Goal: Task Accomplishment & Management: Manage account settings

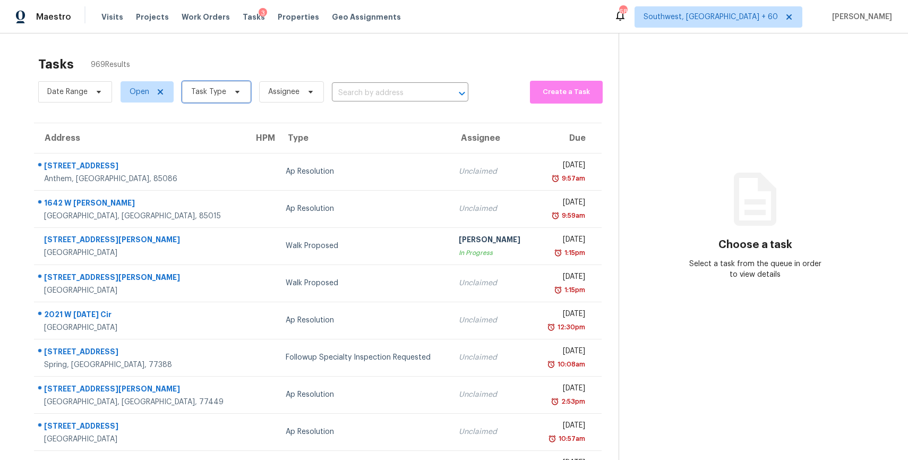
click at [197, 102] on span "Task Type" at bounding box center [216, 91] width 69 height 21
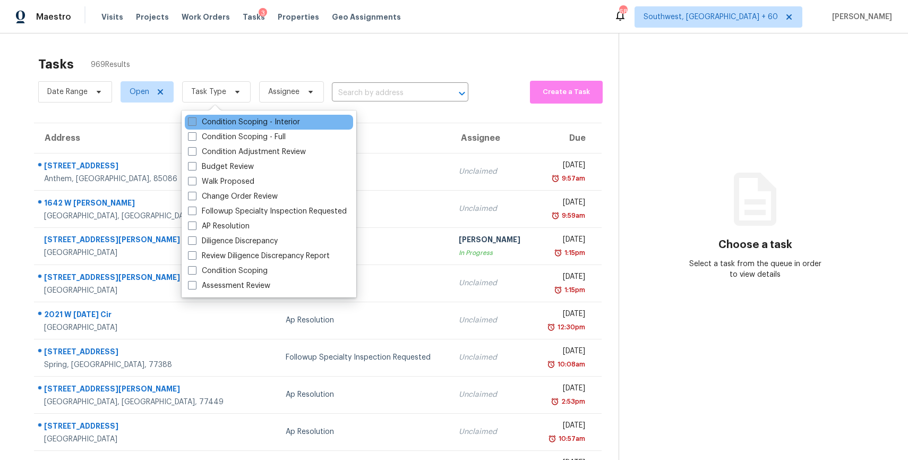
click at [253, 126] on label "Condition Scoping - Interior" at bounding box center [244, 122] width 112 height 11
click at [195, 124] on input "Condition Scoping - Interior" at bounding box center [191, 120] width 7 height 7
checkbox input "true"
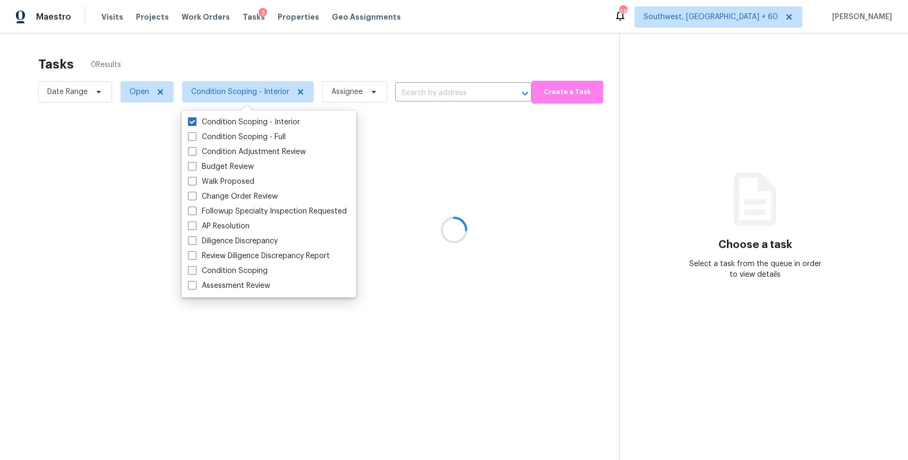
click at [280, 59] on div at bounding box center [454, 230] width 908 height 460
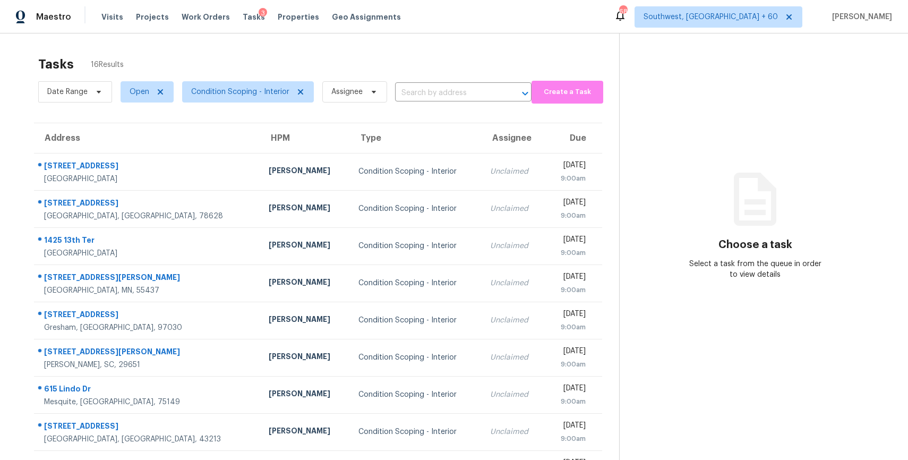
click at [387, 55] on div "Tasks 16 Results" at bounding box center [328, 64] width 581 height 28
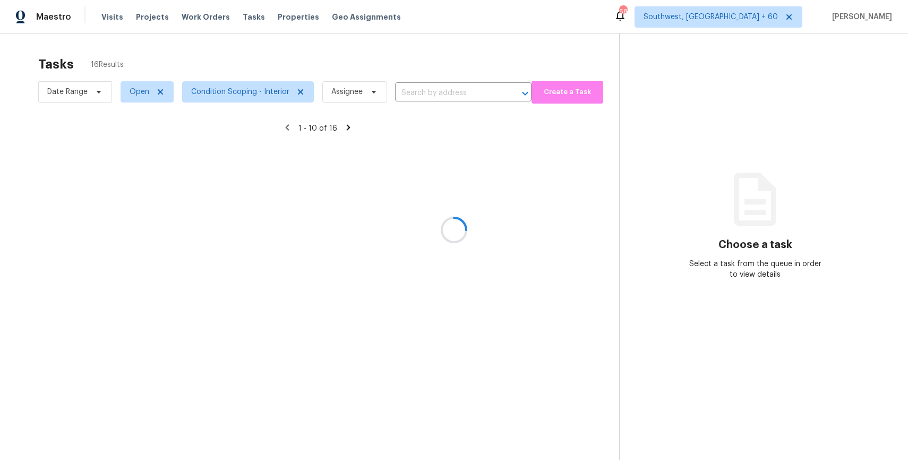
click at [230, 90] on div at bounding box center [454, 230] width 908 height 460
click at [230, 90] on span "Condition Scoping - Interior" at bounding box center [240, 92] width 98 height 11
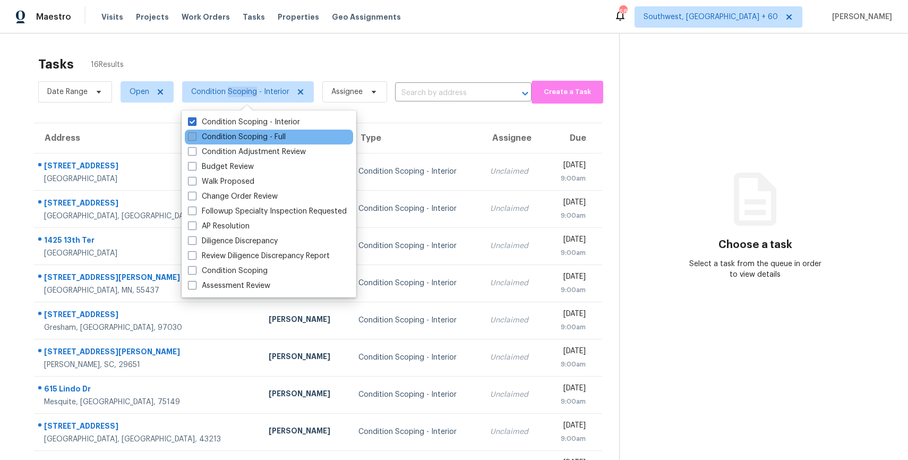
click at [253, 134] on label "Condition Scoping - Full" at bounding box center [237, 137] width 98 height 11
click at [195, 134] on input "Condition Scoping - Full" at bounding box center [191, 135] width 7 height 7
checkbox input "true"
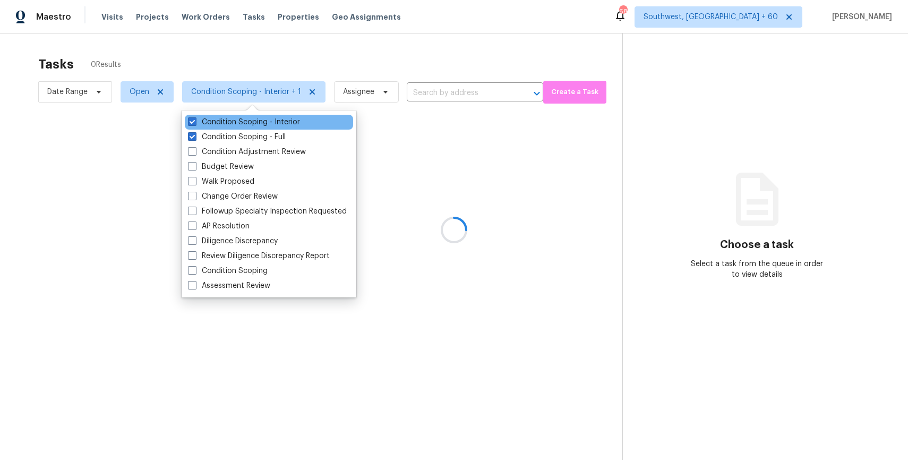
click at [256, 115] on div "Condition Scoping - Interior" at bounding box center [269, 122] width 168 height 15
click at [256, 123] on label "Condition Scoping - Interior" at bounding box center [244, 122] width 112 height 11
click at [195, 123] on input "Condition Scoping - Interior" at bounding box center [191, 120] width 7 height 7
checkbox input "false"
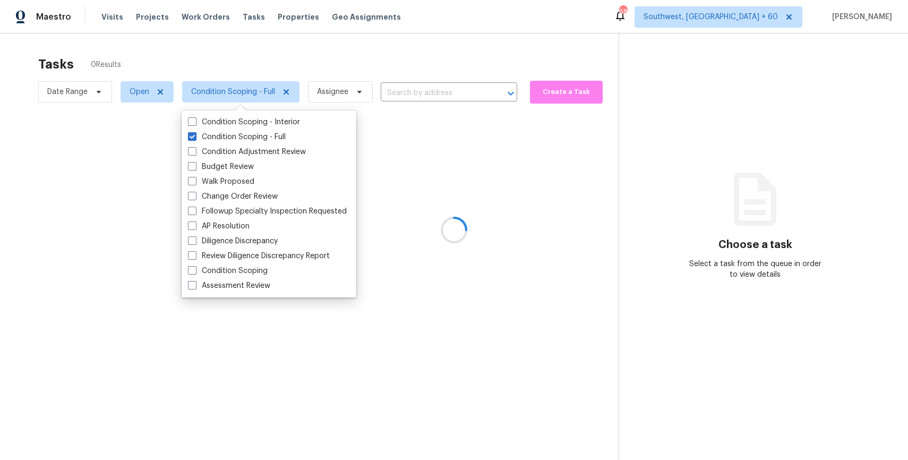
click at [290, 69] on div at bounding box center [454, 230] width 908 height 460
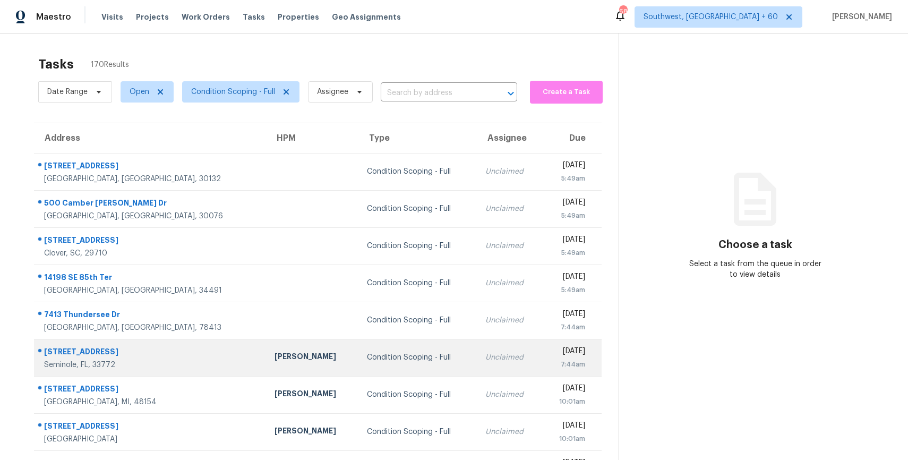
scroll to position [93, 0]
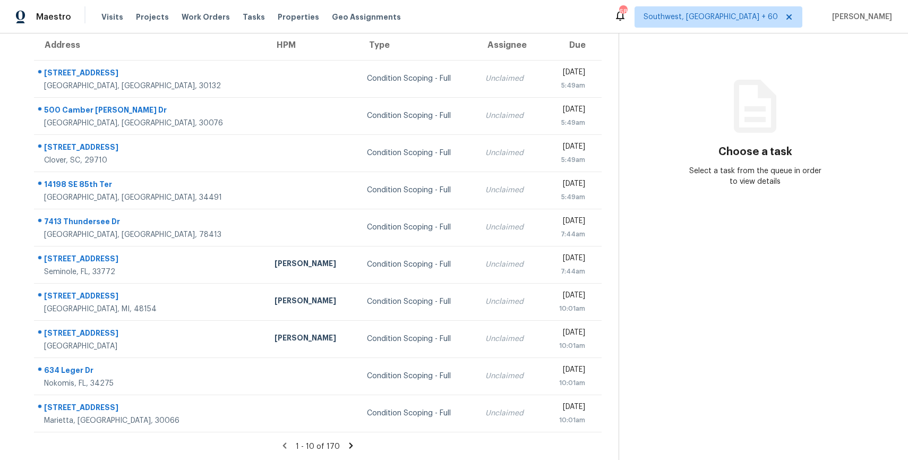
click at [349, 447] on icon at bounding box center [351, 446] width 10 height 10
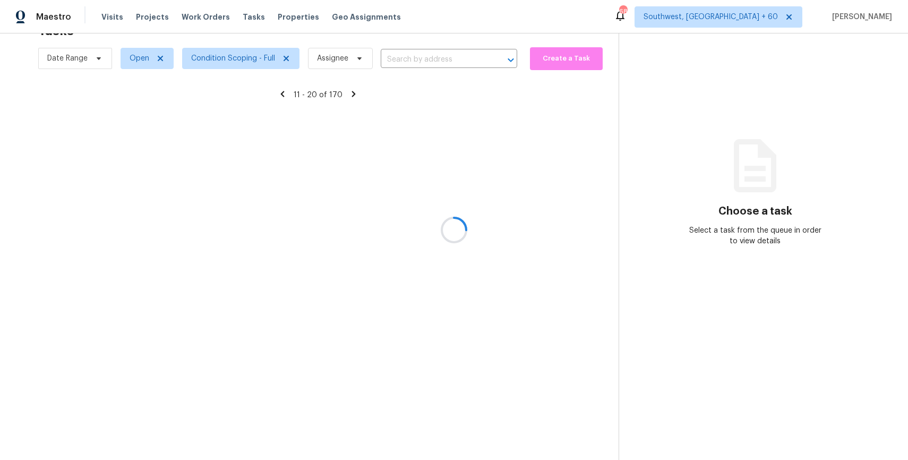
scroll to position [33, 0]
click at [349, 447] on div at bounding box center [454, 230] width 908 height 460
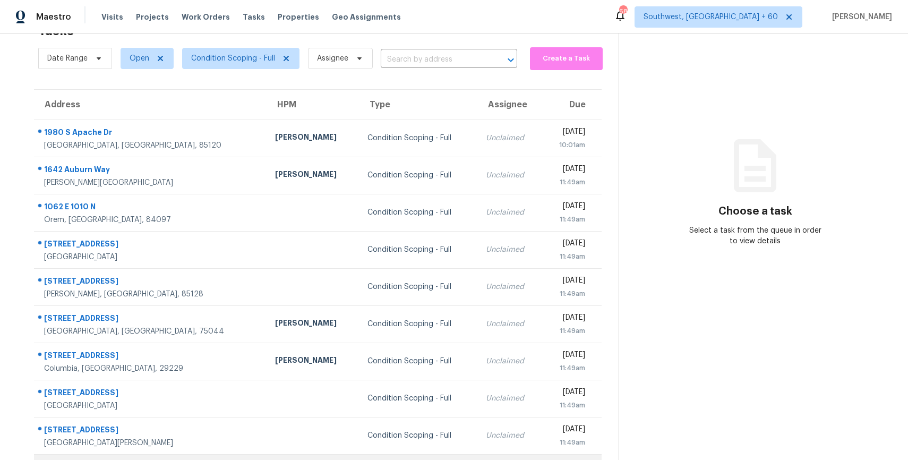
scroll to position [93, 0]
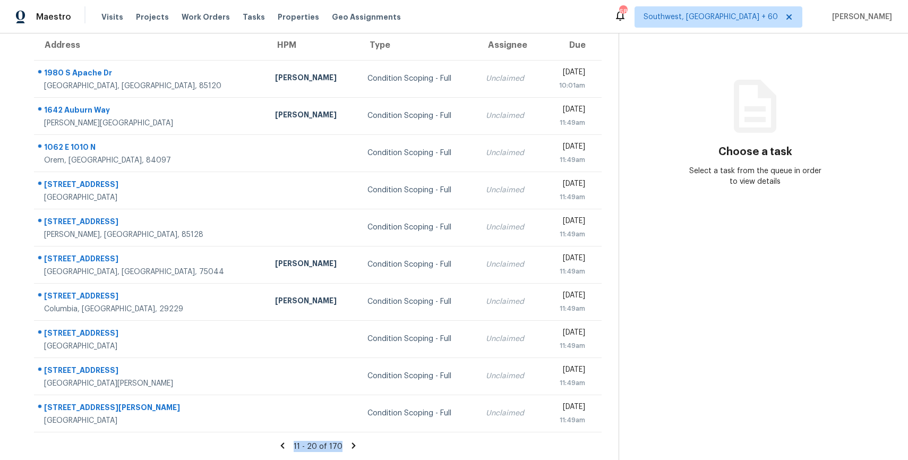
click at [353, 445] on icon at bounding box center [354, 445] width 4 height 6
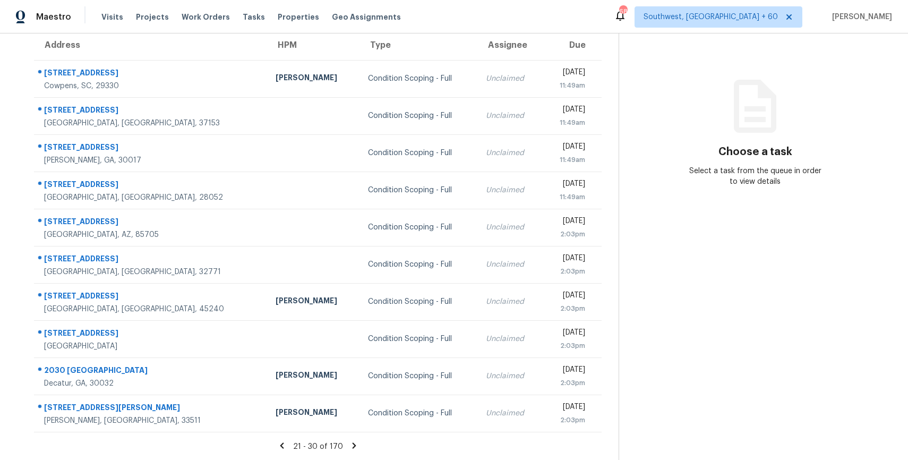
click at [353, 445] on icon at bounding box center [354, 445] width 4 height 6
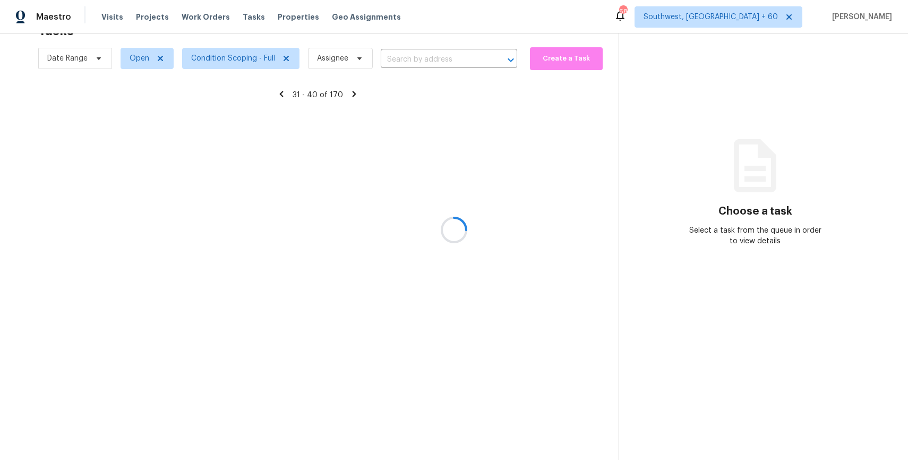
scroll to position [93, 0]
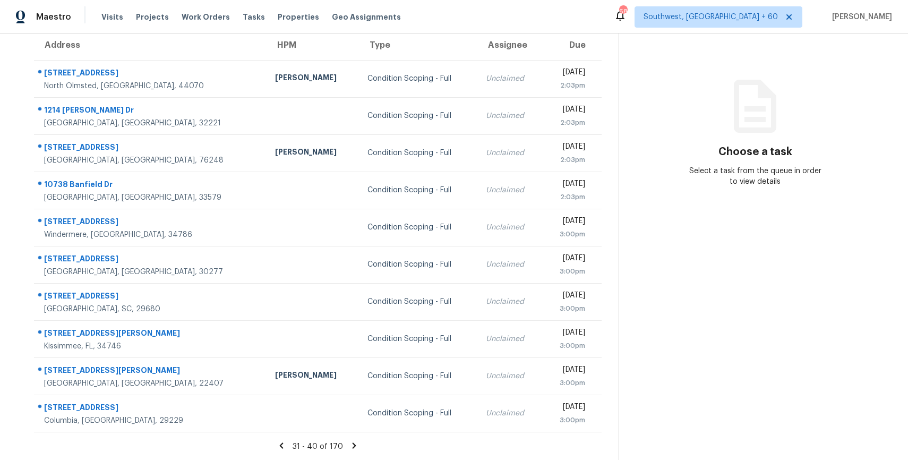
click at [353, 445] on icon at bounding box center [355, 445] width 4 height 6
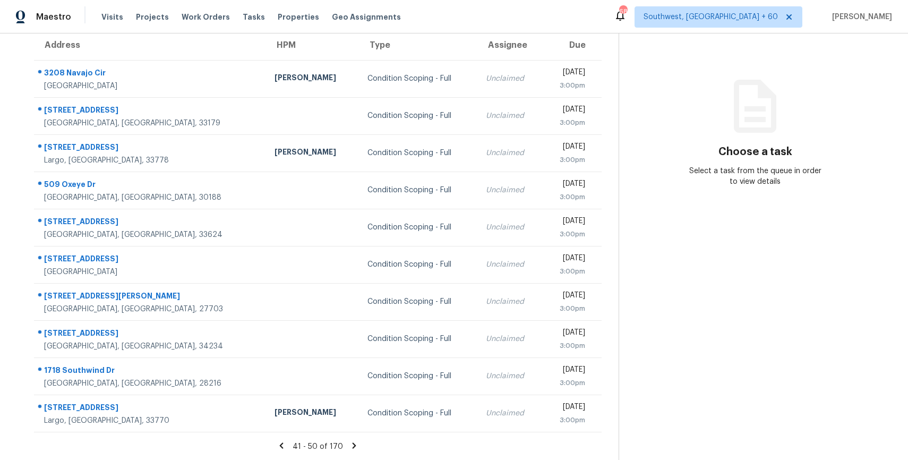
click at [353, 445] on icon at bounding box center [355, 445] width 4 height 6
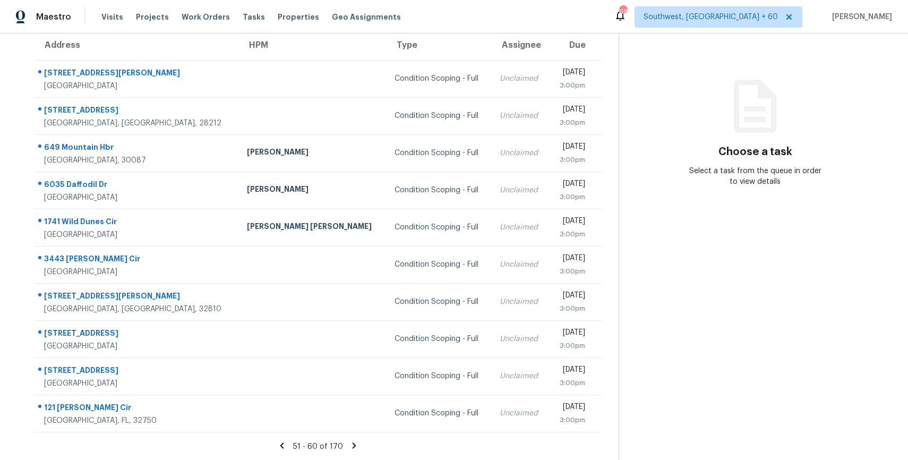
click at [353, 445] on icon at bounding box center [354, 445] width 4 height 6
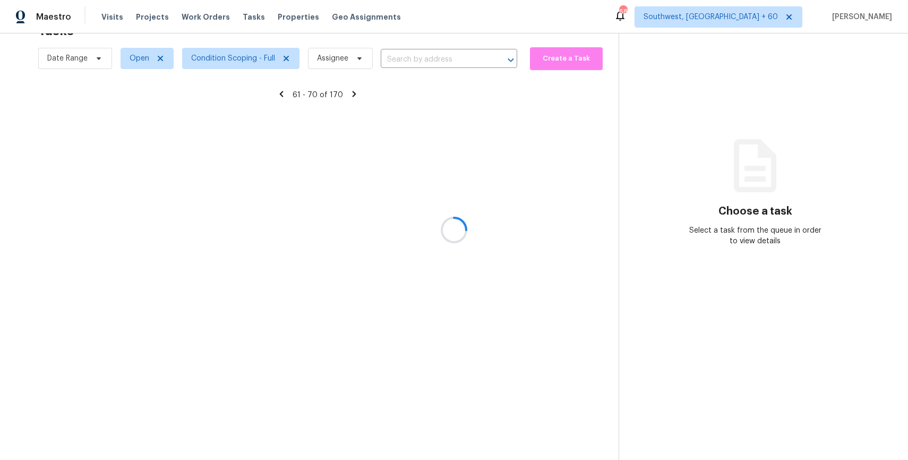
click at [353, 445] on div at bounding box center [454, 230] width 908 height 460
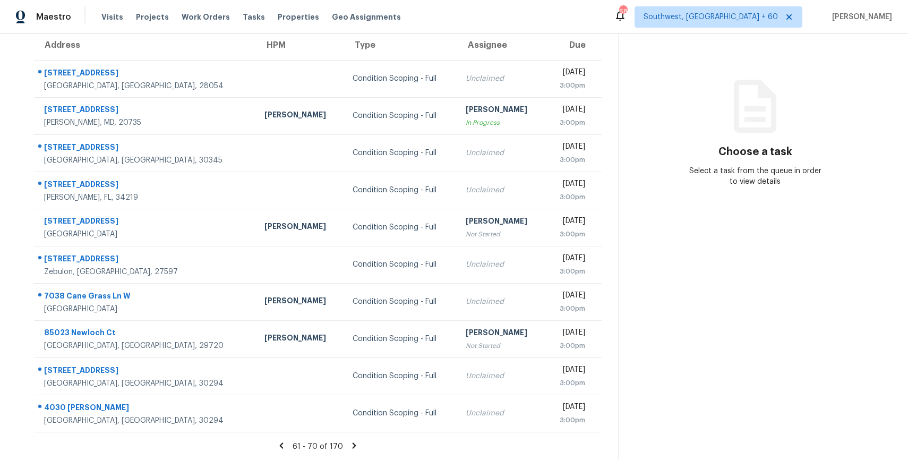
click at [353, 445] on icon at bounding box center [355, 445] width 4 height 6
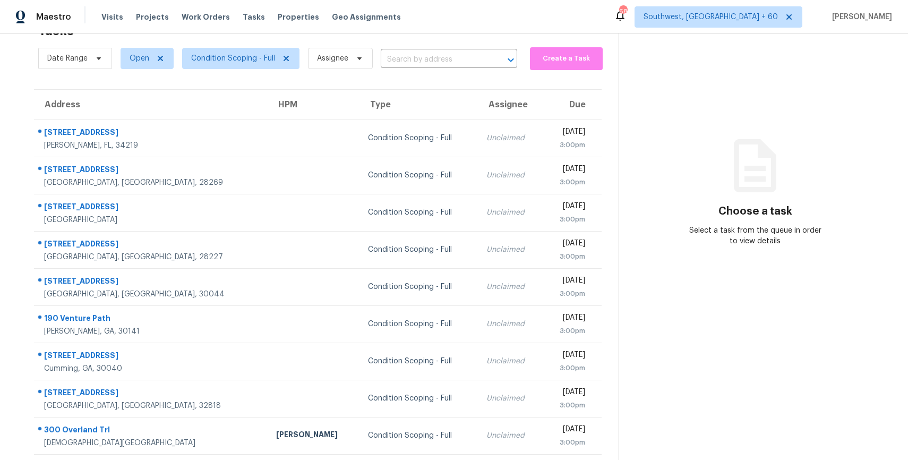
scroll to position [93, 0]
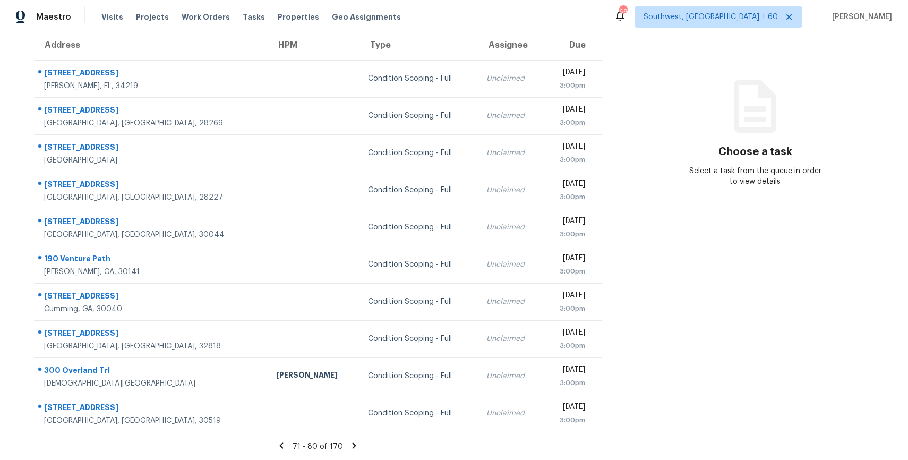
click at [353, 445] on icon at bounding box center [355, 445] width 4 height 6
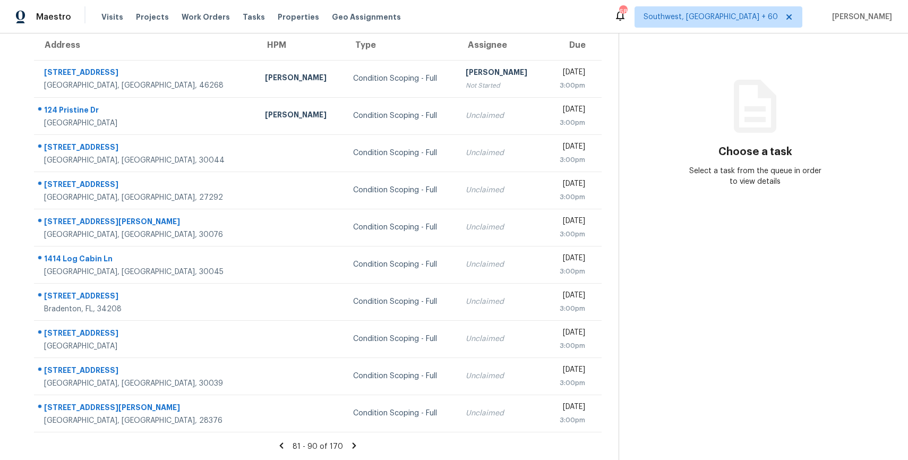
click at [353, 445] on icon at bounding box center [355, 445] width 4 height 6
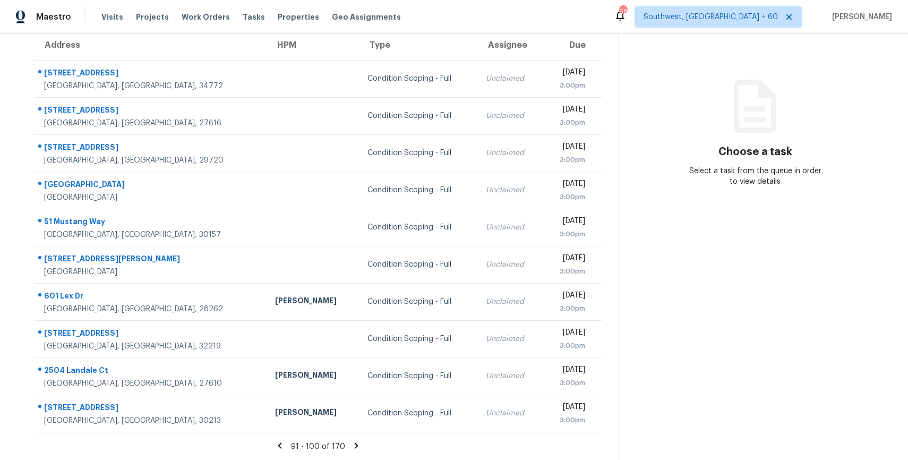
click at [352, 446] on icon at bounding box center [357, 446] width 10 height 10
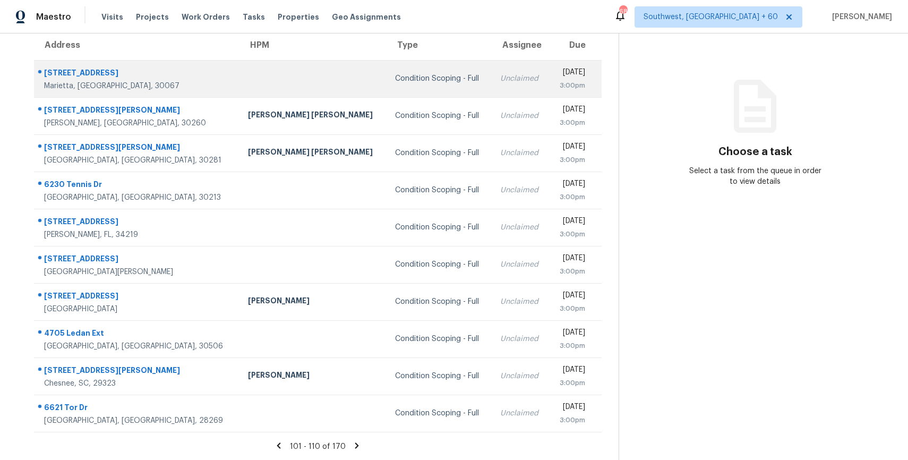
click at [413, 79] on td "Condition Scoping - Full" at bounding box center [439, 78] width 105 height 37
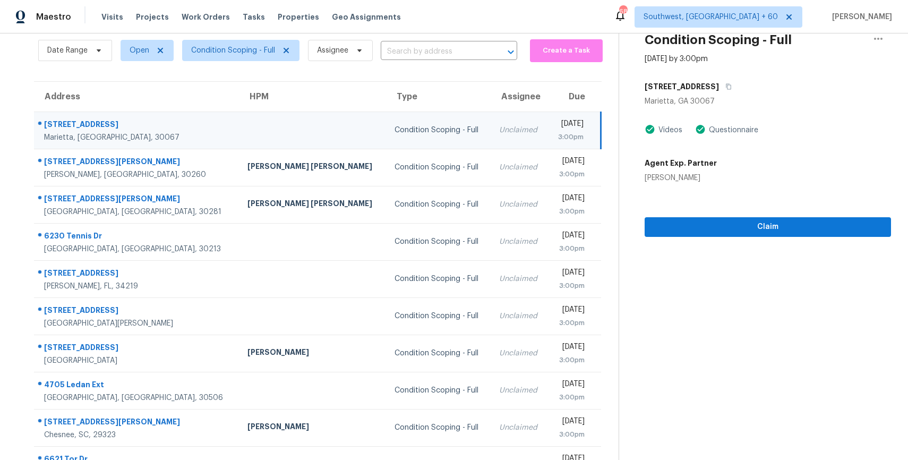
scroll to position [37, 0]
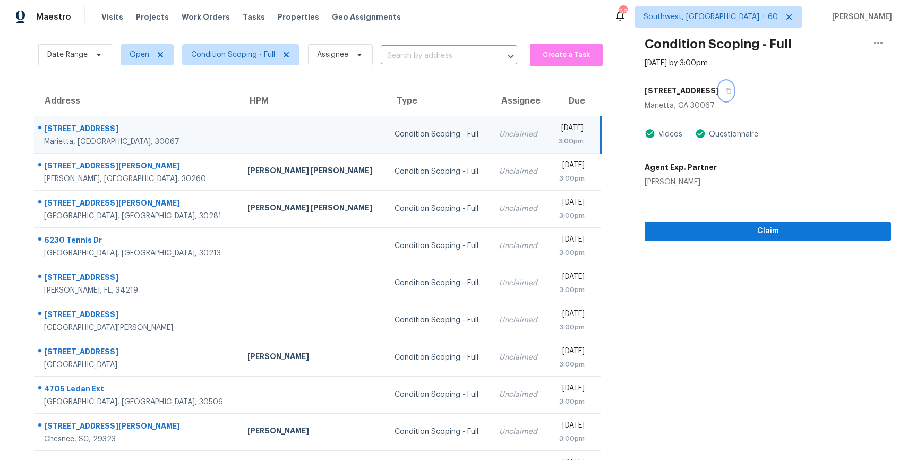
click at [725, 92] on icon "button" at bounding box center [728, 91] width 6 height 6
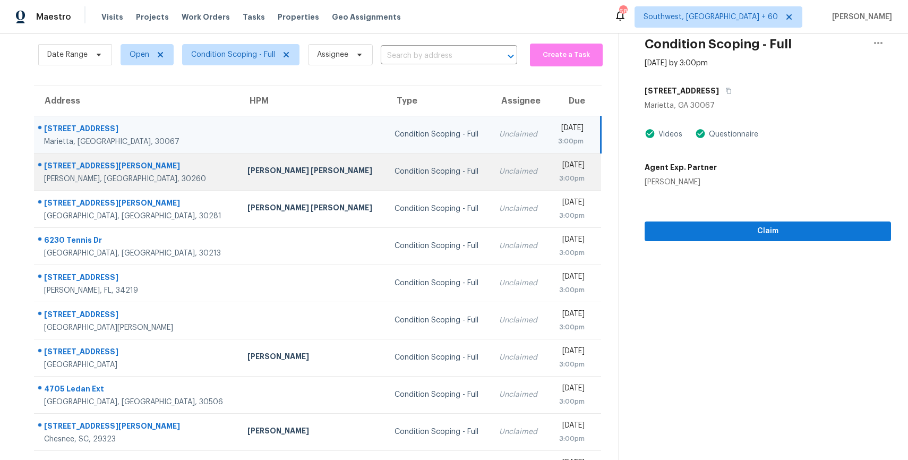
click at [389, 165] on td "Condition Scoping - Full" at bounding box center [438, 171] width 105 height 37
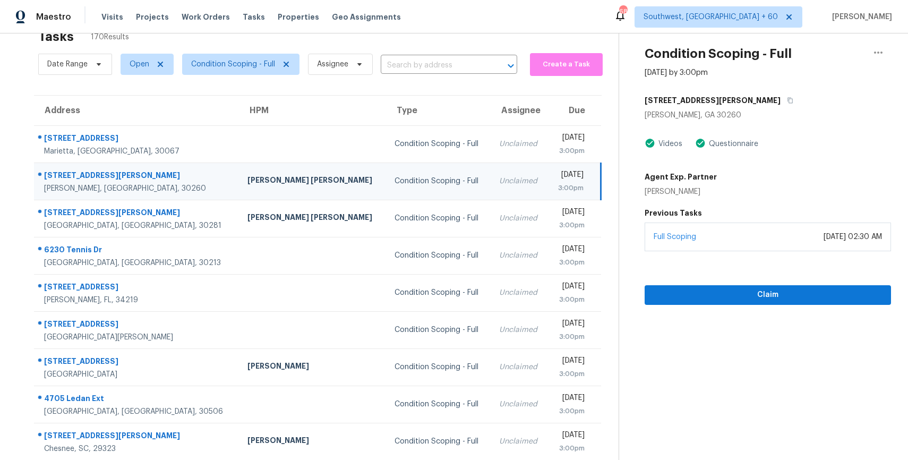
scroll to position [0, 0]
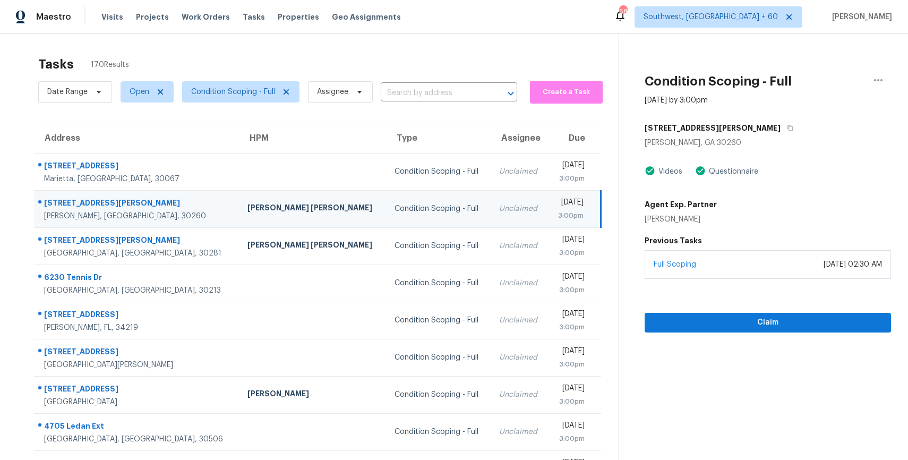
click at [752, 125] on div "989 Queen Elizabeth Way" at bounding box center [768, 127] width 246 height 19
click at [788, 125] on icon "button" at bounding box center [790, 128] width 5 height 6
drag, startPoint x: 746, startPoint y: 125, endPoint x: 418, endPoint y: 17, distance: 344.9
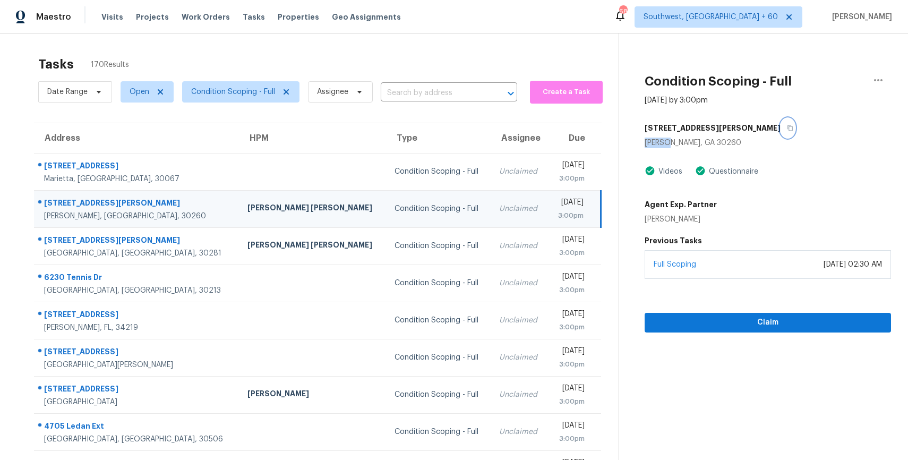
click at [418, 17] on div "Maestro Visits Projects Work Orders Tasks Properties Geo Assignments 686 Southw…" at bounding box center [454, 230] width 908 height 460
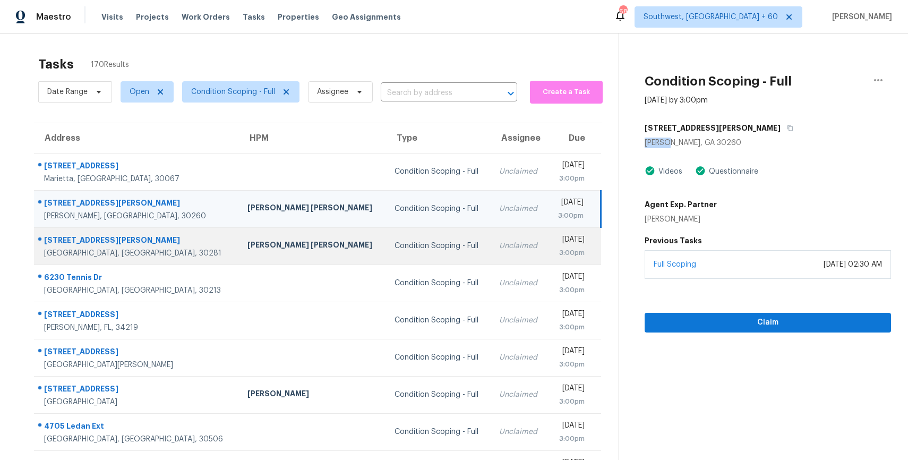
click at [416, 252] on td "Condition Scoping - Full" at bounding box center [438, 245] width 105 height 37
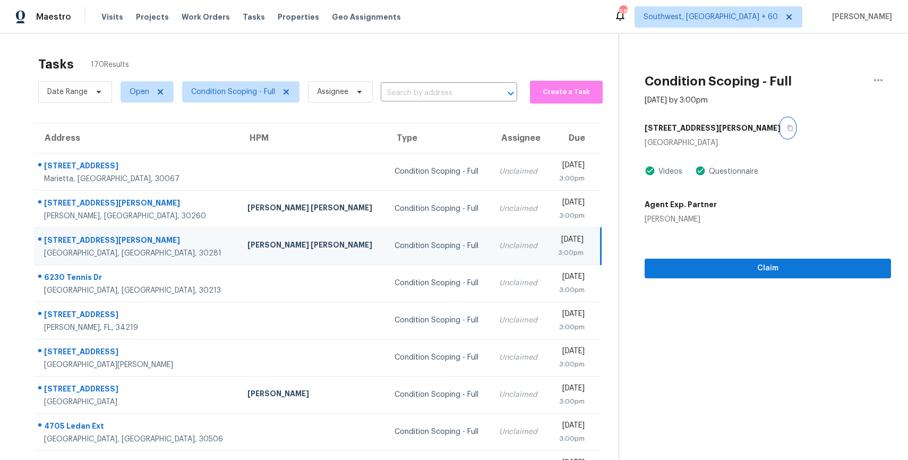
click at [781, 124] on button "button" at bounding box center [788, 127] width 14 height 19
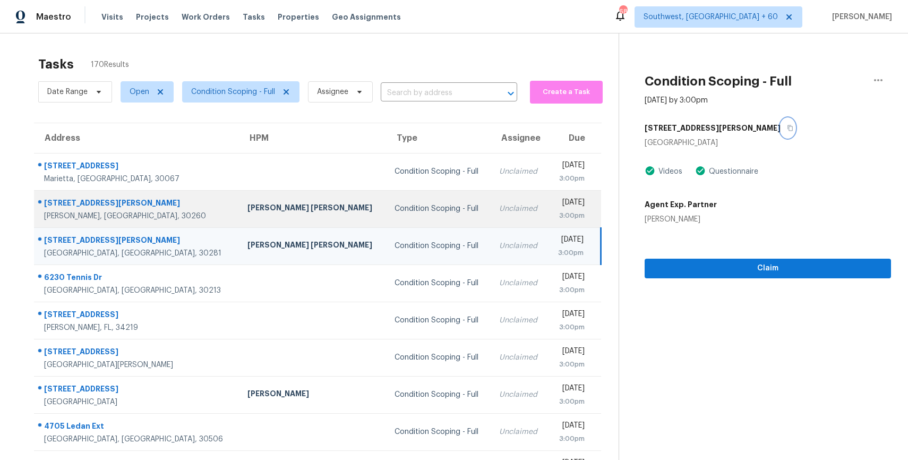
scroll to position [93, 0]
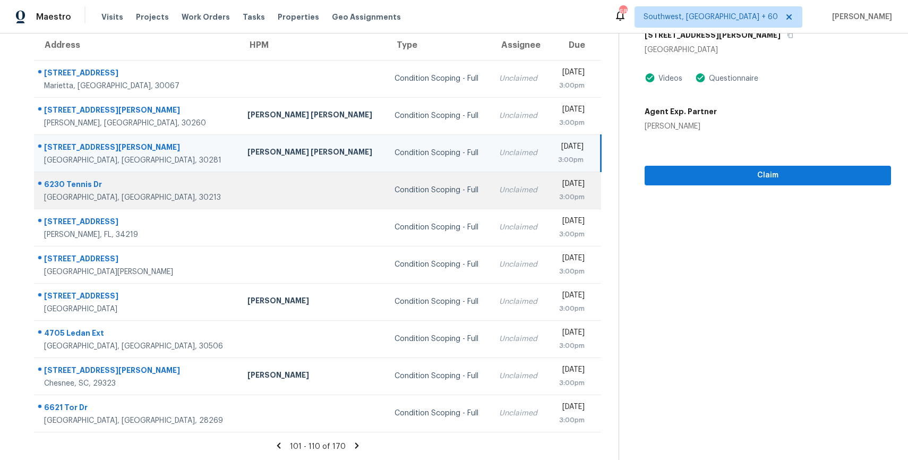
click at [417, 181] on td "Condition Scoping - Full" at bounding box center [438, 190] width 105 height 37
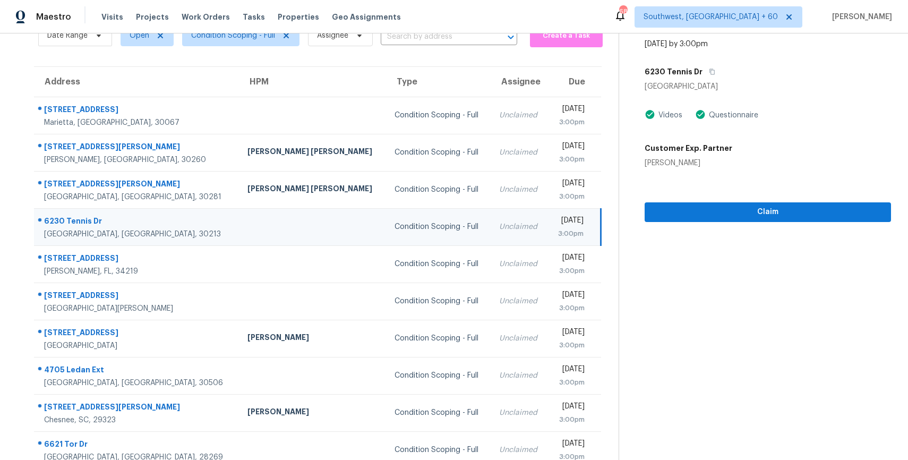
scroll to position [53, 0]
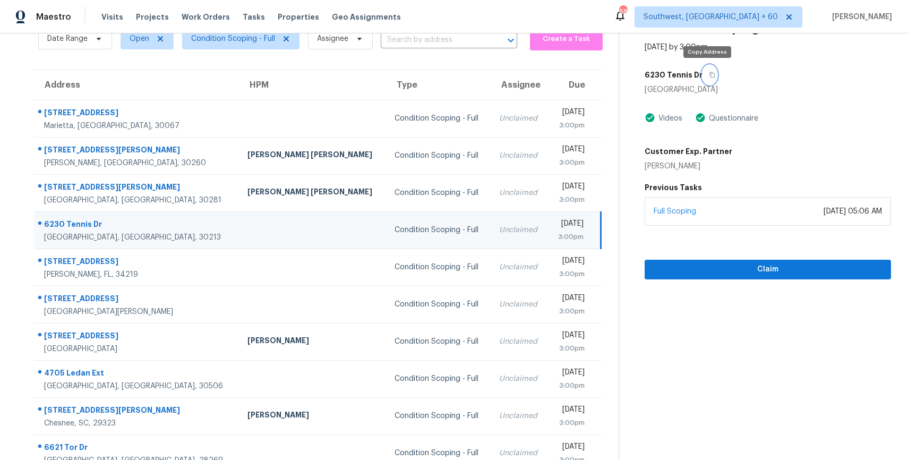
click at [710, 77] on icon "button" at bounding box center [712, 75] width 5 height 6
click at [777, 276] on button "Claim" at bounding box center [768, 270] width 246 height 20
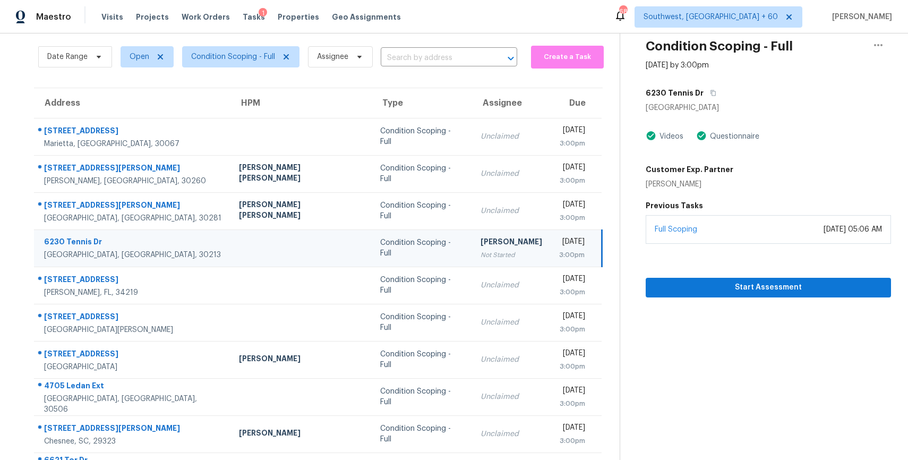
scroll to position [35, 0]
click at [713, 94] on button "button" at bounding box center [711, 93] width 14 height 19
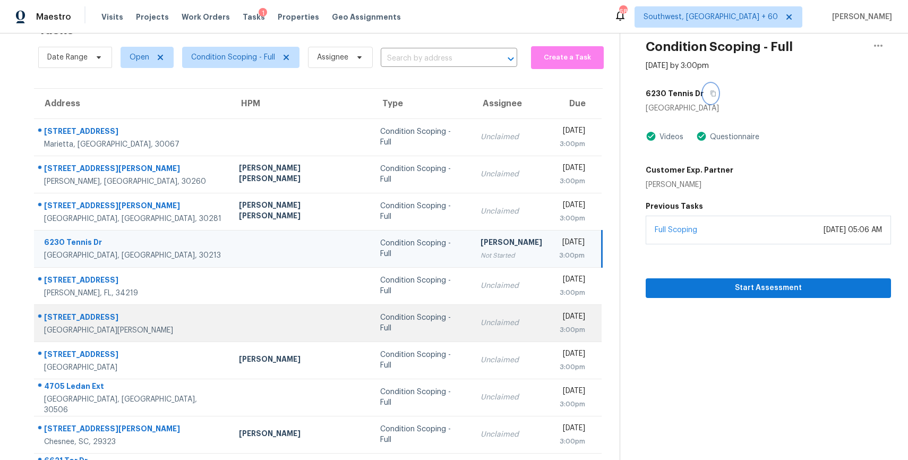
scroll to position [93, 0]
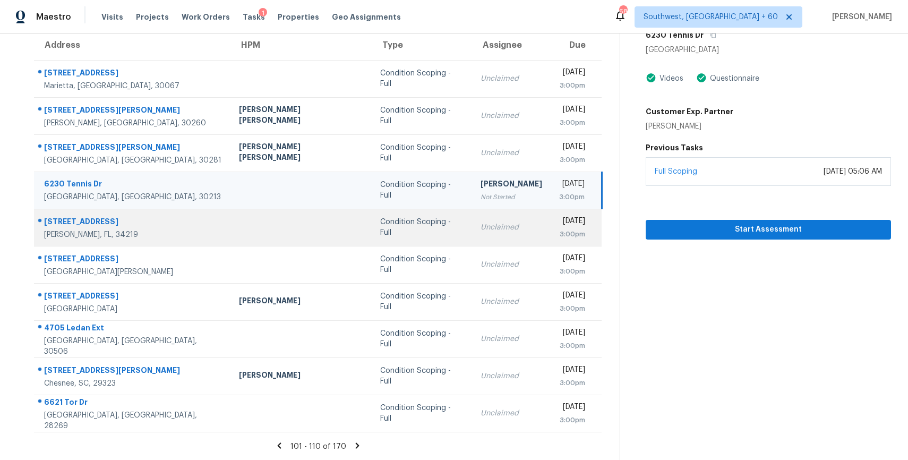
click at [472, 234] on td "Unclaimed" at bounding box center [511, 227] width 79 height 37
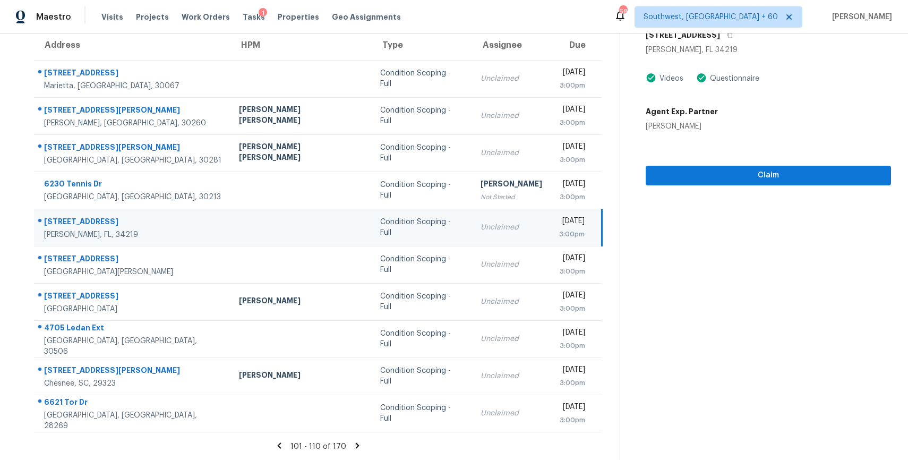
scroll to position [31, 0]
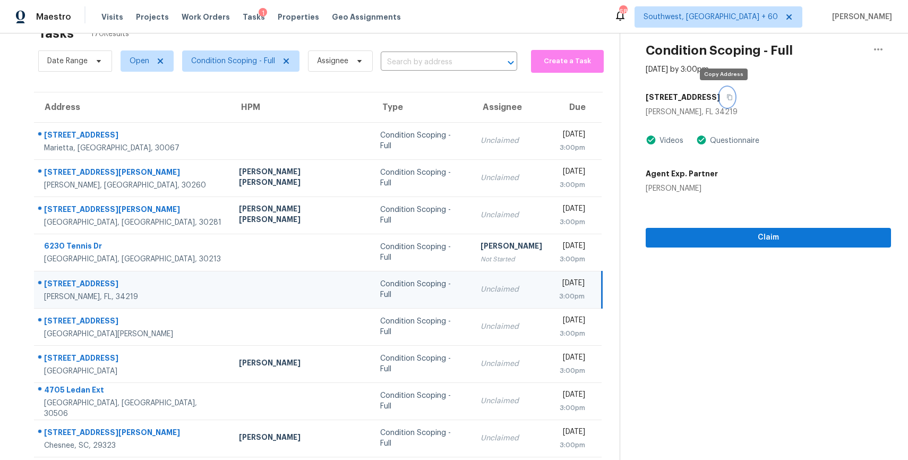
click at [723, 100] on button "button" at bounding box center [727, 97] width 14 height 19
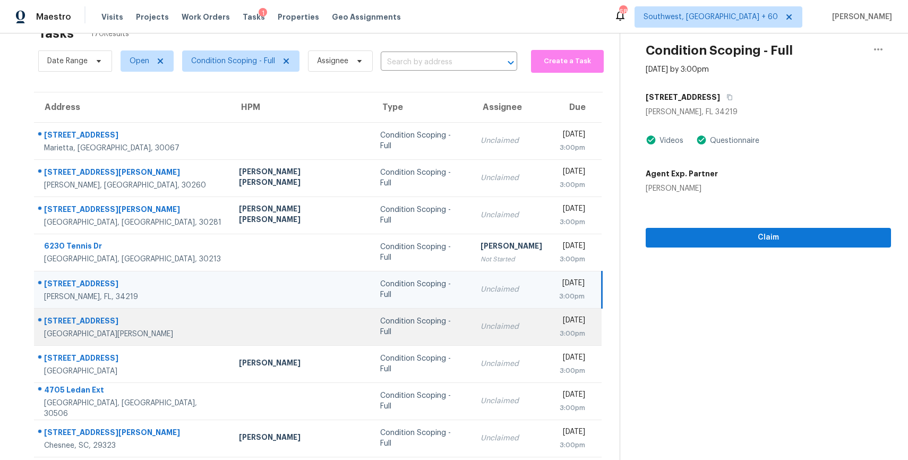
click at [380, 329] on div "Condition Scoping - Full" at bounding box center [421, 326] width 83 height 21
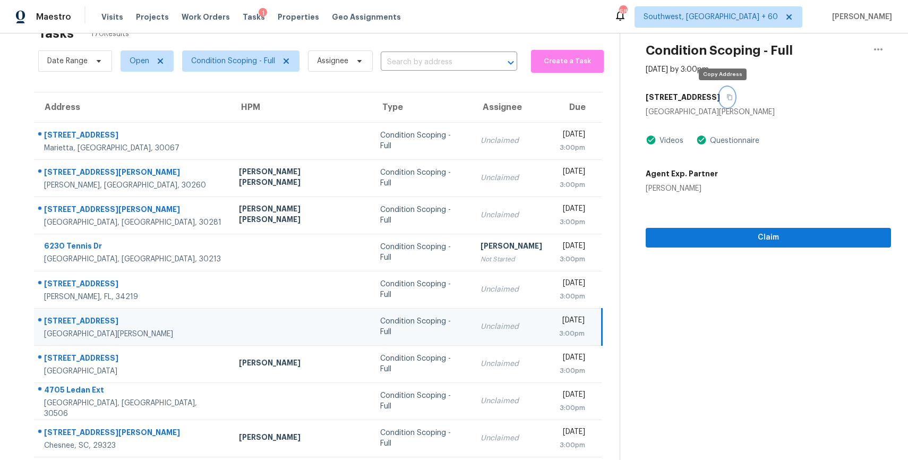
click at [720, 99] on button "button" at bounding box center [727, 97] width 14 height 19
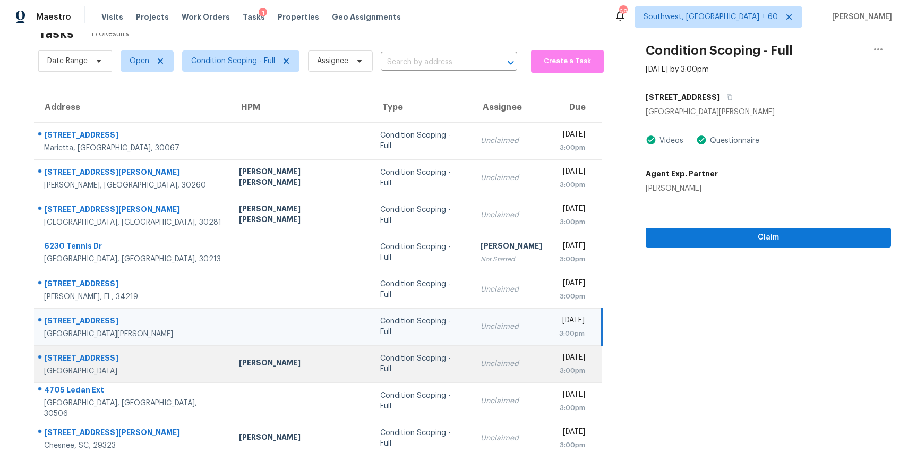
click at [380, 365] on div "Condition Scoping - Full" at bounding box center [421, 363] width 83 height 21
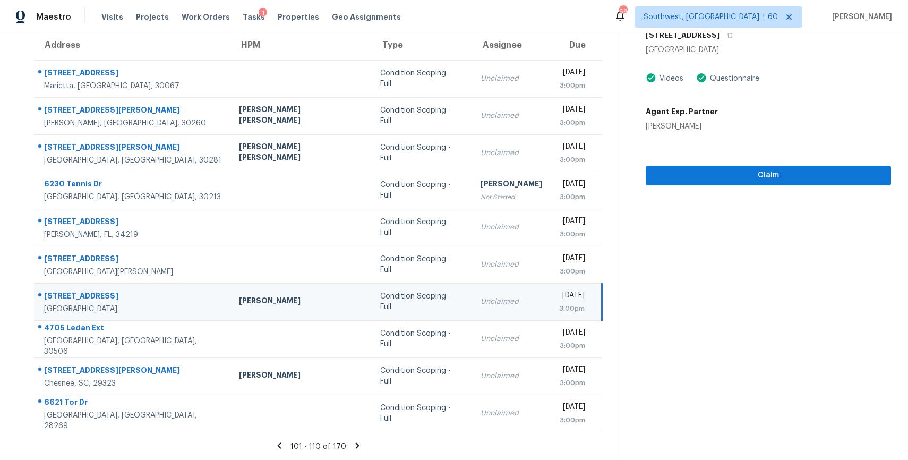
scroll to position [25, 0]
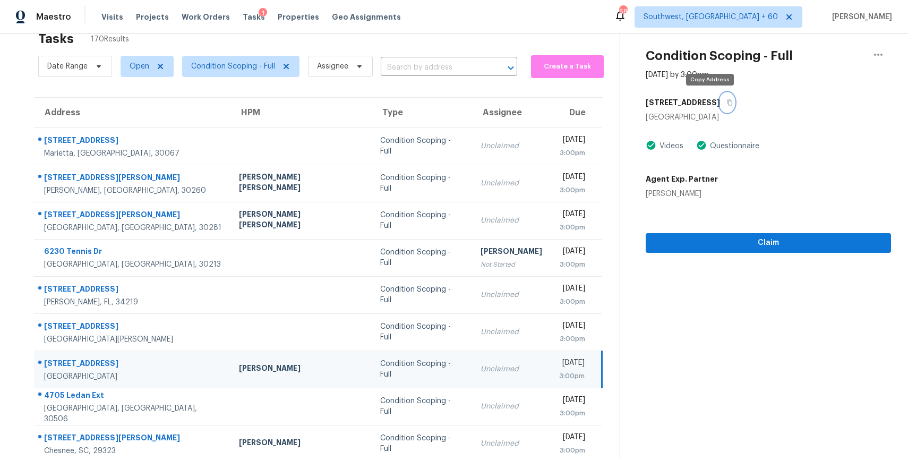
click at [720, 98] on button "button" at bounding box center [727, 102] width 14 height 19
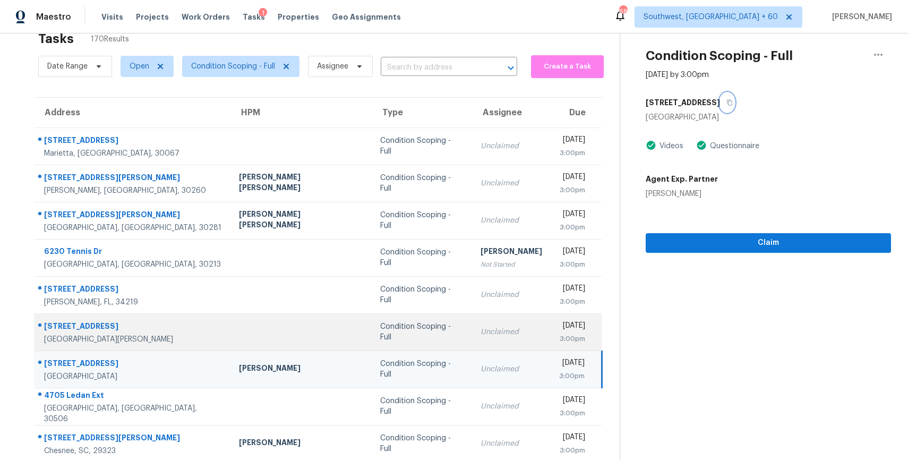
scroll to position [93, 0]
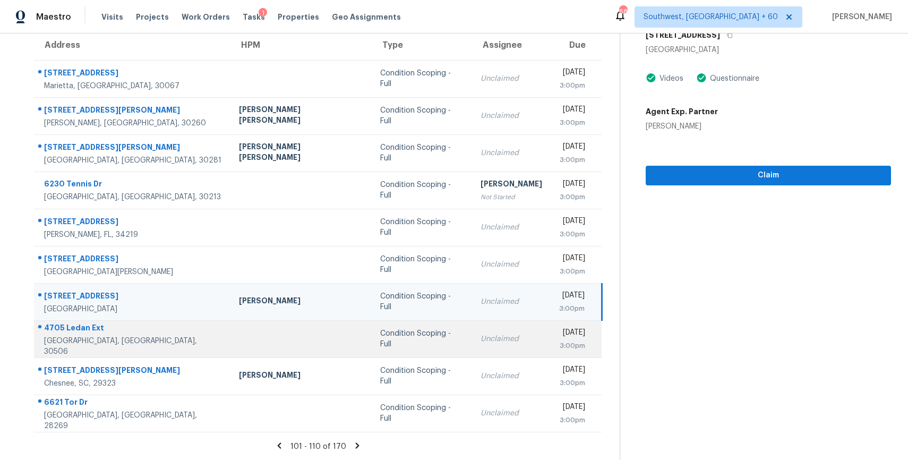
click at [402, 329] on td "Condition Scoping - Full" at bounding box center [422, 338] width 100 height 37
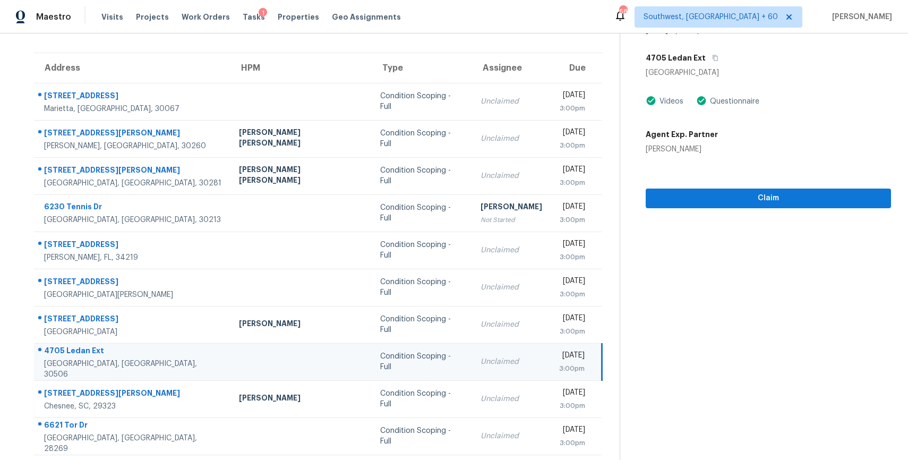
scroll to position [39, 0]
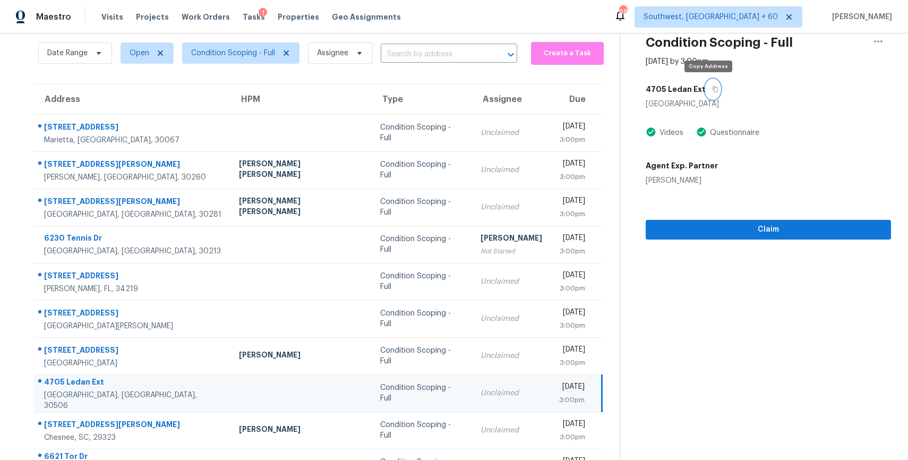
click at [713, 93] on button "button" at bounding box center [713, 89] width 14 height 19
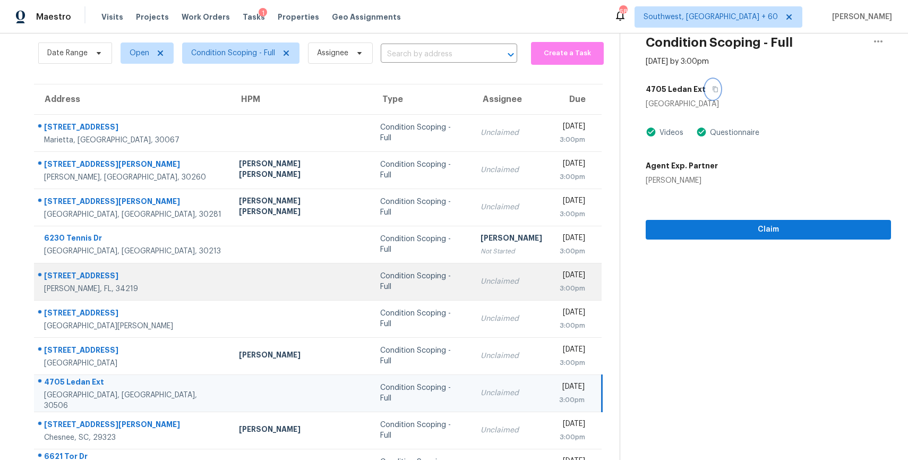
scroll to position [93, 0]
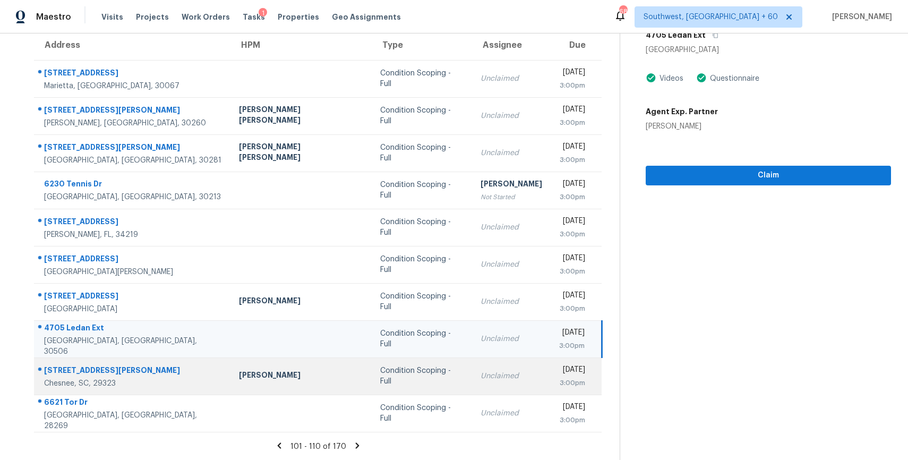
click at [481, 375] on div "Unclaimed" at bounding box center [512, 376] width 62 height 11
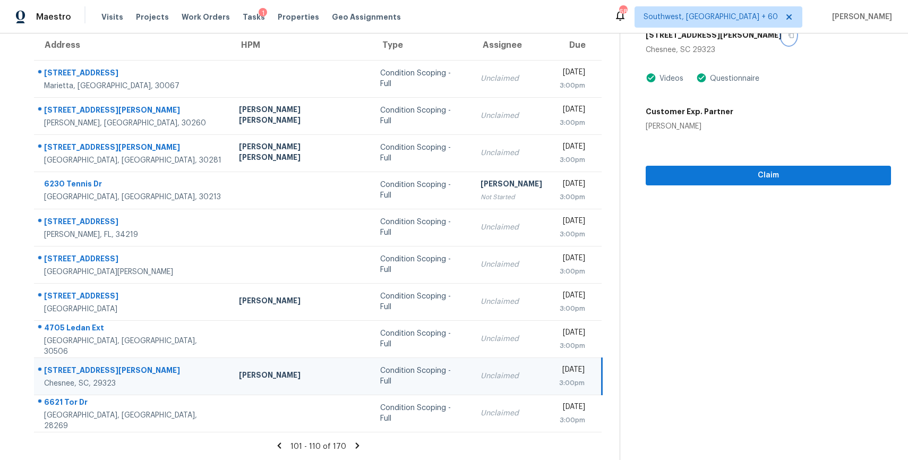
click at [789, 37] on icon "button" at bounding box center [791, 35] width 5 height 6
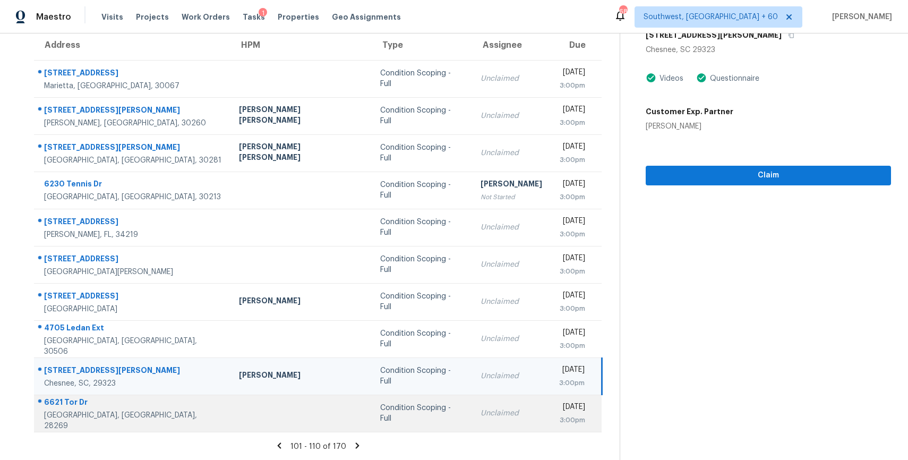
click at [381, 400] on td "Condition Scoping - Full" at bounding box center [422, 413] width 100 height 37
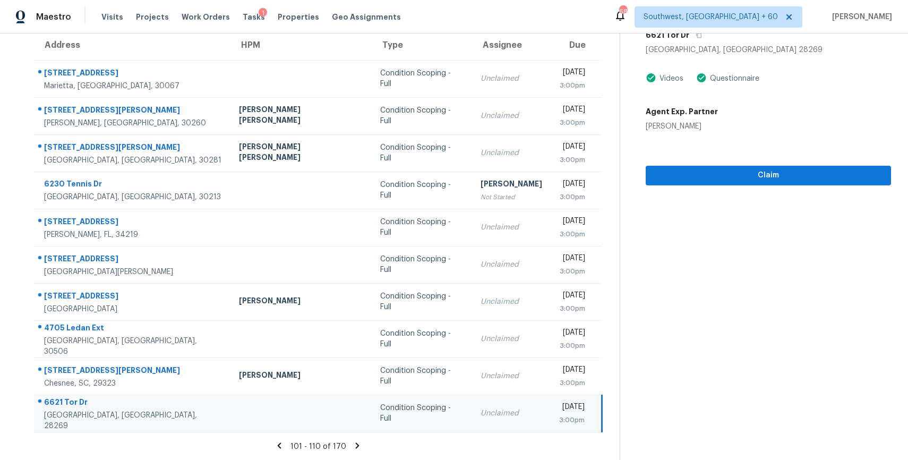
scroll to position [38, 0]
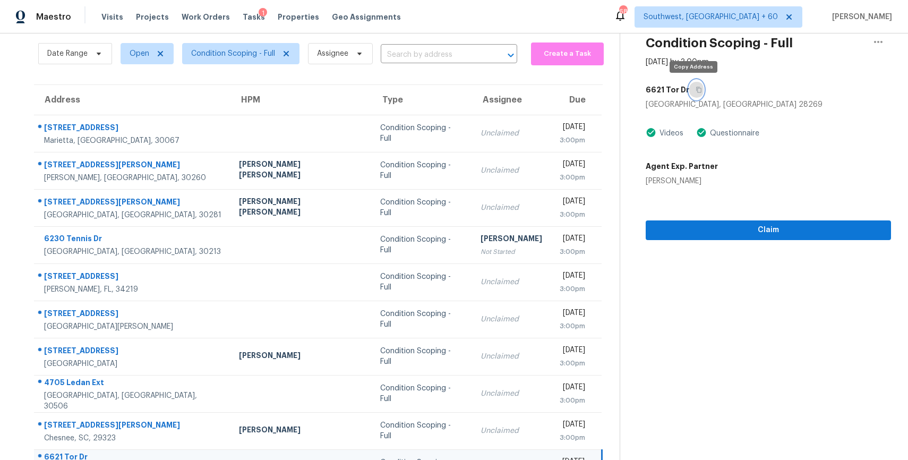
click at [696, 90] on icon "button" at bounding box center [699, 90] width 6 height 6
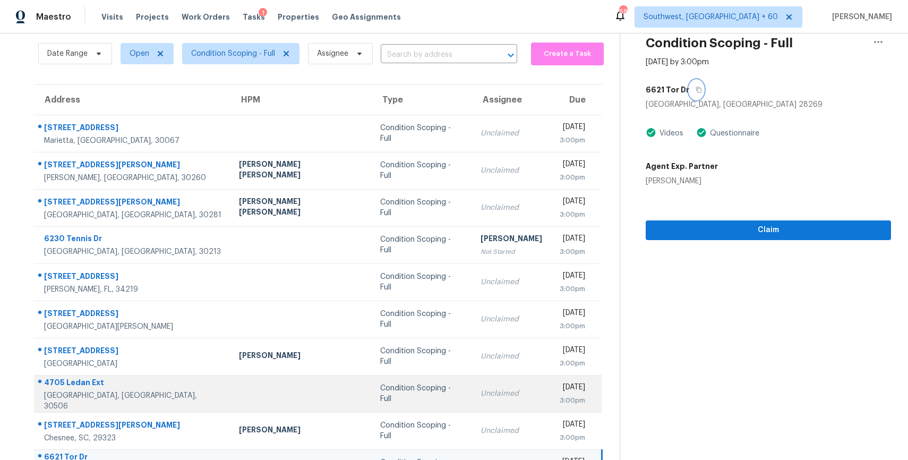
scroll to position [93, 0]
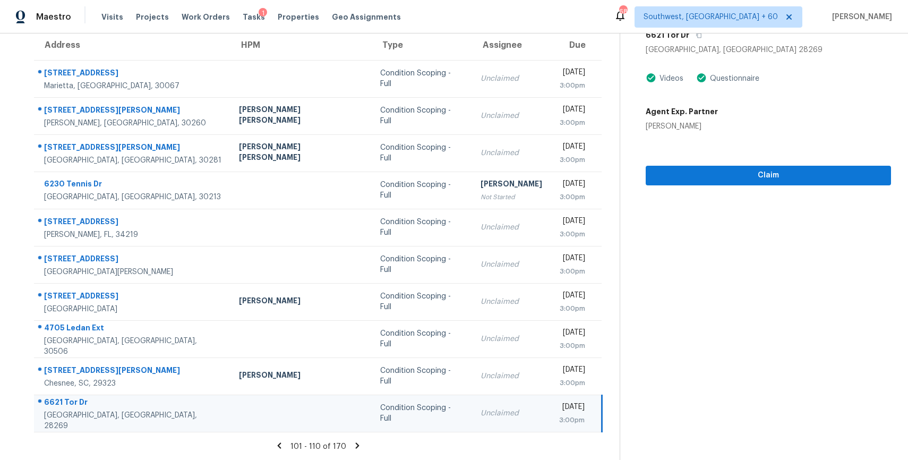
click at [357, 444] on icon at bounding box center [358, 446] width 10 height 10
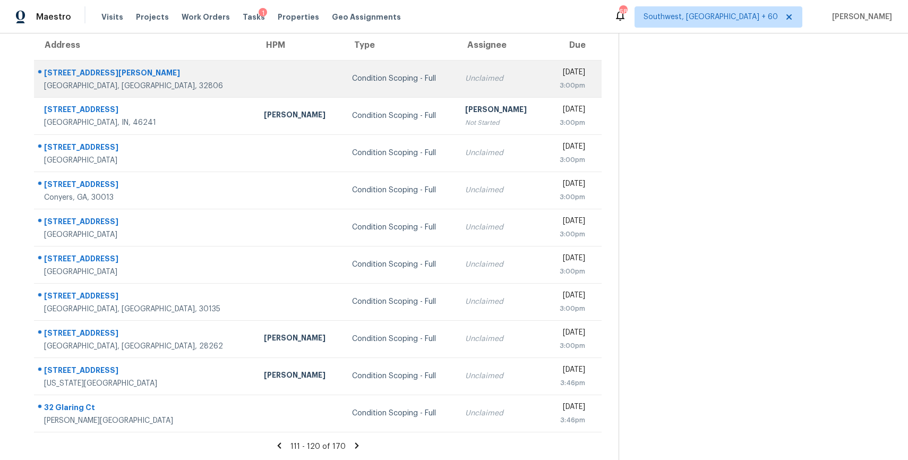
click at [465, 77] on div "Unclaimed" at bounding box center [500, 78] width 71 height 11
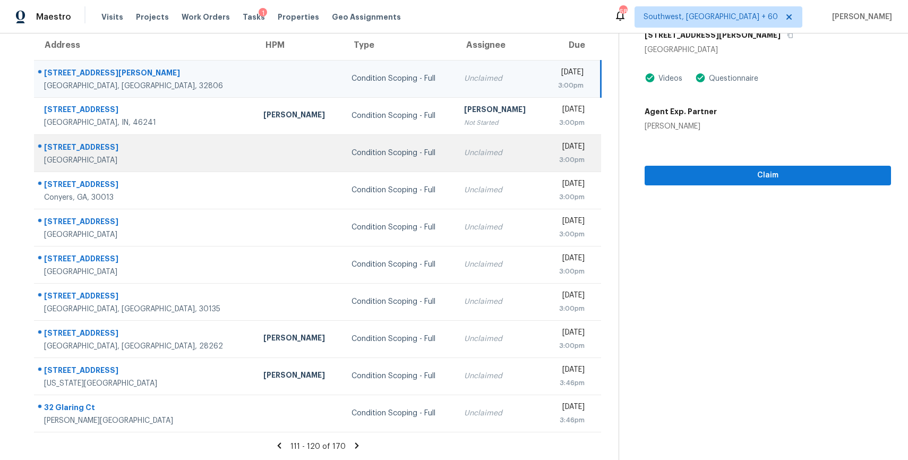
click at [464, 157] on div "Unclaimed" at bounding box center [499, 153] width 71 height 11
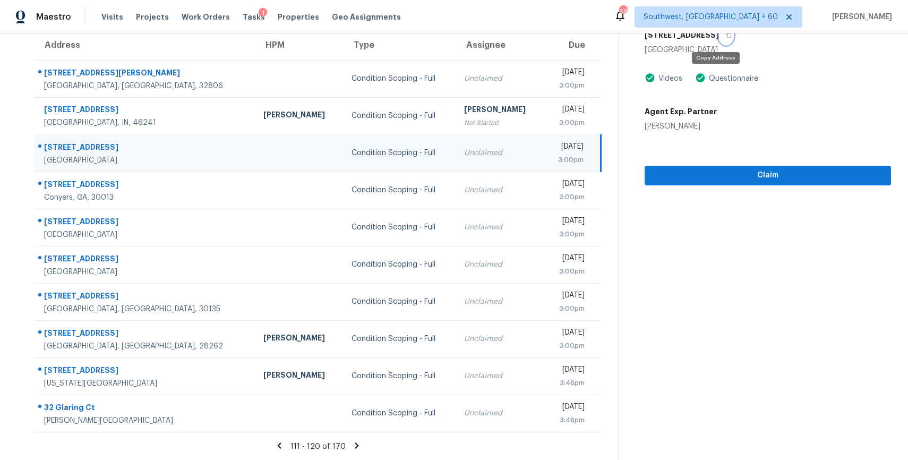
click at [725, 38] on icon "button" at bounding box center [728, 35] width 6 height 6
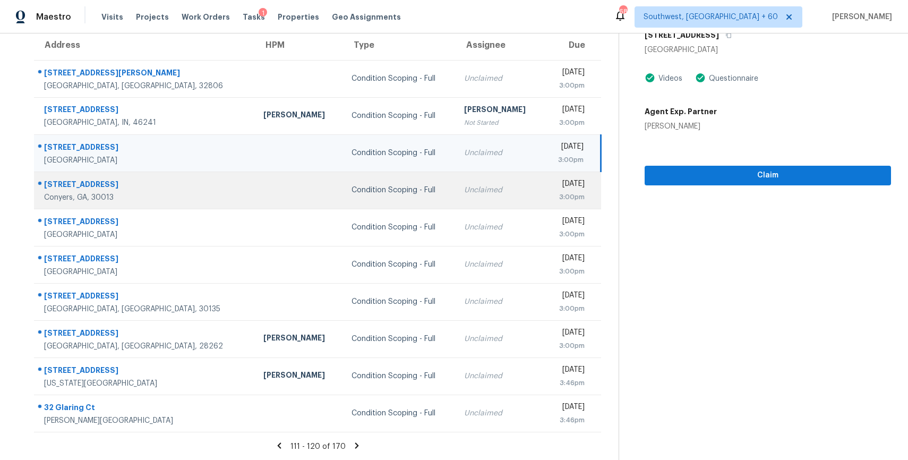
click at [352, 186] on div "Condition Scoping - Full" at bounding box center [400, 190] width 96 height 11
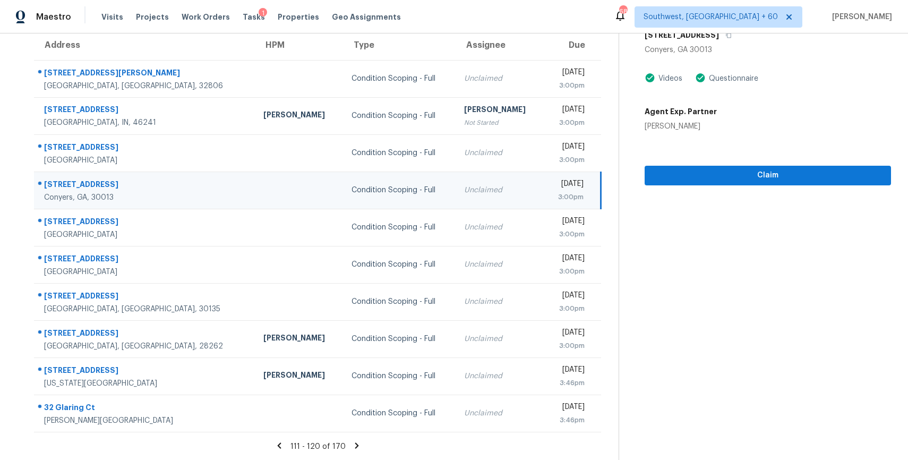
scroll to position [84, 0]
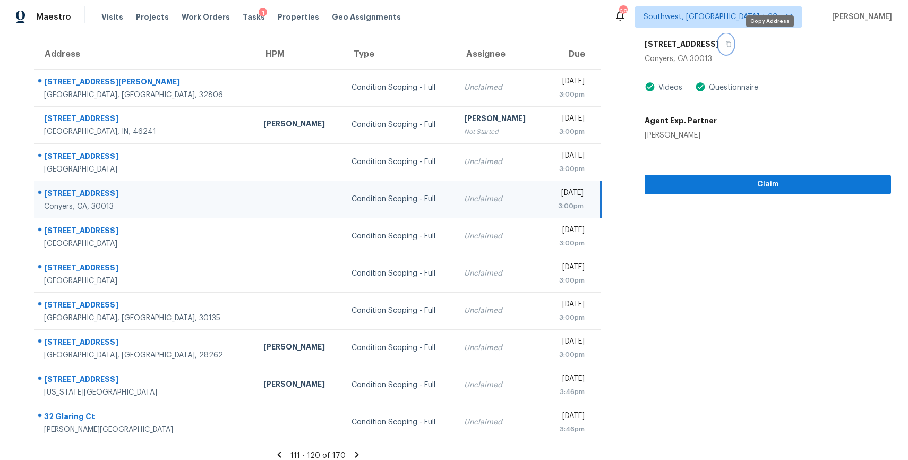
click at [731, 41] on icon "button" at bounding box center [728, 44] width 5 height 6
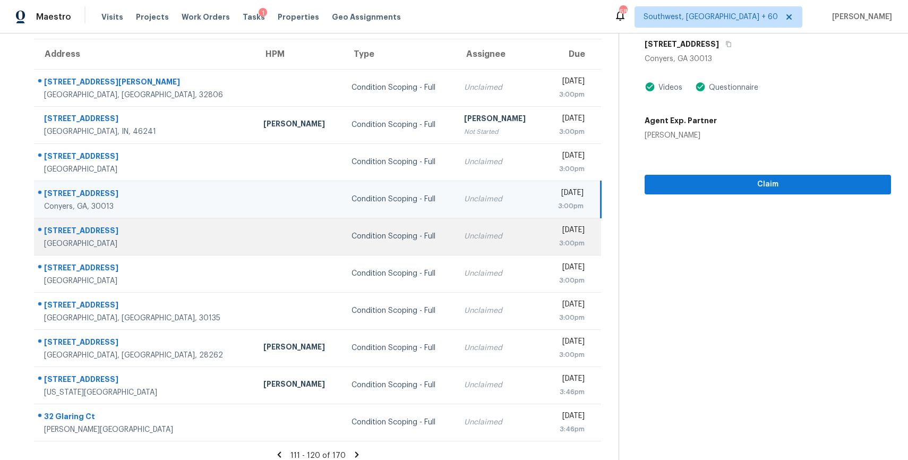
click at [456, 242] on td "Unclaimed" at bounding box center [500, 236] width 88 height 37
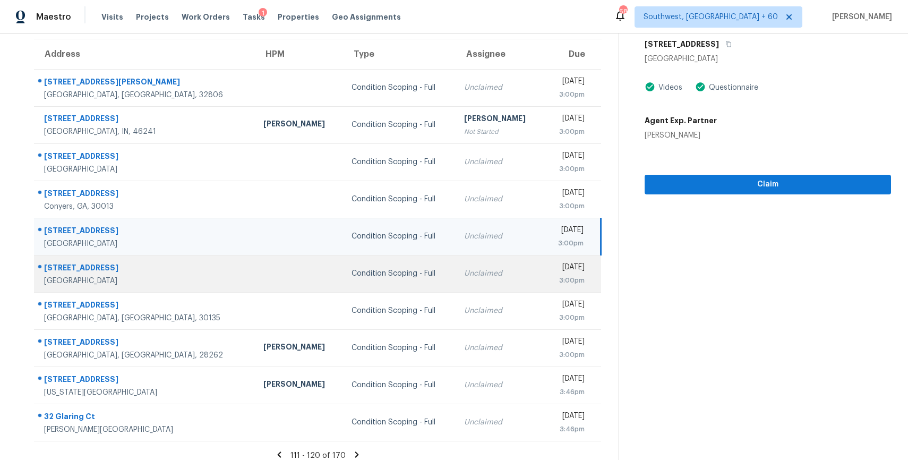
click at [464, 273] on div "Unclaimed" at bounding box center [499, 273] width 71 height 11
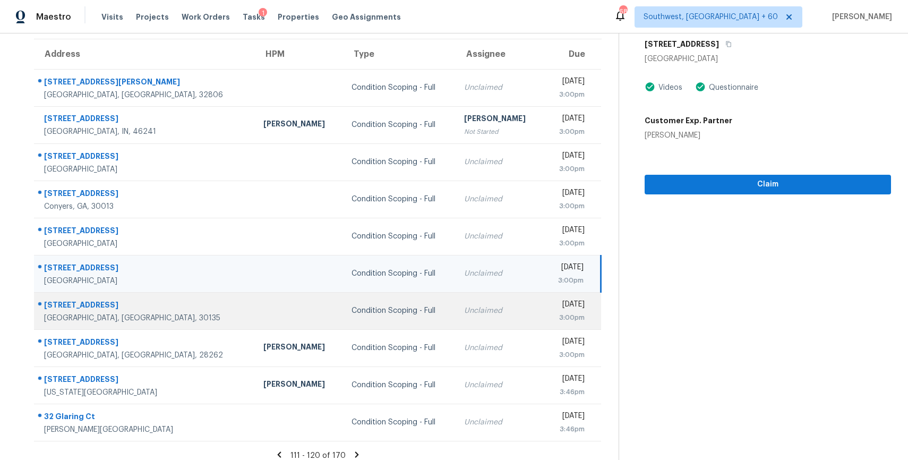
click at [465, 317] on td "Unclaimed" at bounding box center [500, 310] width 88 height 37
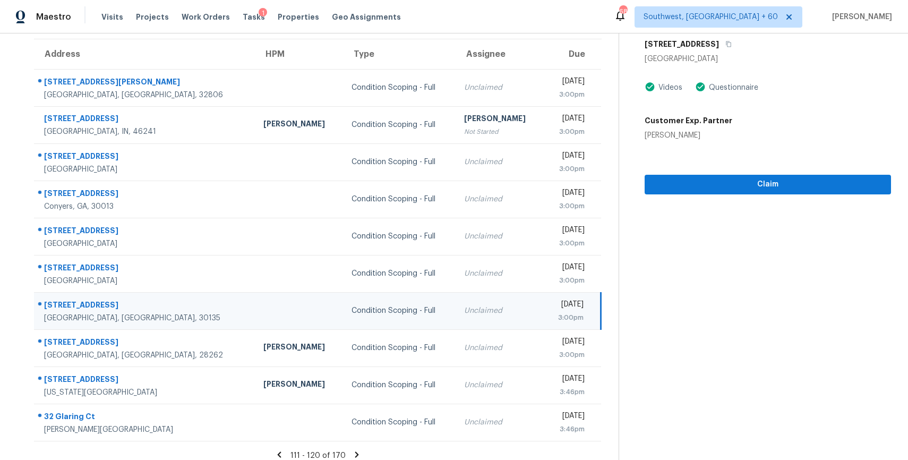
scroll to position [74, 0]
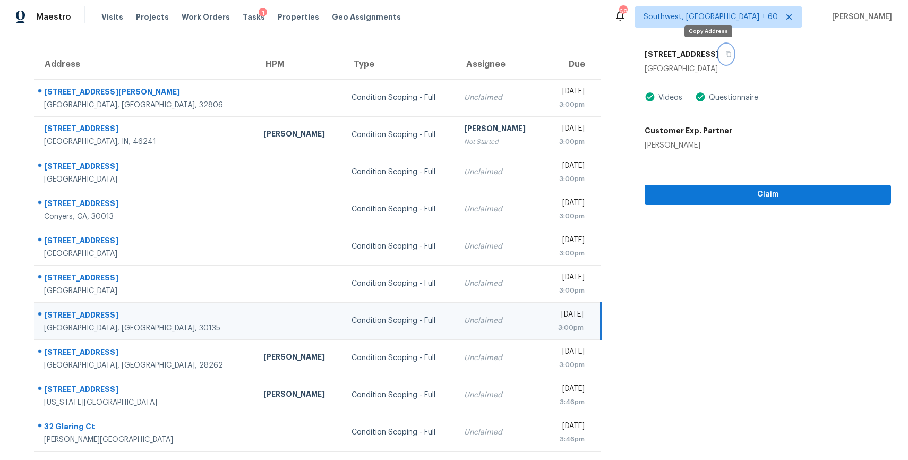
click at [725, 53] on icon "button" at bounding box center [728, 54] width 6 height 6
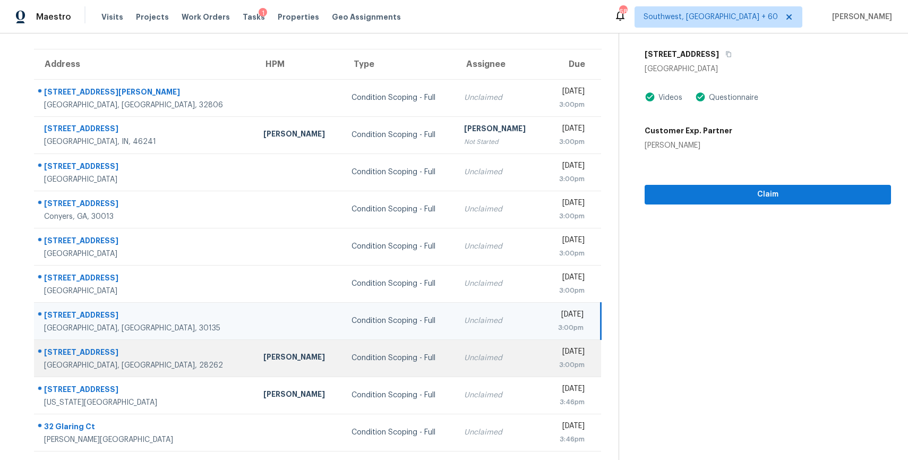
click at [410, 357] on td "Condition Scoping - Full" at bounding box center [399, 357] width 113 height 37
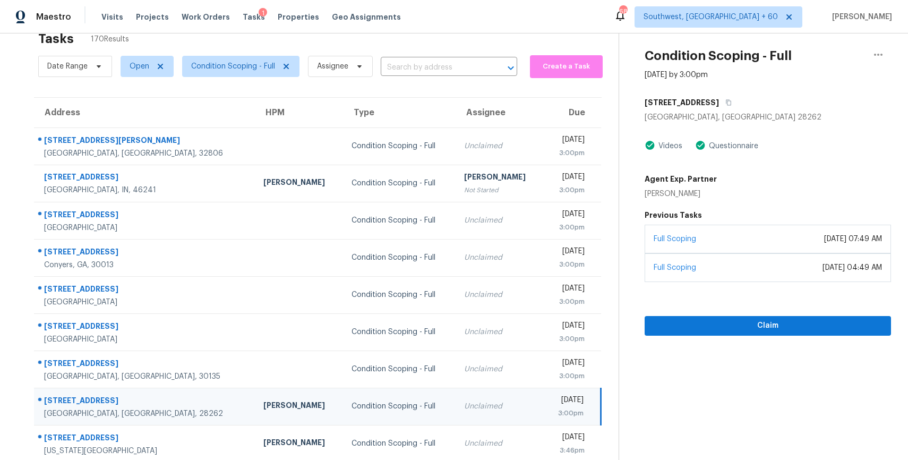
scroll to position [0, 0]
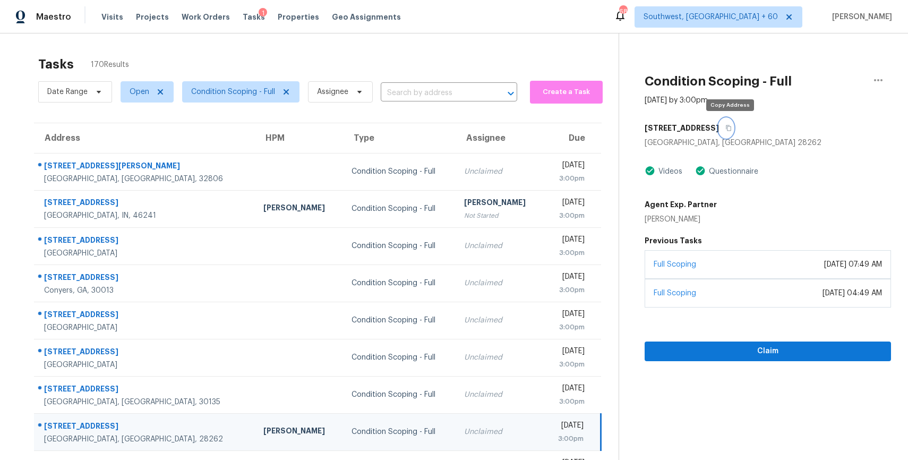
click at [731, 135] on button "button" at bounding box center [726, 127] width 14 height 19
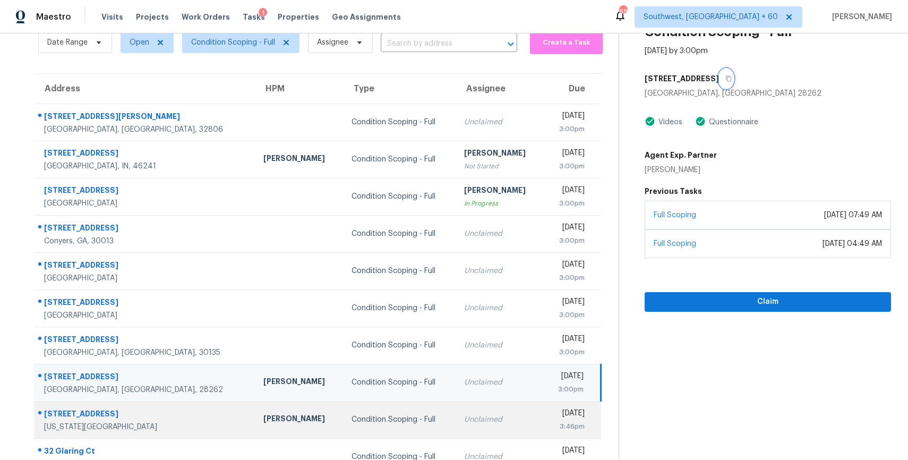
scroll to position [93, 0]
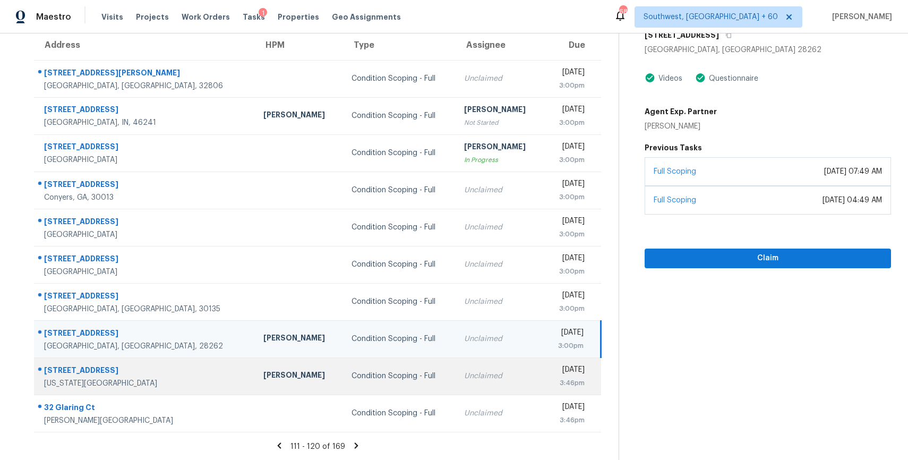
click at [456, 387] on td "Unclaimed" at bounding box center [500, 375] width 88 height 37
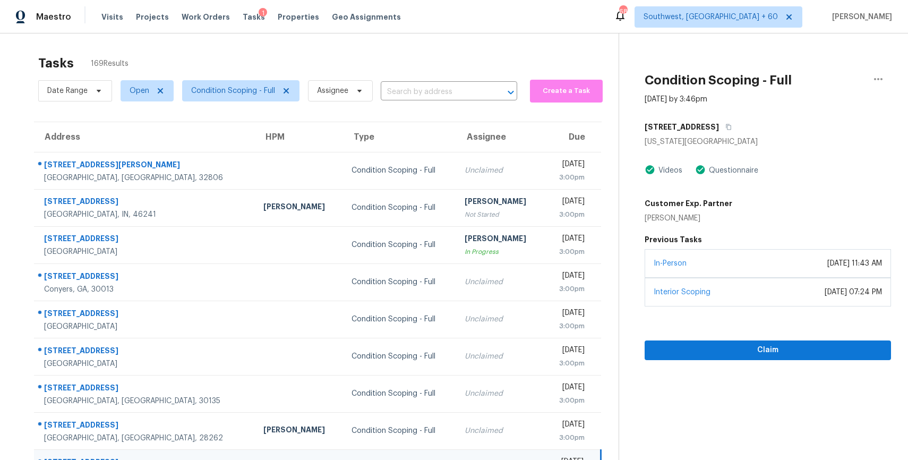
scroll to position [0, 0]
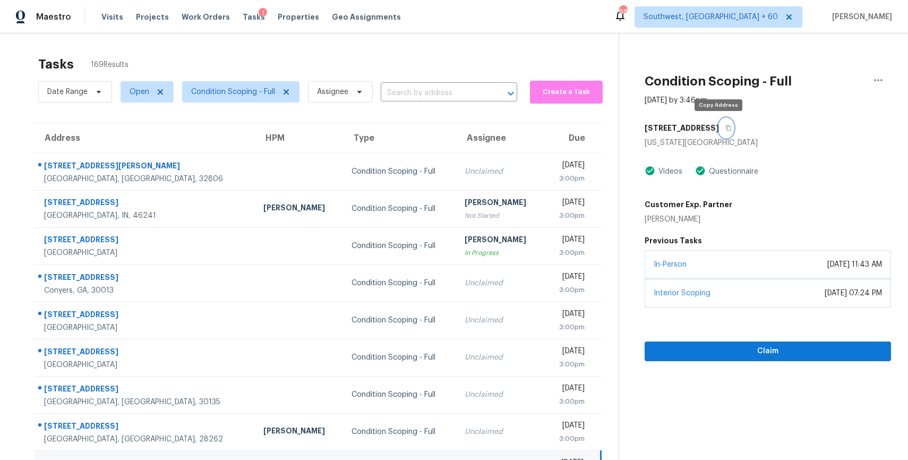
click at [721, 132] on button "button" at bounding box center [726, 127] width 14 height 19
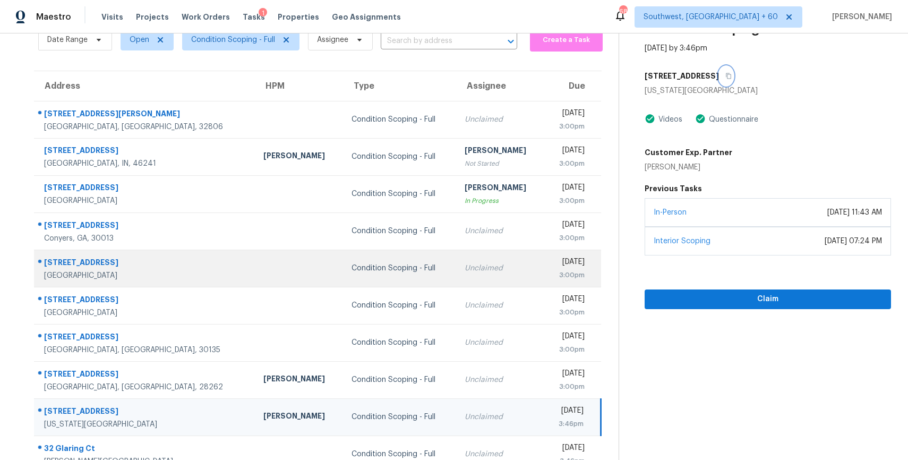
scroll to position [93, 0]
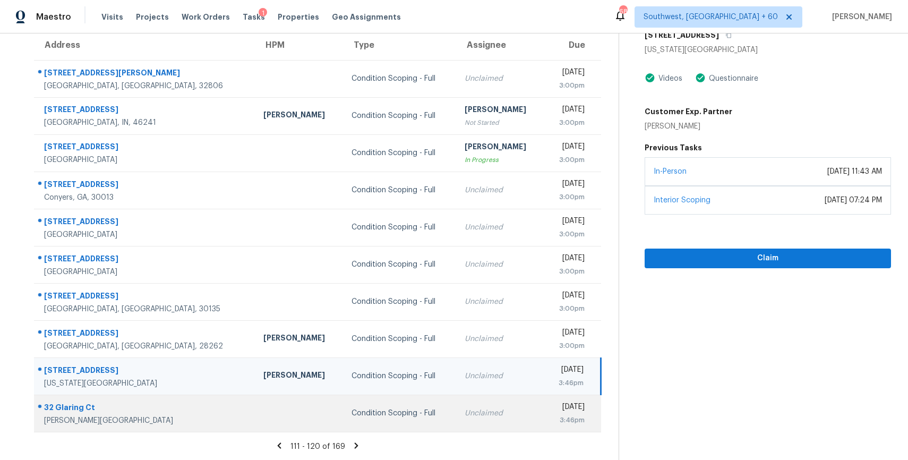
click at [465, 417] on div "Unclaimed" at bounding box center [500, 413] width 71 height 11
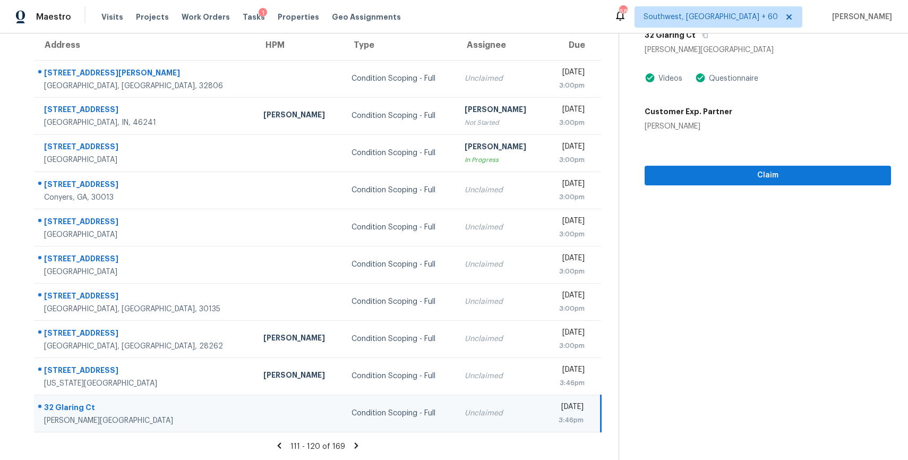
scroll to position [0, 0]
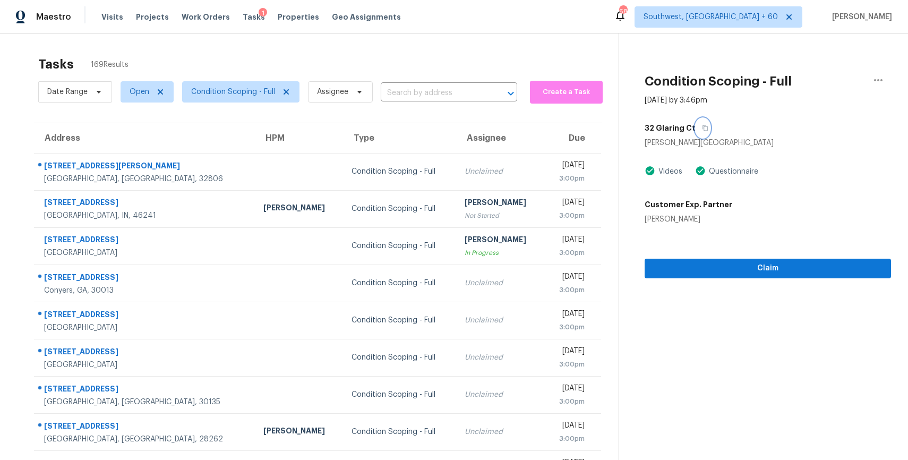
click at [699, 123] on button "button" at bounding box center [703, 127] width 14 height 19
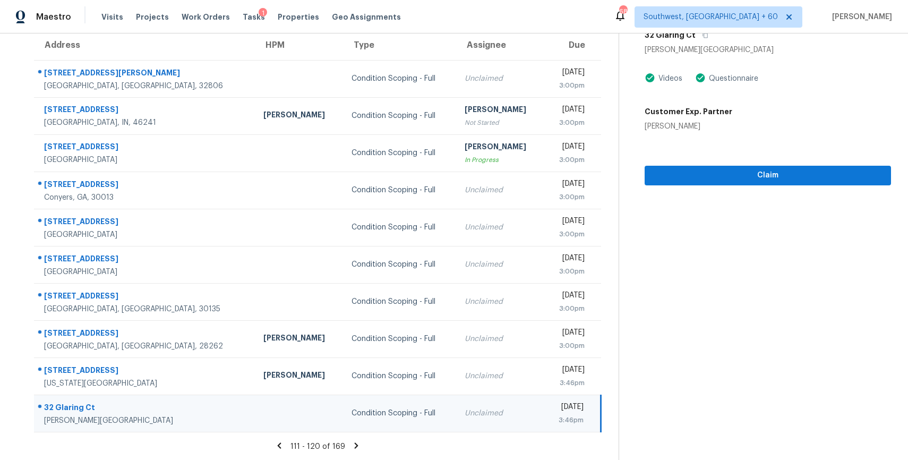
click at [352, 448] on icon at bounding box center [357, 446] width 10 height 10
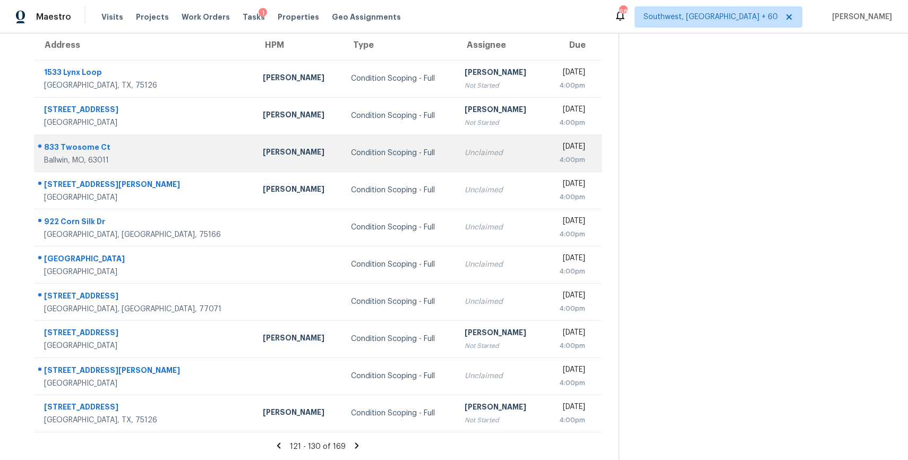
click at [465, 153] on div "Unclaimed" at bounding box center [500, 153] width 71 height 11
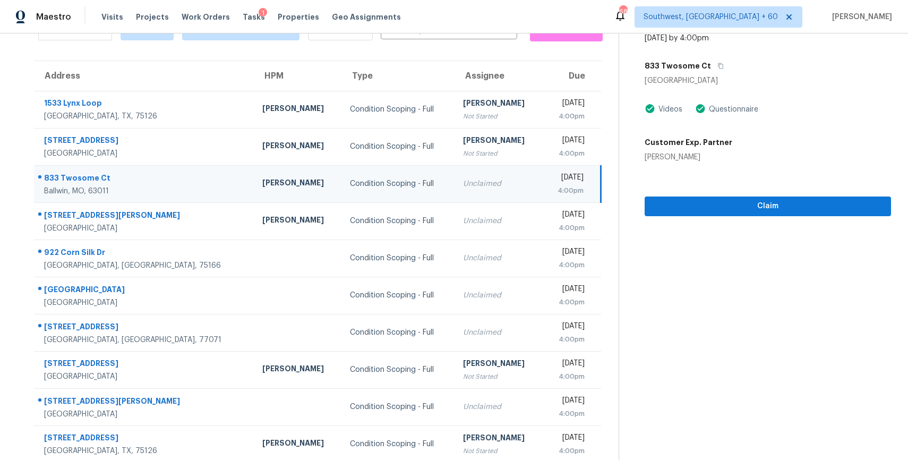
scroll to position [42, 0]
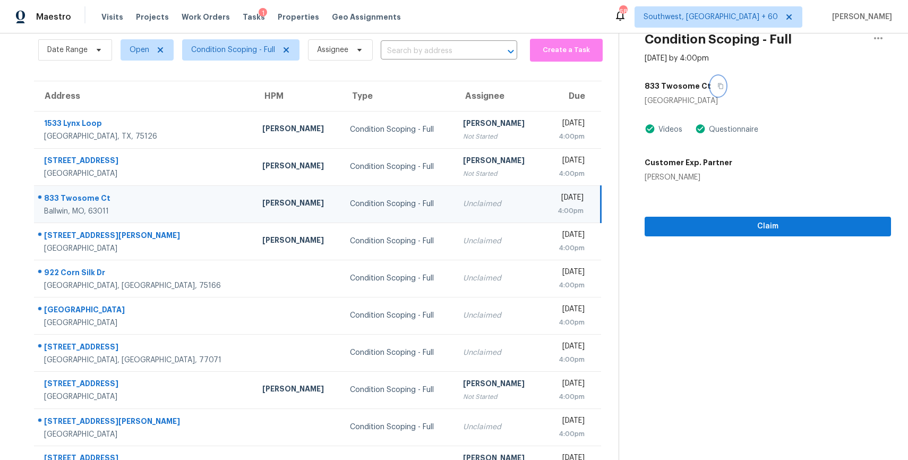
click at [712, 92] on button "button" at bounding box center [718, 85] width 14 height 19
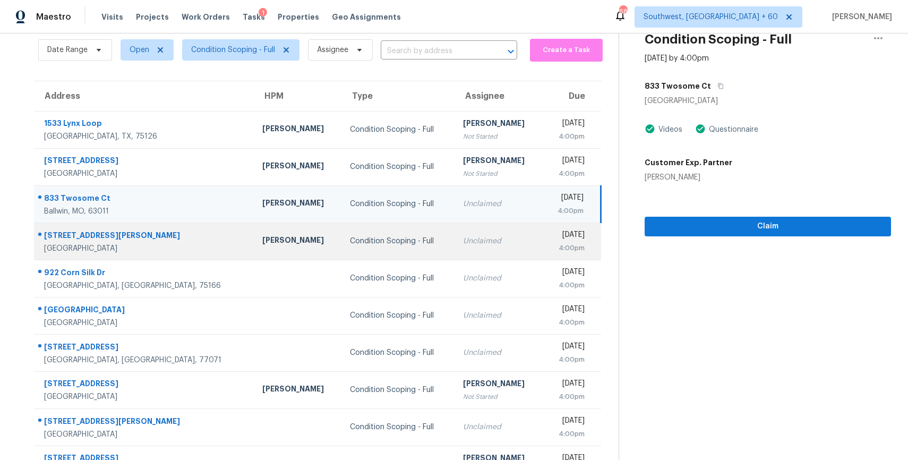
click at [366, 242] on div "Condition Scoping - Full" at bounding box center [398, 241] width 96 height 11
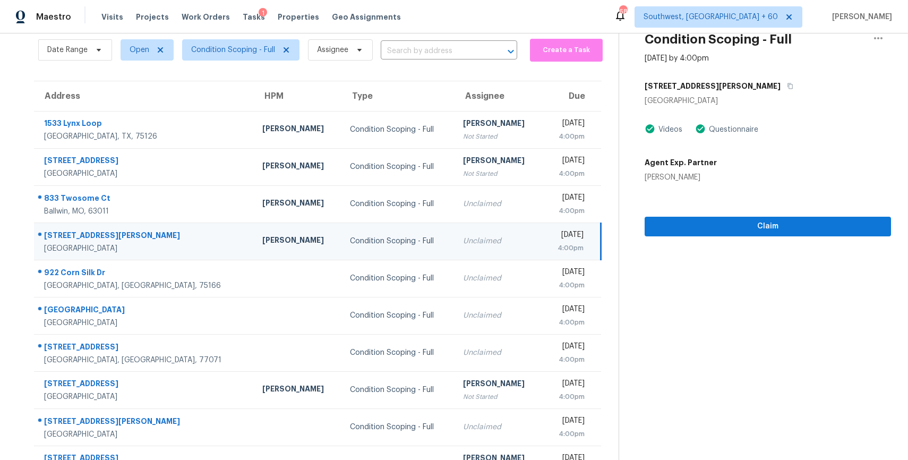
click at [712, 87] on div "3701 Morris St" at bounding box center [768, 85] width 246 height 19
click at [787, 87] on icon "button" at bounding box center [790, 86] width 6 height 6
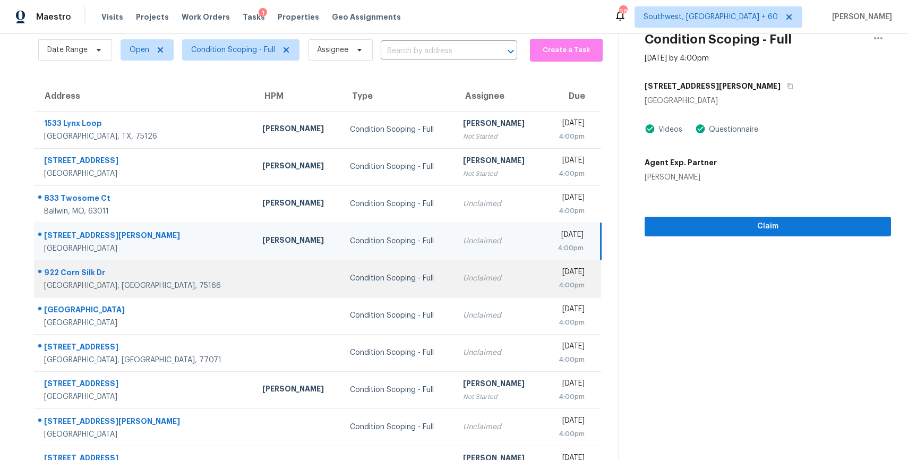
click at [387, 270] on td "Condition Scoping - Full" at bounding box center [397, 278] width 113 height 37
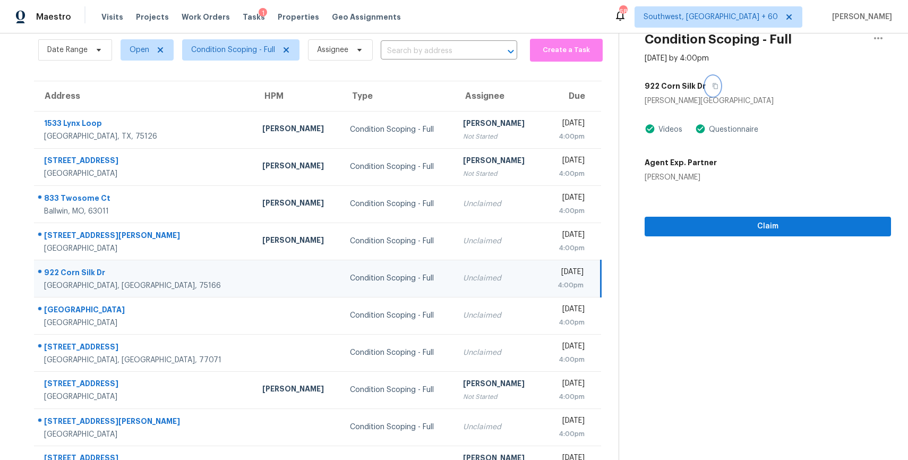
click at [711, 81] on button "button" at bounding box center [713, 85] width 14 height 19
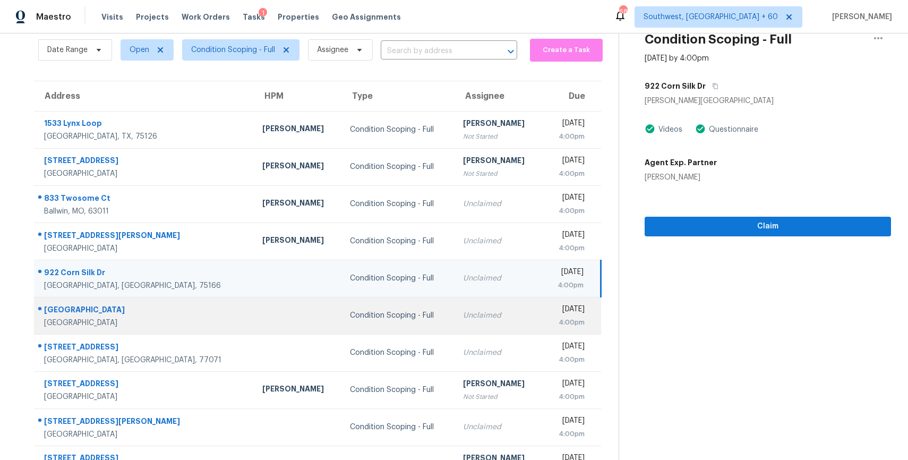
click at [380, 320] on div "Condition Scoping - Full" at bounding box center [398, 315] width 96 height 11
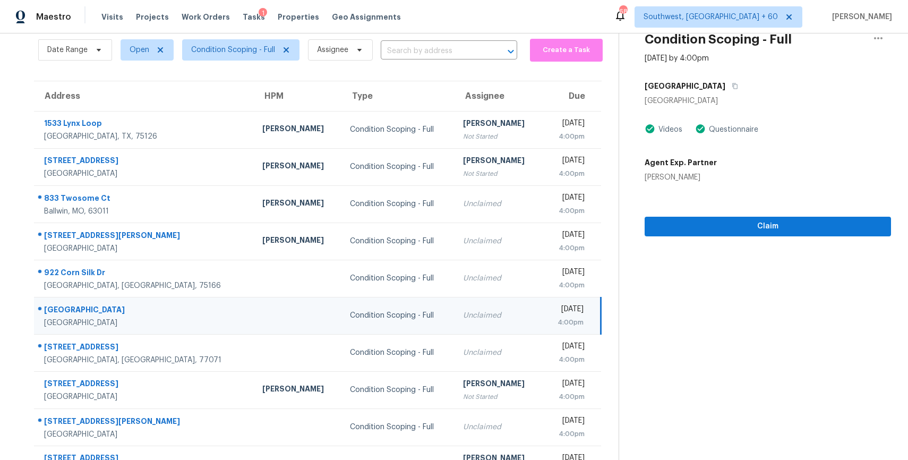
click at [722, 88] on div "3732 Stadium Dr" at bounding box center [768, 85] width 246 height 19
click at [732, 88] on icon "button" at bounding box center [734, 86] width 5 height 6
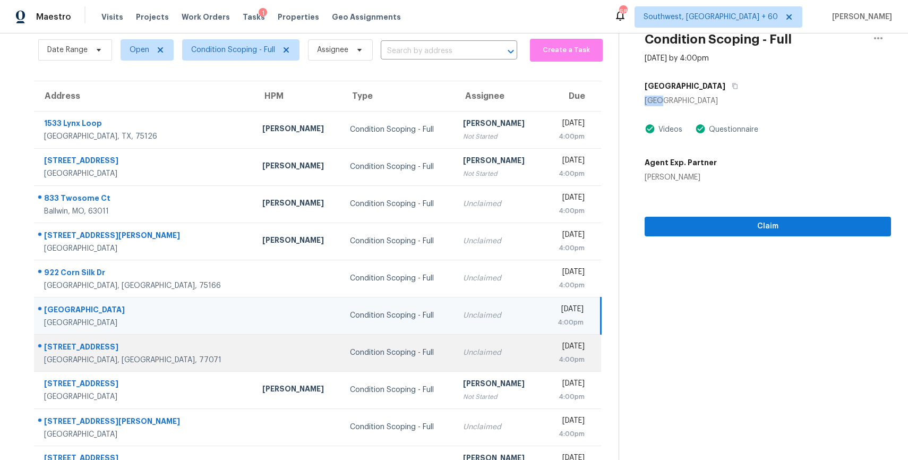
click at [341, 369] on td "Condition Scoping - Full" at bounding box center [397, 352] width 113 height 37
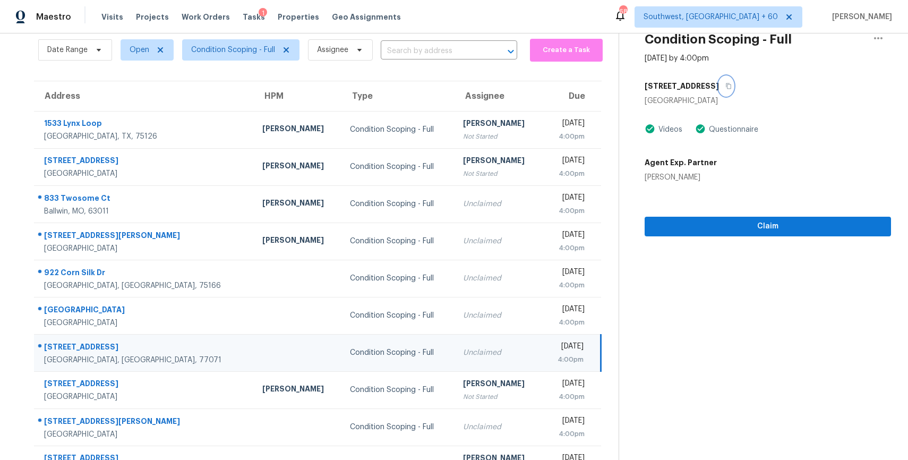
click at [730, 85] on button "button" at bounding box center [726, 85] width 14 height 19
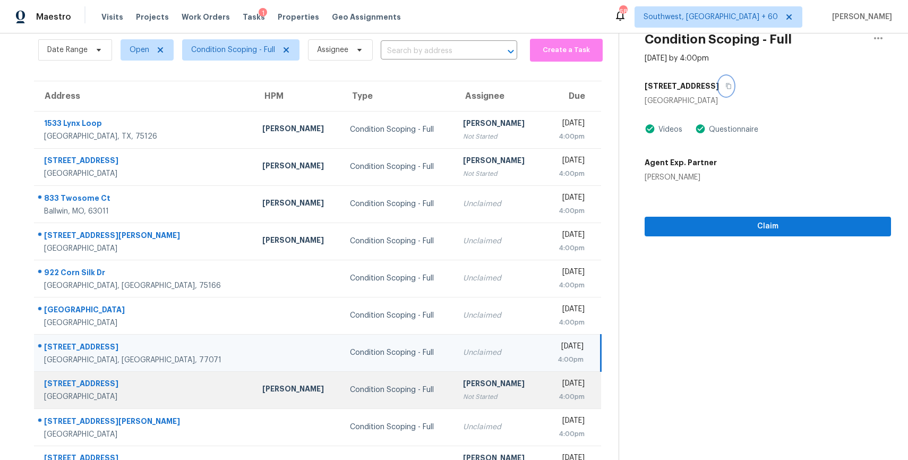
scroll to position [93, 0]
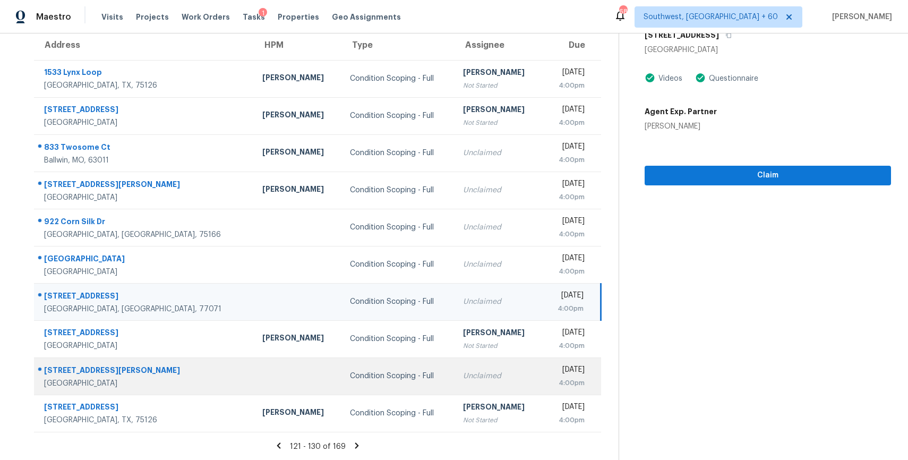
click at [455, 375] on td "Unclaimed" at bounding box center [499, 375] width 88 height 37
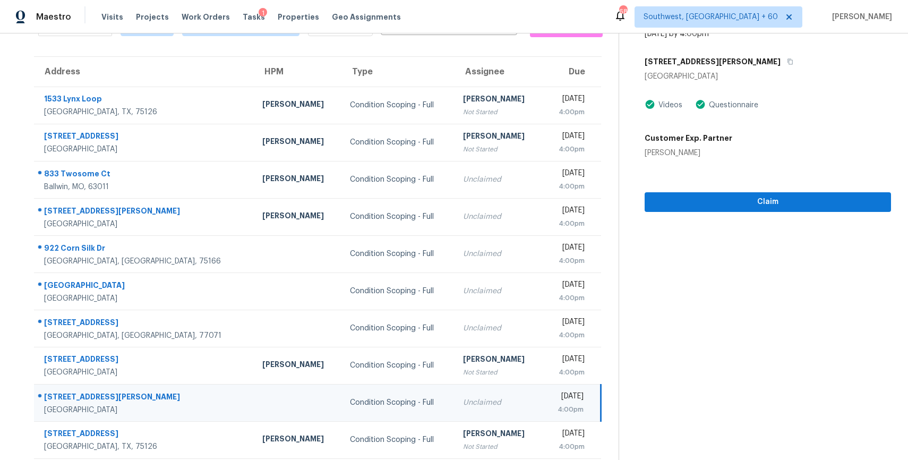
scroll to position [32, 0]
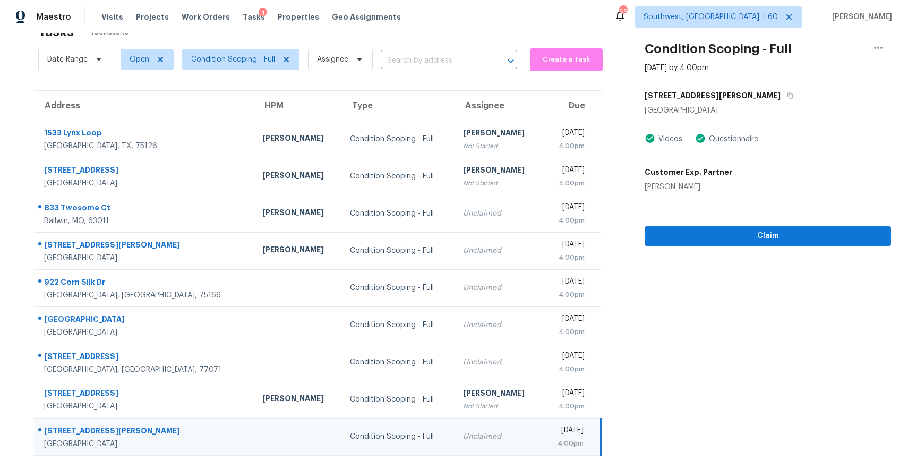
click at [728, 76] on div "Condition Scoping - Full Sep 29th 2025 by 4:00pm 2306 Clawson Falls Ln Sugar La…" at bounding box center [755, 123] width 272 height 245
click at [731, 84] on div "Condition Scoping - Full Sep 29th 2025 by 4:00pm 2306 Clawson Falls Ln Sugar La…" at bounding box center [755, 123] width 272 height 245
click at [781, 91] on button "button" at bounding box center [788, 95] width 14 height 19
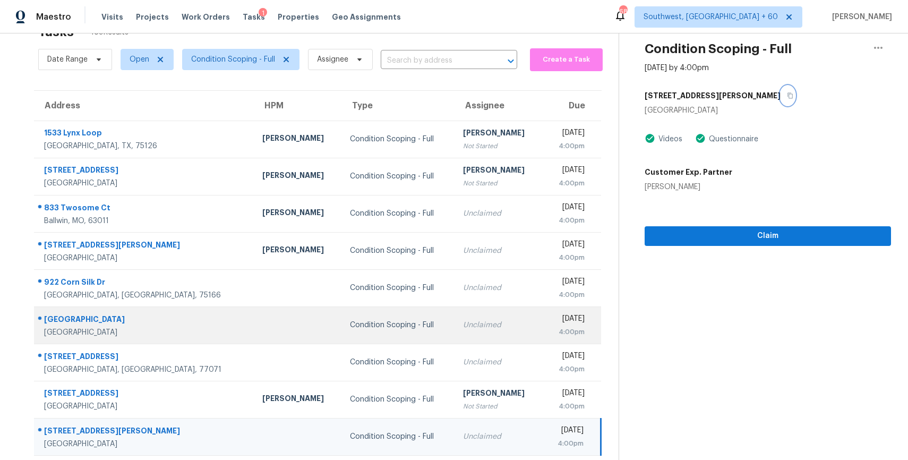
scroll to position [93, 0]
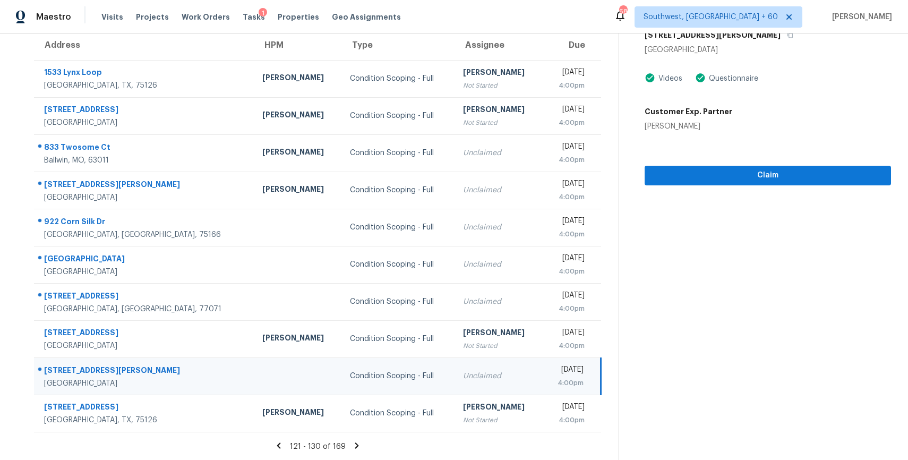
click at [355, 447] on icon at bounding box center [357, 445] width 4 height 6
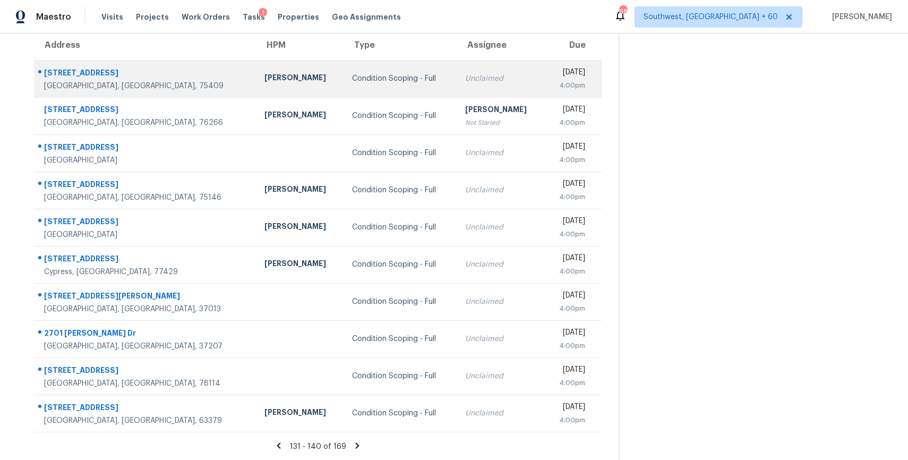
click at [553, 87] on div "4:00pm" at bounding box center [569, 85] width 32 height 11
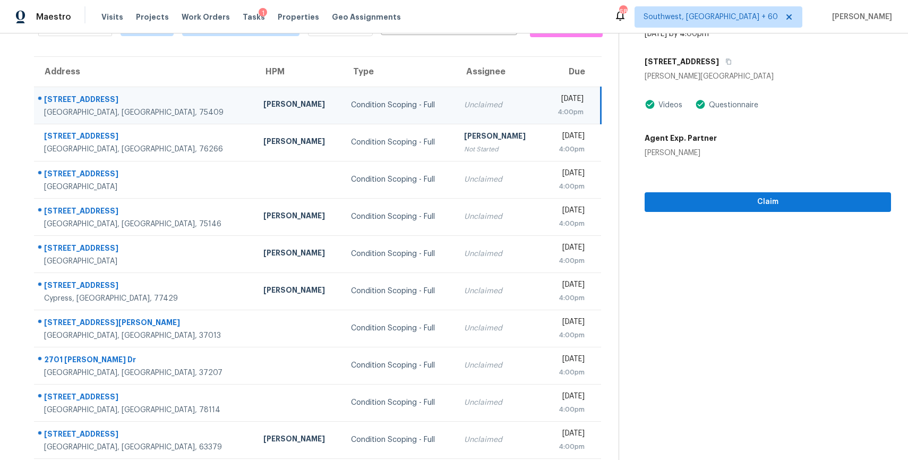
scroll to position [39, 0]
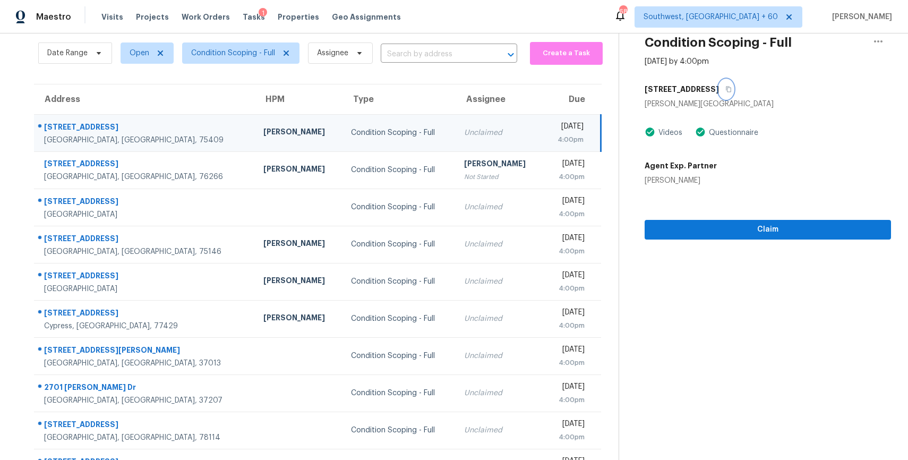
click at [725, 90] on icon "button" at bounding box center [728, 89] width 6 height 6
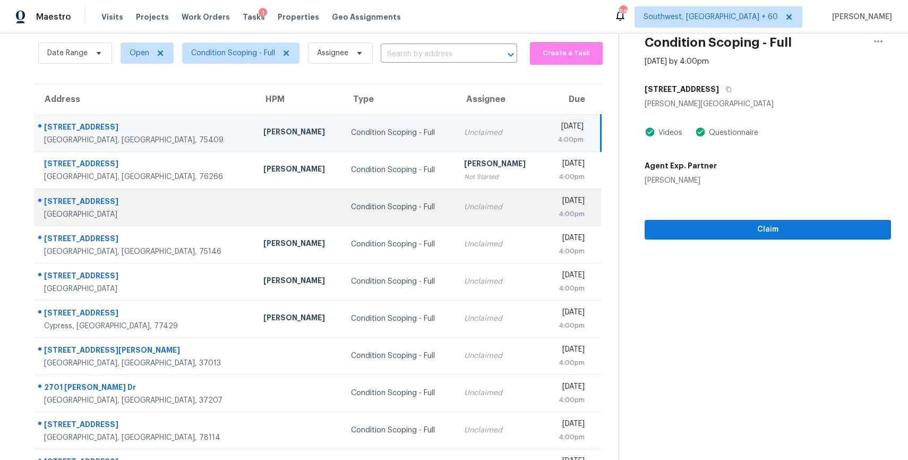
click at [456, 217] on td "Unclaimed" at bounding box center [500, 207] width 88 height 37
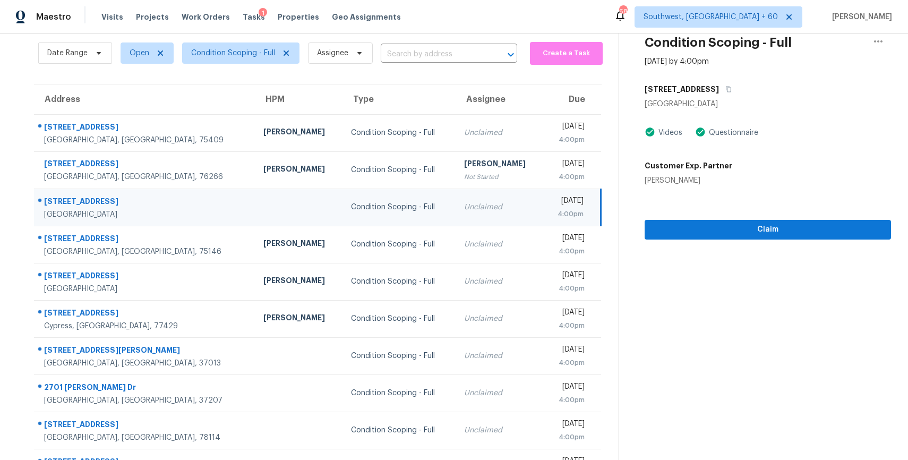
click at [738, 88] on div "404 Fluttermill Loop" at bounding box center [768, 89] width 246 height 19
click at [731, 88] on button "button" at bounding box center [726, 89] width 14 height 19
click at [739, 230] on span "Claim" at bounding box center [767, 229] width 229 height 13
click at [726, 90] on icon "button" at bounding box center [728, 90] width 5 height 6
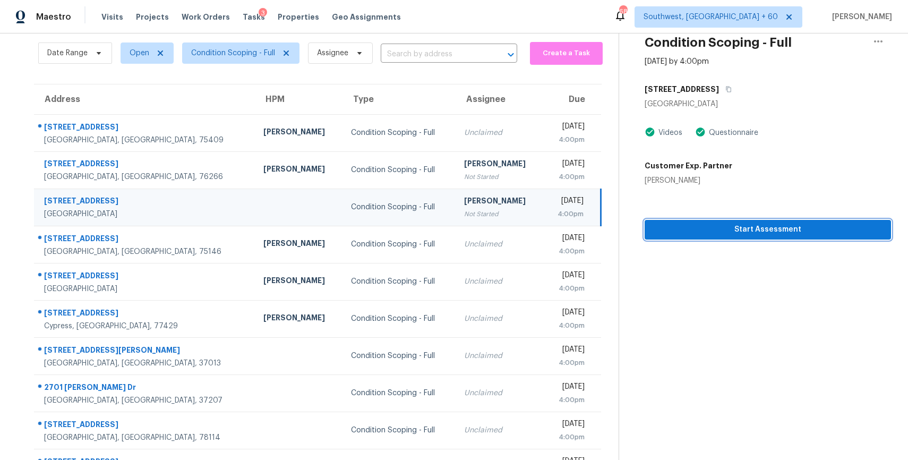
click at [768, 234] on span "Start Assessment" at bounding box center [767, 229] width 229 height 13
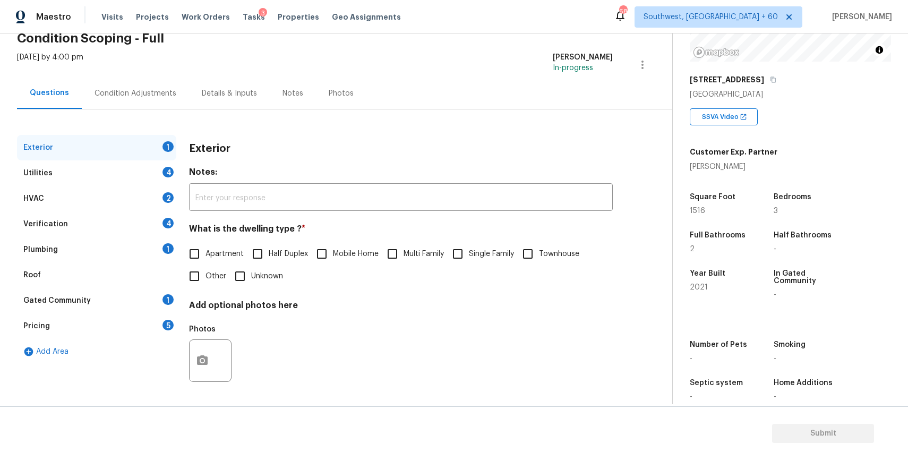
scroll to position [157, 0]
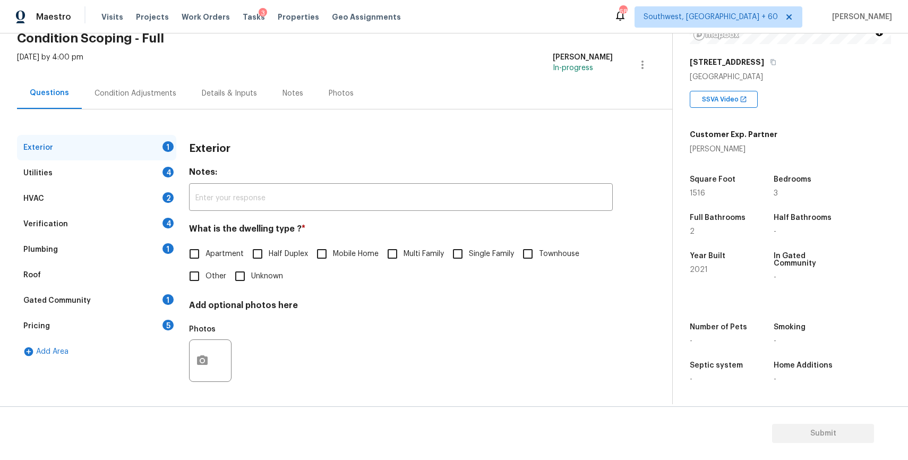
click at [479, 251] on span "Single Family" at bounding box center [491, 254] width 45 height 11
click at [469, 251] on input "Single Family" at bounding box center [458, 254] width 22 height 22
checkbox input "true"
click at [152, 169] on div "Utilities 4" at bounding box center [96, 172] width 159 height 25
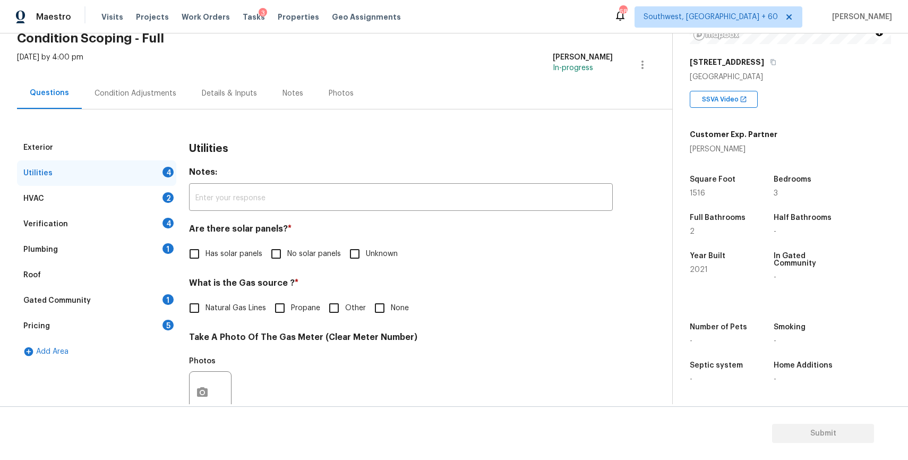
click at [293, 247] on label "No solar panels" at bounding box center [303, 254] width 76 height 22
click at [287, 247] on input "No solar panels" at bounding box center [276, 254] width 22 height 22
checkbox input "true"
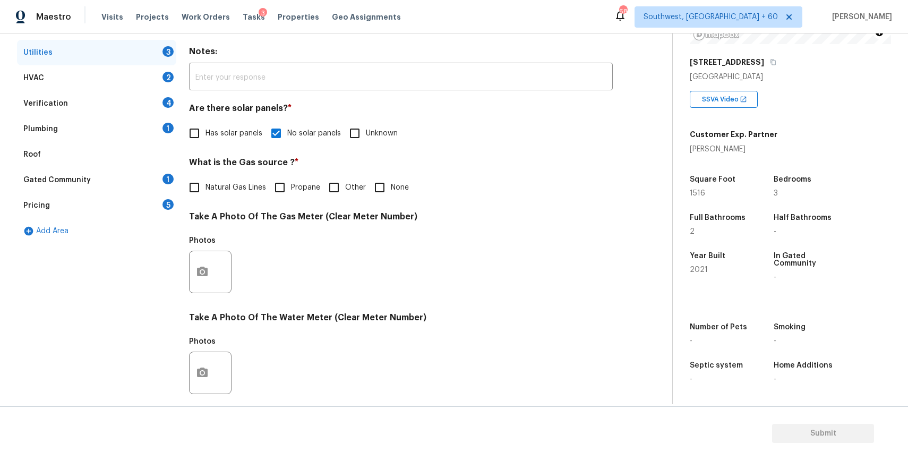
scroll to position [265, 0]
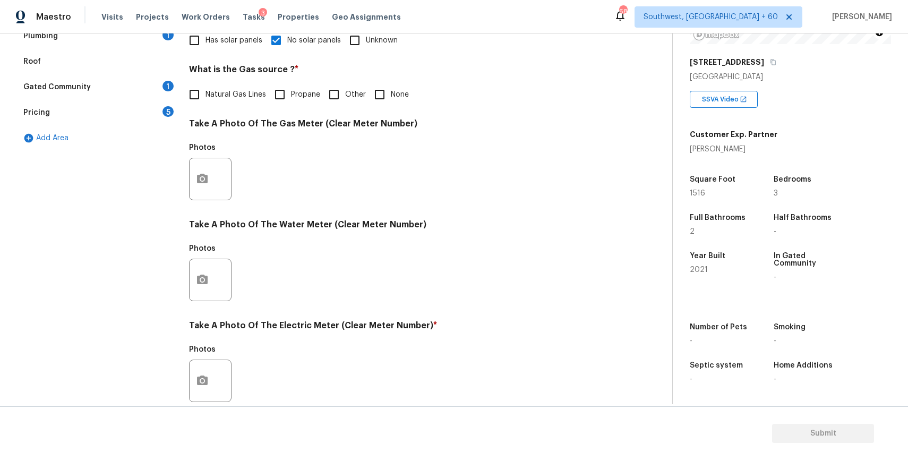
click at [193, 163] on div at bounding box center [210, 179] width 42 height 42
click at [203, 174] on icon "button" at bounding box center [202, 179] width 11 height 10
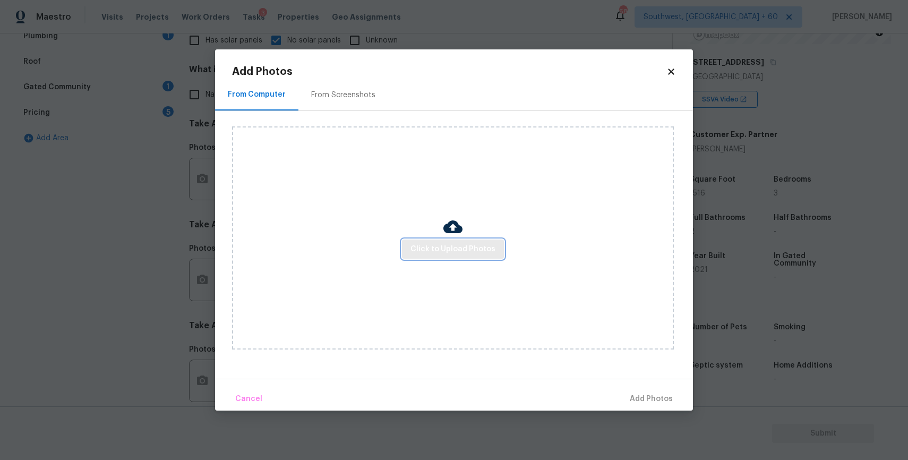
click at [473, 251] on span "Click to Upload Photos" at bounding box center [453, 249] width 85 height 13
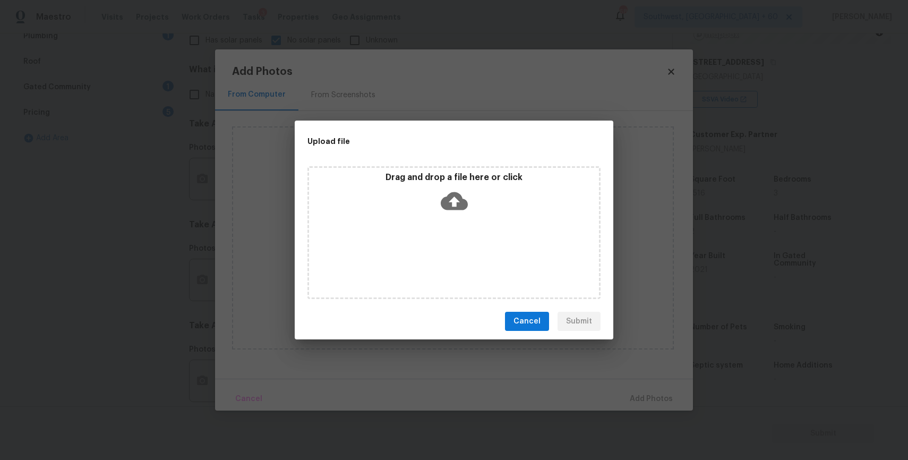
click at [473, 251] on div "Drag and drop a file here or click" at bounding box center [453, 232] width 293 height 133
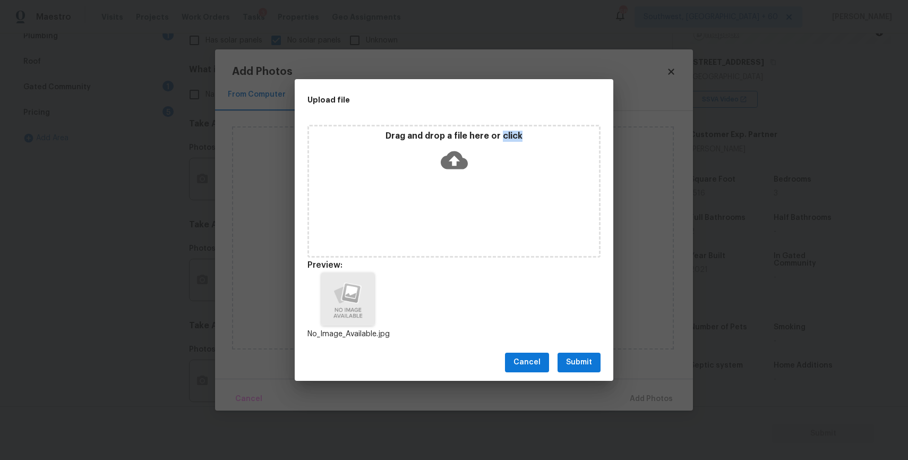
click at [580, 365] on span "Submit" at bounding box center [579, 362] width 26 height 13
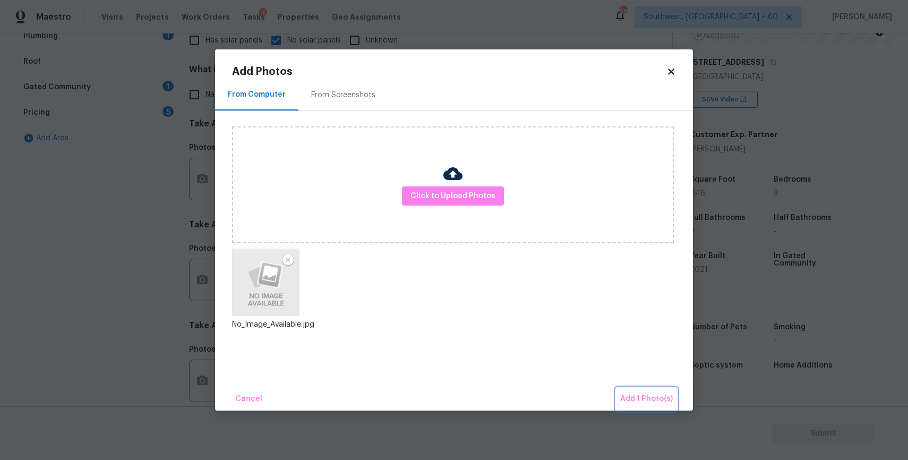
click at [645, 394] on span "Add 1 Photo(s)" at bounding box center [646, 398] width 53 height 13
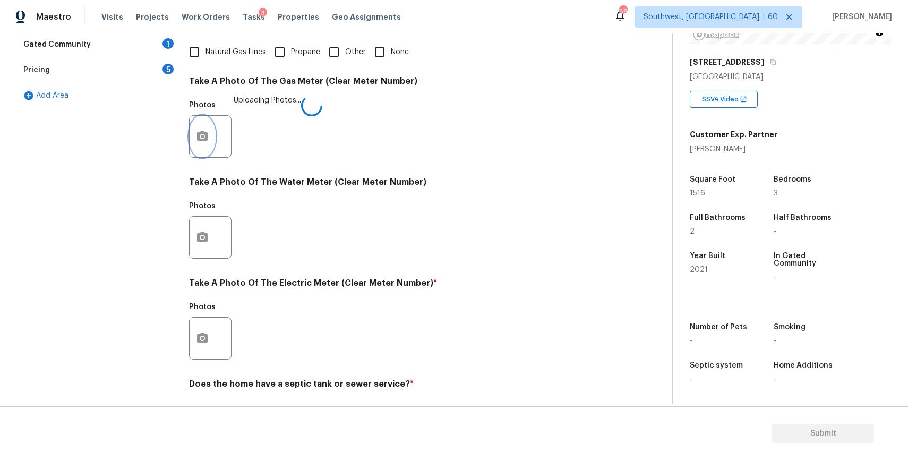
scroll to position [339, 0]
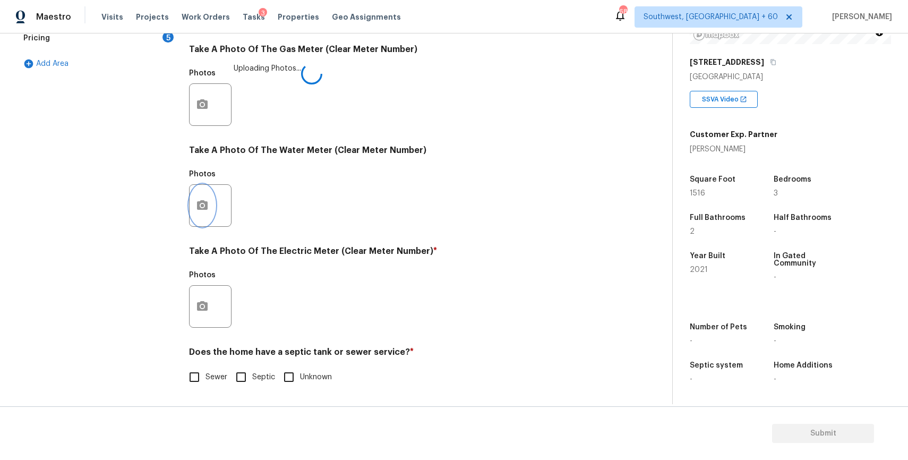
click at [206, 200] on icon "button" at bounding box center [202, 205] width 13 height 13
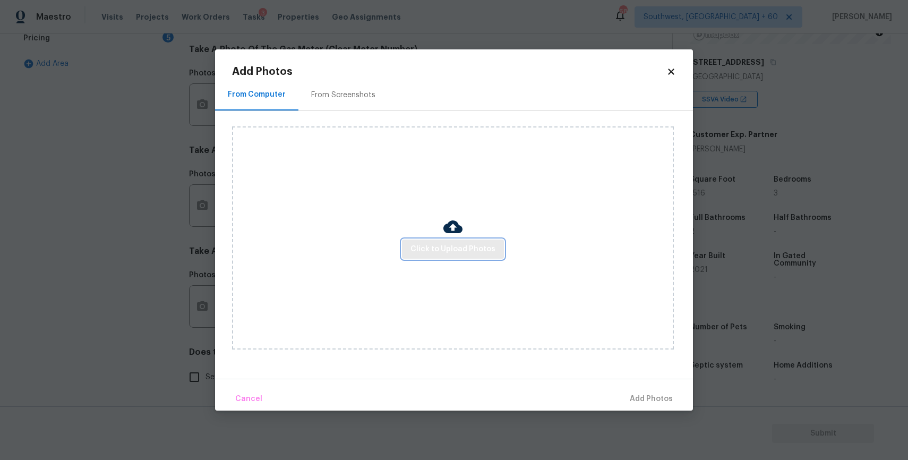
click at [445, 245] on span "Click to Upload Photos" at bounding box center [453, 249] width 85 height 13
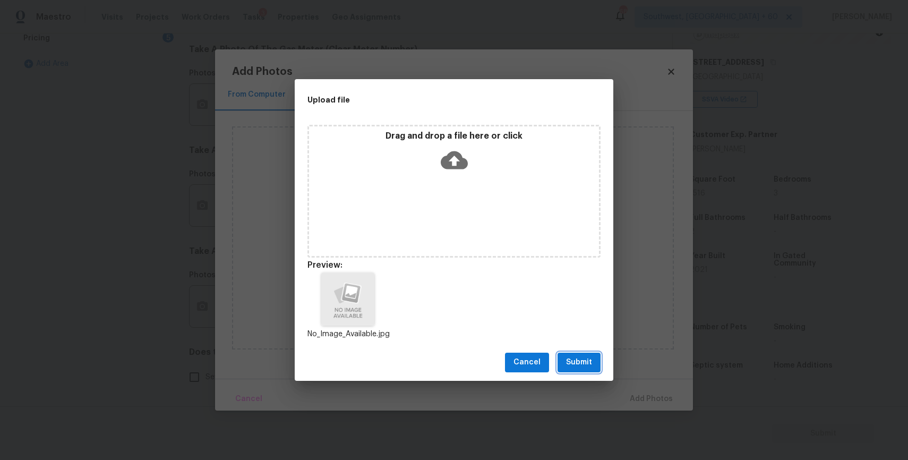
click at [590, 366] on span "Submit" at bounding box center [579, 362] width 26 height 13
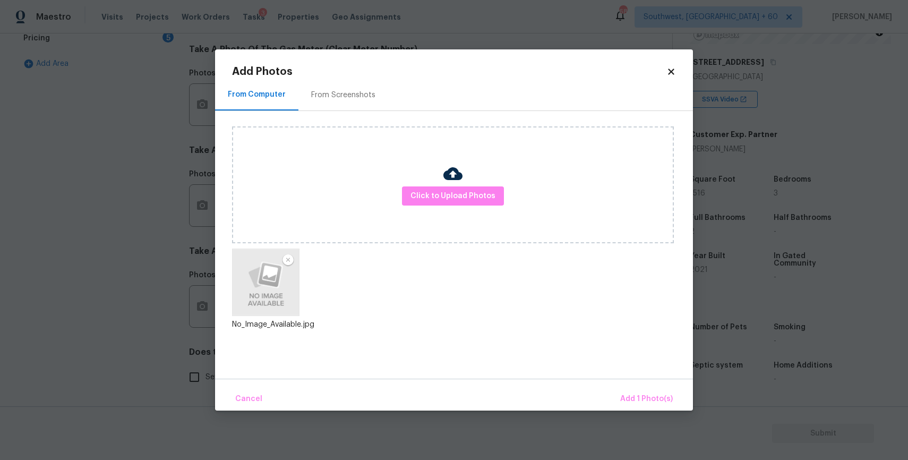
click at [644, 384] on div "Cancel Add 1 Photo(s)" at bounding box center [454, 395] width 478 height 32
click at [645, 396] on span "Add 1 Photo(s)" at bounding box center [646, 398] width 53 height 13
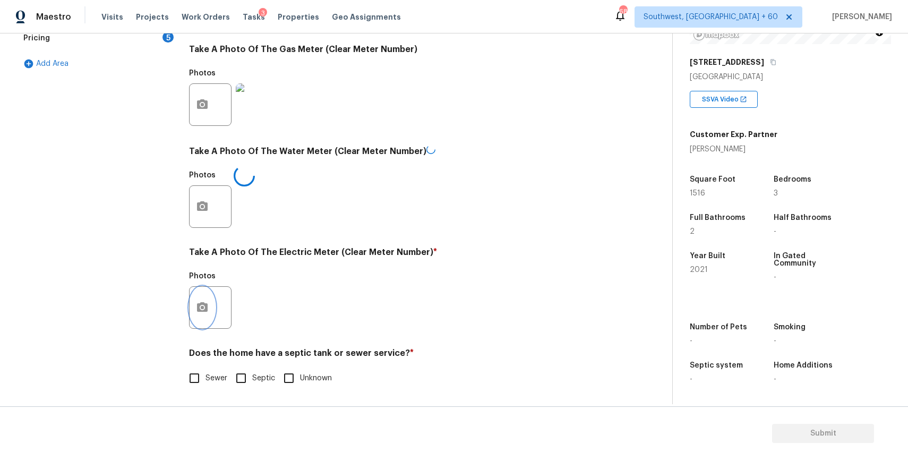
click at [201, 292] on button "button" at bounding box center [202, 307] width 25 height 41
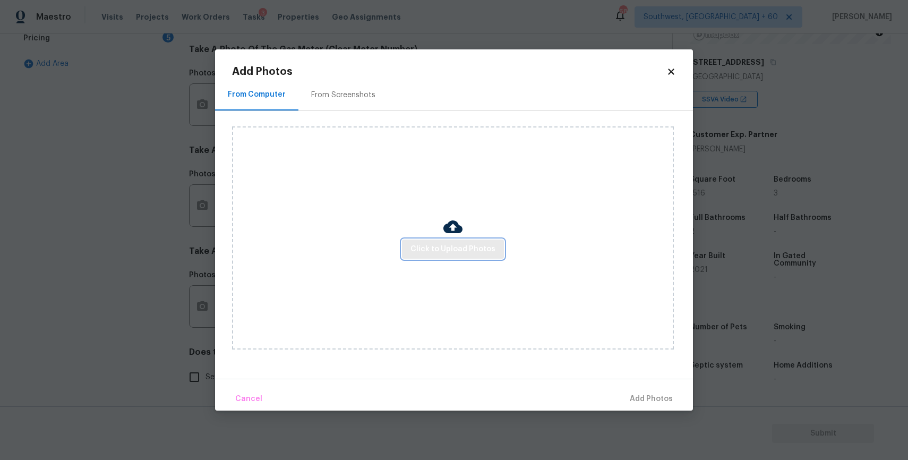
click at [452, 252] on span "Click to Upload Photos" at bounding box center [453, 249] width 85 height 13
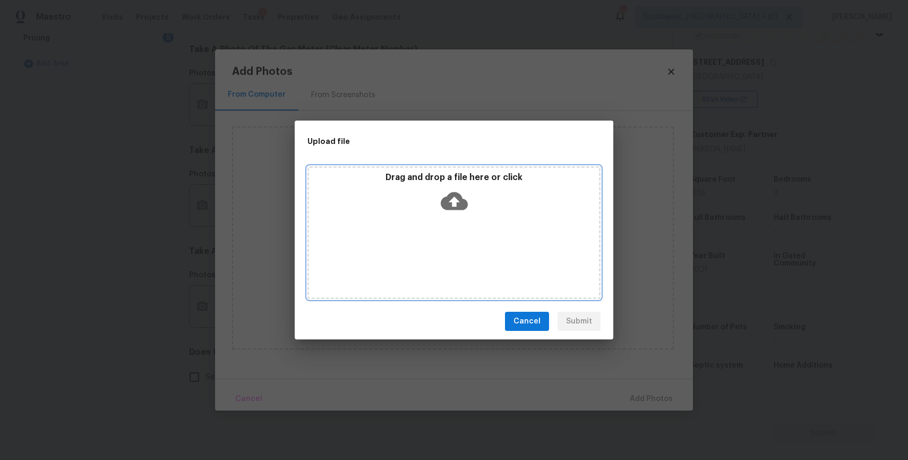
click at [476, 205] on div "Drag and drop a file here or click" at bounding box center [454, 195] width 290 height 46
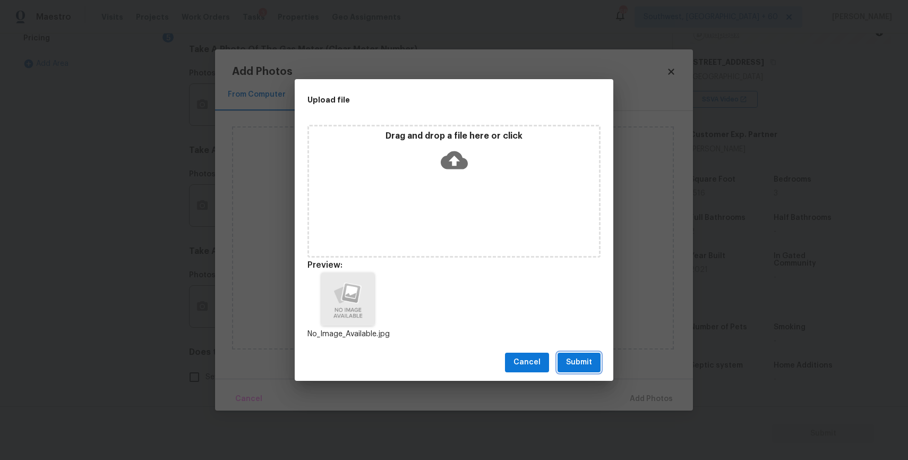
click at [583, 358] on span "Submit" at bounding box center [579, 362] width 26 height 13
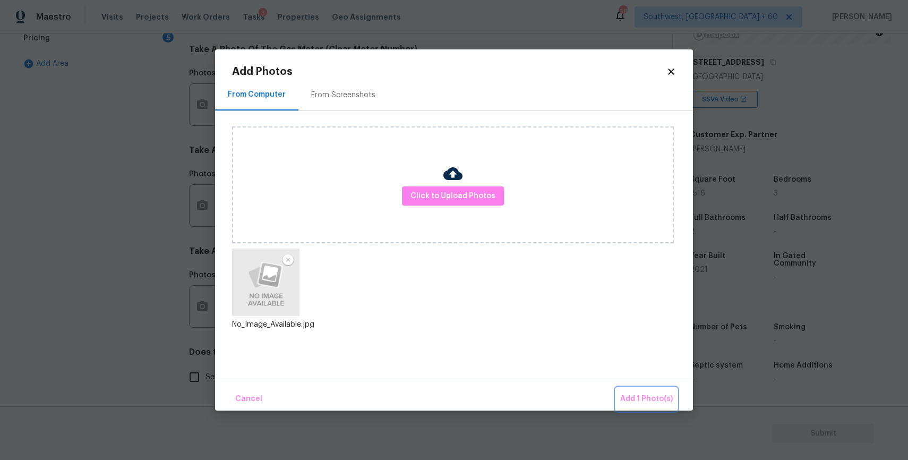
click at [652, 389] on button "Add 1 Photo(s)" at bounding box center [646, 399] width 61 height 23
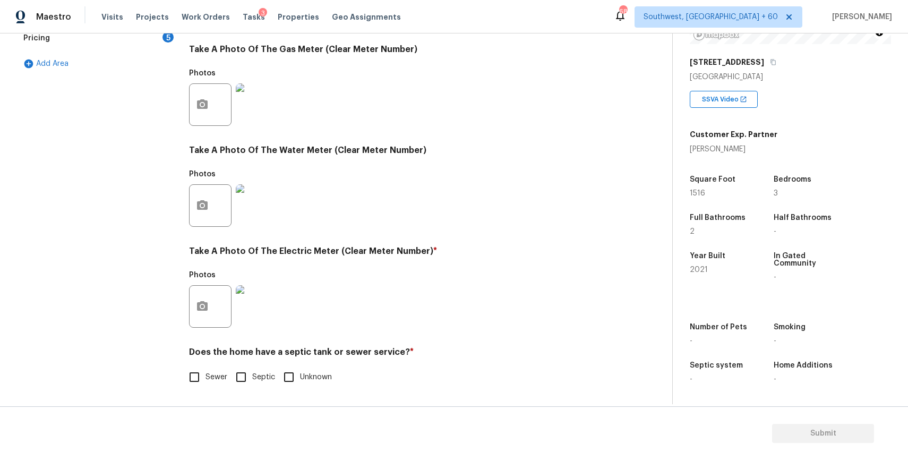
click at [209, 373] on span "Sewer" at bounding box center [217, 377] width 22 height 11
click at [206, 373] on input "Sewer" at bounding box center [194, 377] width 22 height 22
checkbox input "true"
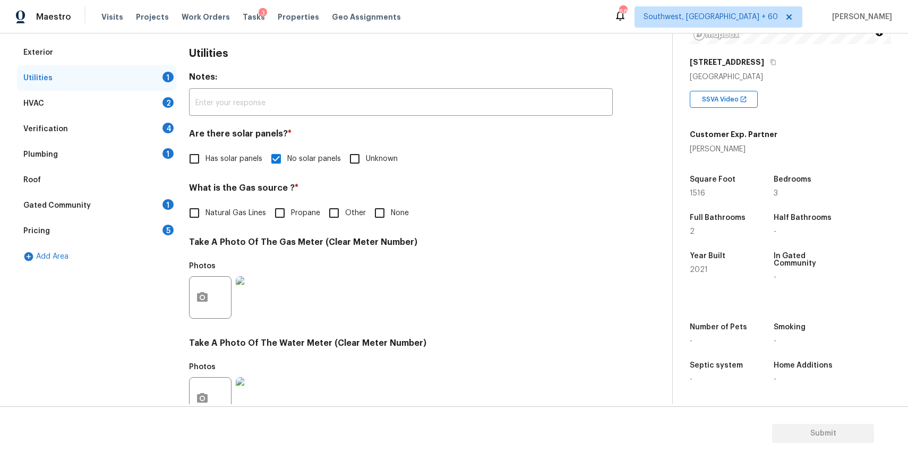
click at [138, 99] on div "HVAC 2" at bounding box center [96, 103] width 159 height 25
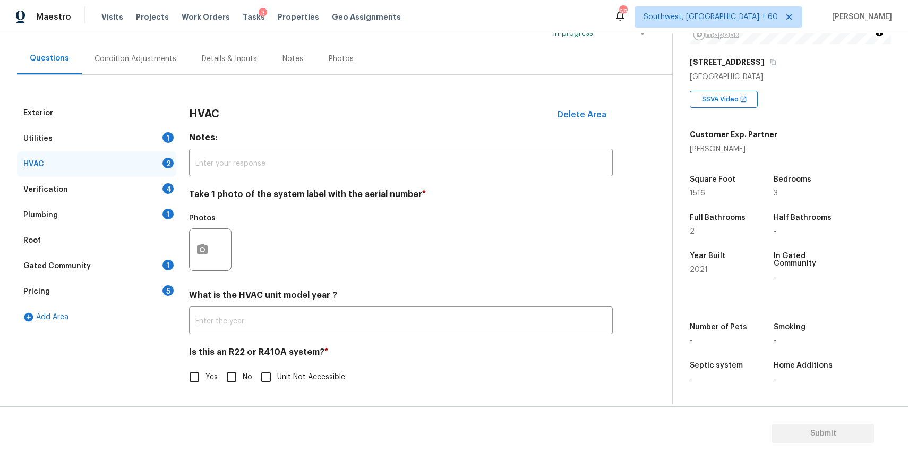
scroll to position [87, 0]
click at [186, 245] on div "Exterior Utilities 1 HVAC 2 Verification 4 Plumbing 1 Roof Gated Community 1 Pr…" at bounding box center [332, 250] width 630 height 301
click at [207, 249] on icon "button" at bounding box center [202, 249] width 11 height 10
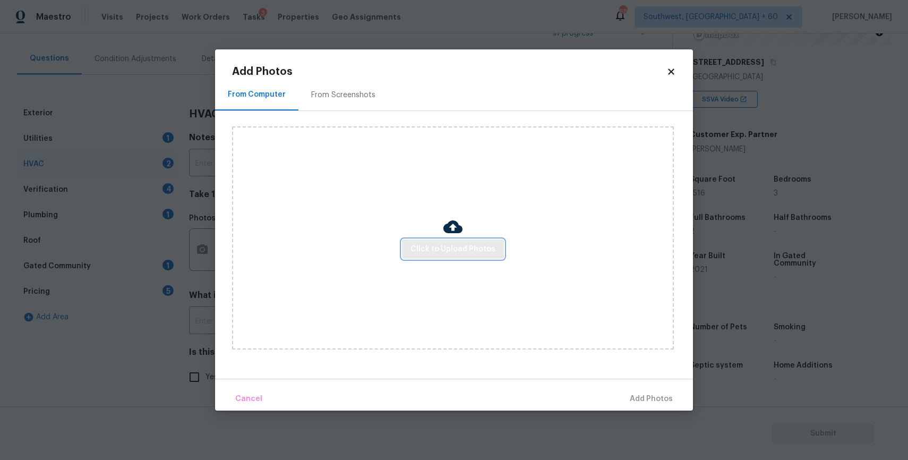
click at [405, 251] on button "Click to Upload Photos" at bounding box center [453, 250] width 102 height 20
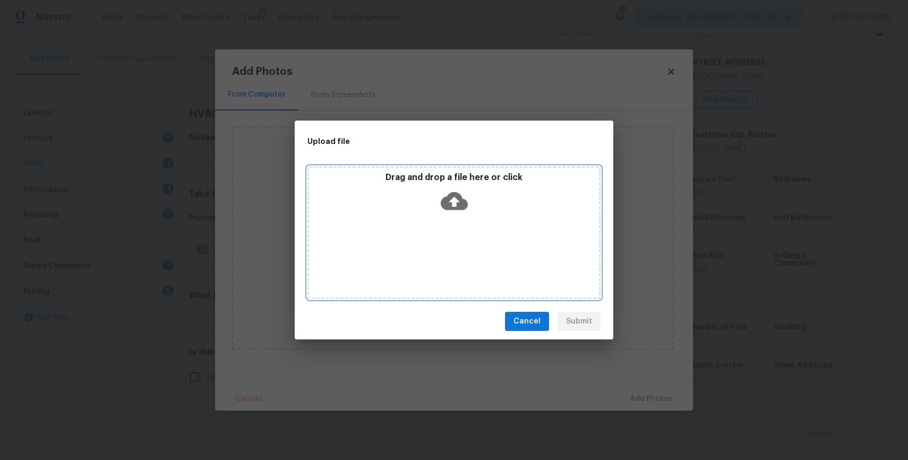
click at [446, 245] on div "Drag and drop a file here or click" at bounding box center [453, 232] width 293 height 133
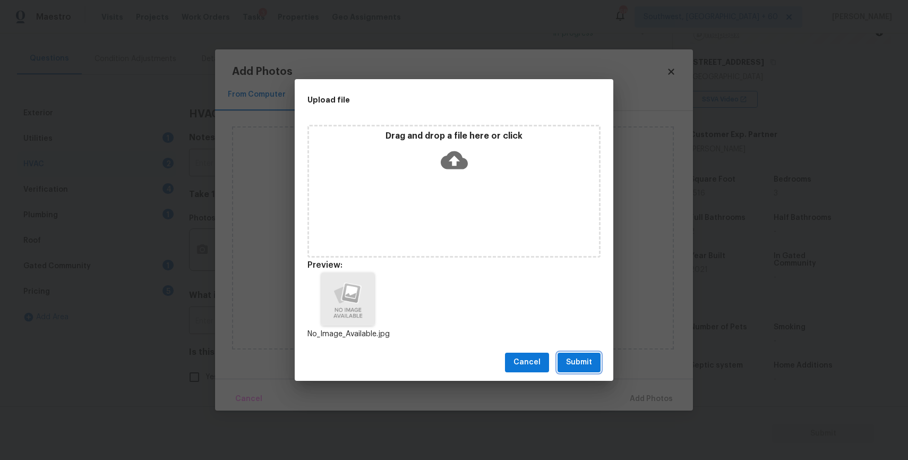
click at [578, 353] on button "Submit" at bounding box center [579, 363] width 43 height 20
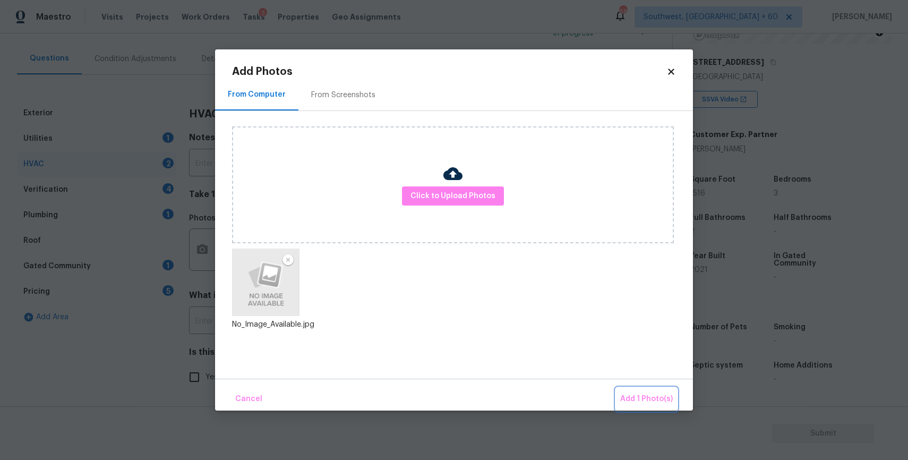
click at [643, 398] on span "Add 1 Photo(s)" at bounding box center [646, 398] width 53 height 13
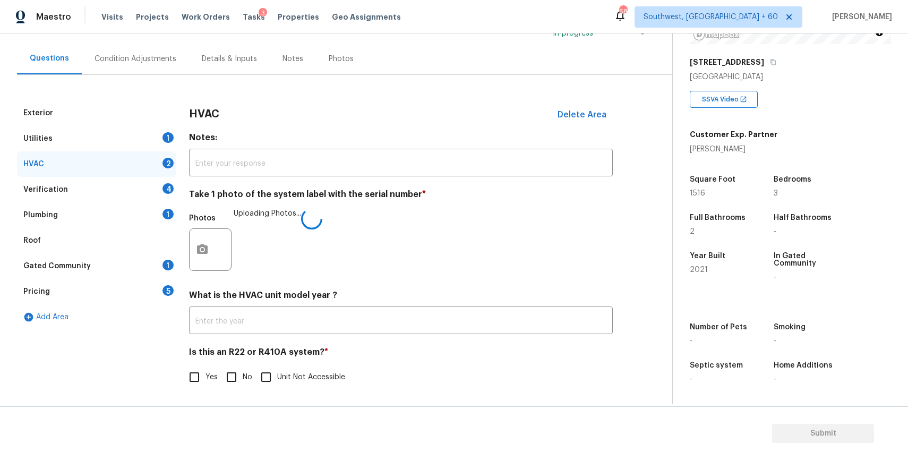
click at [235, 374] on input "No" at bounding box center [231, 377] width 22 height 22
checkbox input "true"
click at [156, 190] on div "Verification 4" at bounding box center [96, 189] width 159 height 25
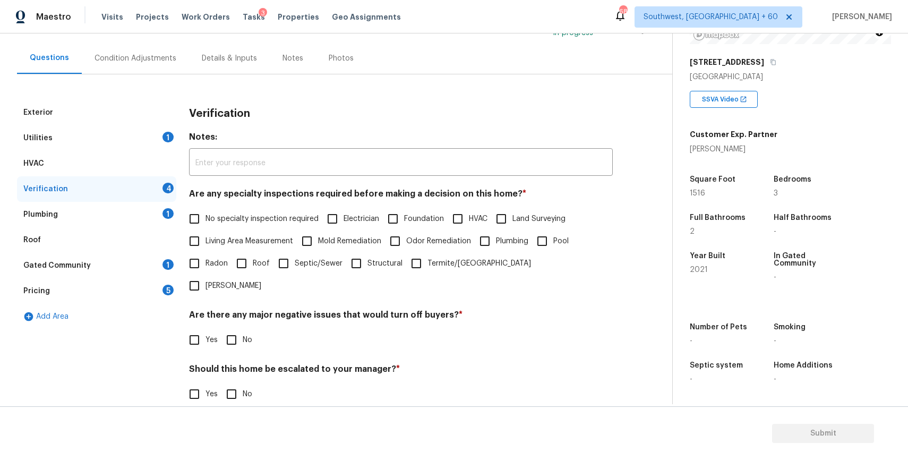
click at [275, 223] on span "No specialty inspection required" at bounding box center [262, 218] width 113 height 11
click at [206, 223] on input "No specialty inspection required" at bounding box center [194, 219] width 22 height 22
checkbox input "true"
click at [230, 329] on input "No" at bounding box center [231, 340] width 22 height 22
checkbox input "true"
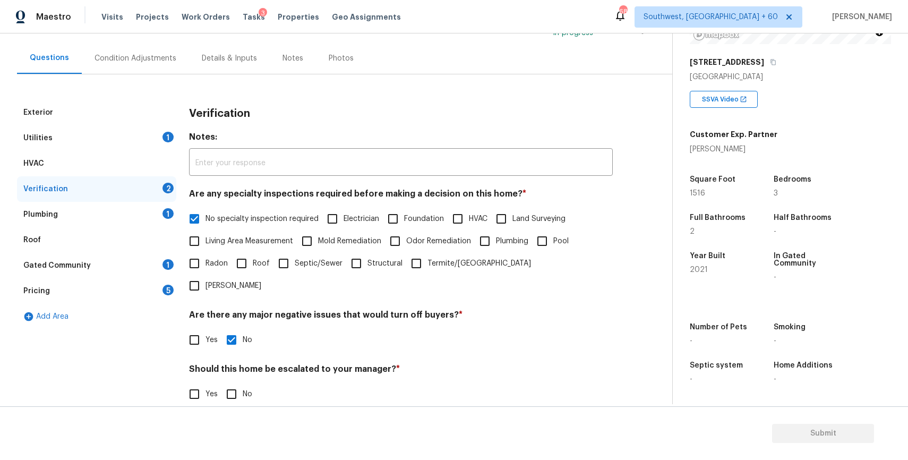
click at [237, 383] on input "No" at bounding box center [231, 394] width 22 height 22
checkbox input "true"
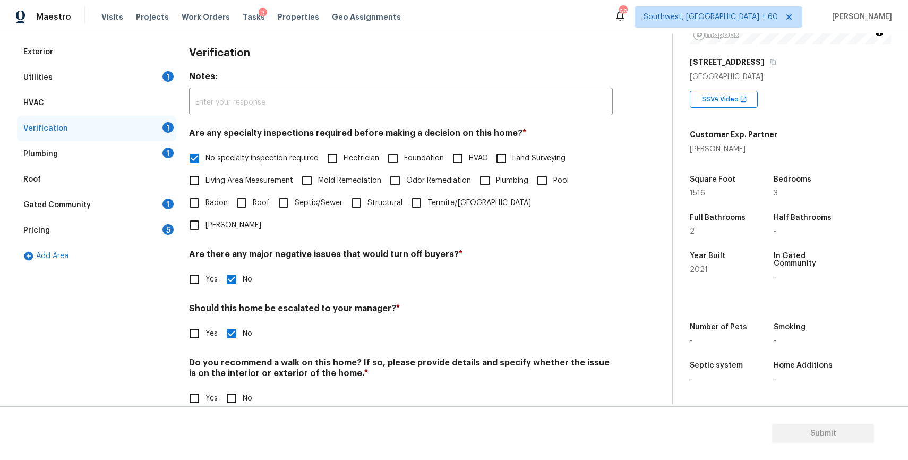
scroll to position [146, 0]
click at [227, 388] on input "No" at bounding box center [231, 399] width 22 height 22
checkbox input "true"
click at [119, 141] on div "Verification" at bounding box center [96, 129] width 159 height 25
click at [148, 162] on div "Plumbing 1" at bounding box center [96, 154] width 159 height 25
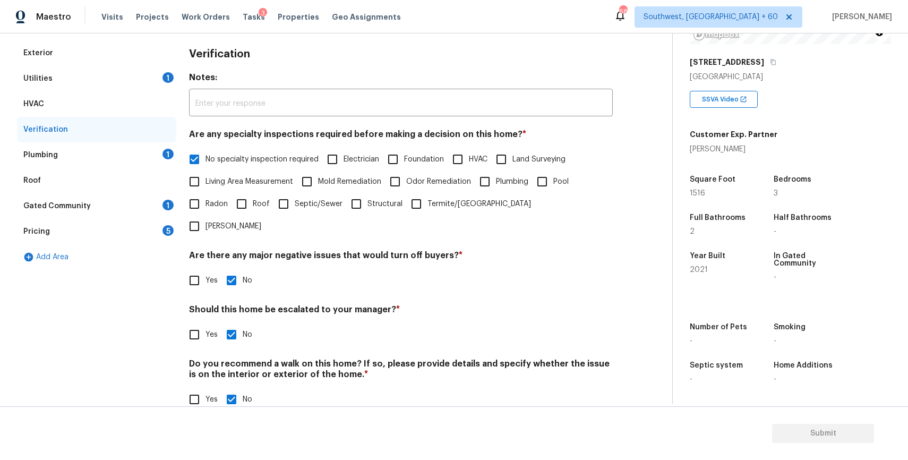
scroll to position [15, 0]
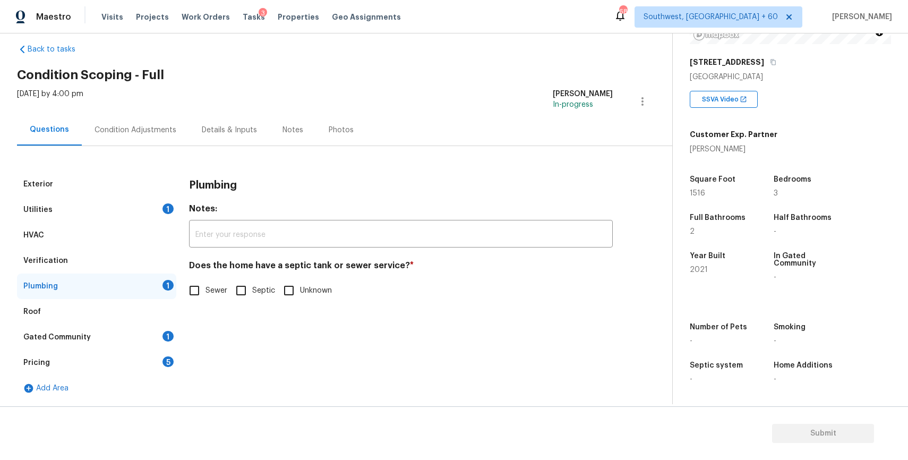
click at [212, 286] on span "Sewer" at bounding box center [217, 290] width 22 height 11
click at [206, 286] on input "Sewer" at bounding box center [194, 290] width 22 height 22
checkbox input "true"
click at [131, 333] on div "Gated Community 1" at bounding box center [96, 336] width 159 height 25
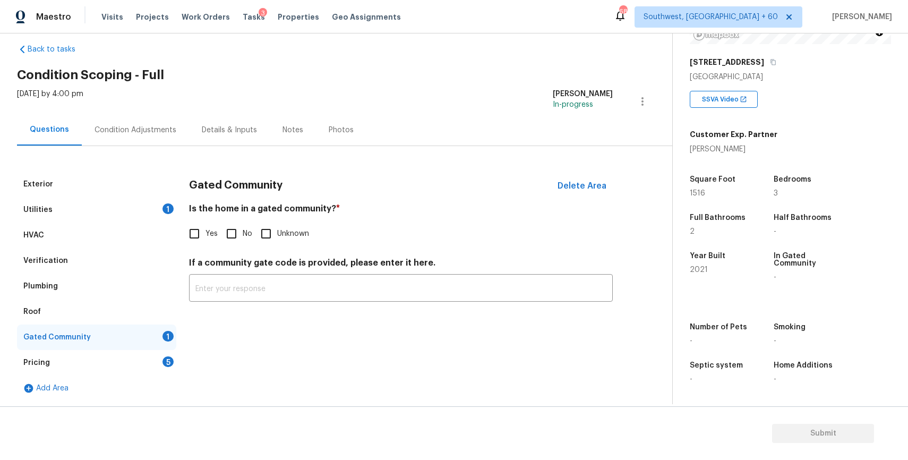
click at [236, 237] on input "No" at bounding box center [231, 234] width 22 height 22
checkbox input "true"
click at [139, 364] on div "Pricing 5" at bounding box center [96, 362] width 159 height 25
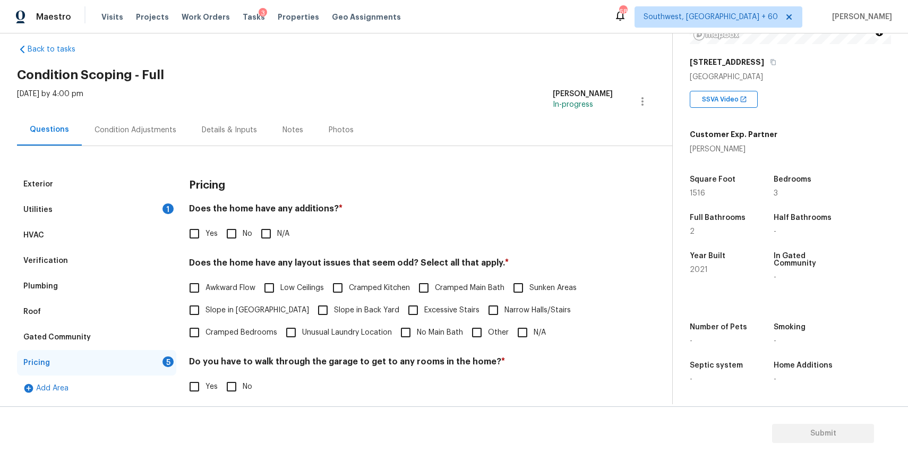
click at [279, 233] on span "N/A" at bounding box center [283, 233] width 12 height 11
click at [277, 233] on input "N/A" at bounding box center [266, 234] width 22 height 22
checkbox input "true"
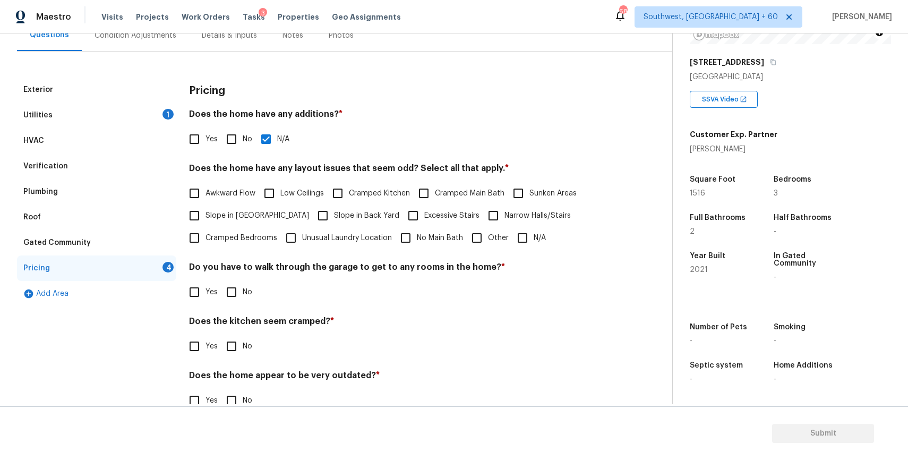
scroll to position [122, 0]
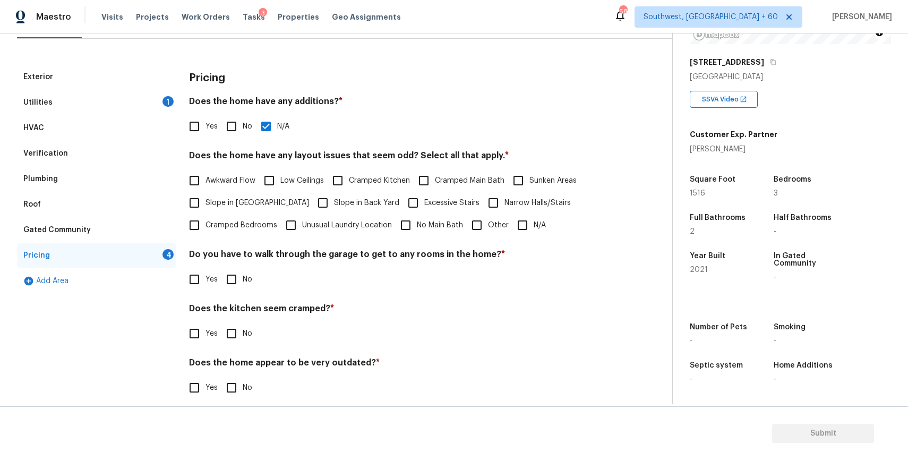
click at [516, 225] on input "N/A" at bounding box center [522, 225] width 22 height 22
checkbox input "true"
click at [261, 273] on div "Yes No" at bounding box center [401, 279] width 424 height 22
click at [233, 280] on input "No" at bounding box center [231, 279] width 22 height 22
checkbox input "true"
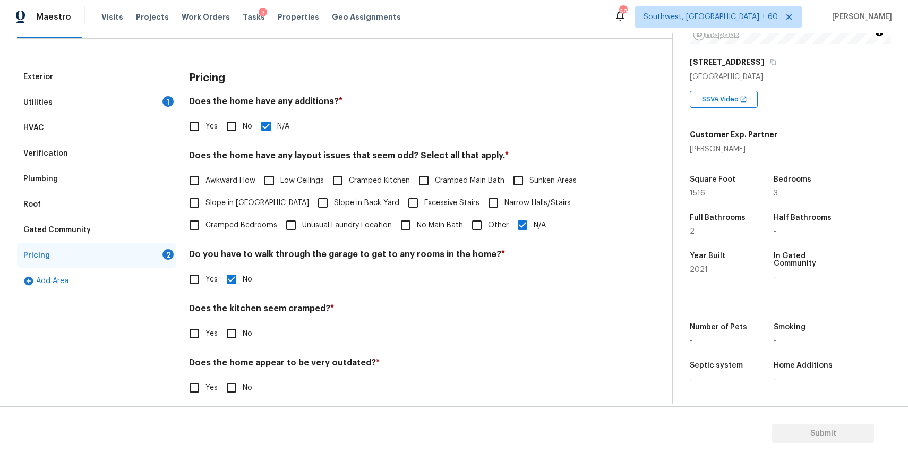
click at [238, 331] on input "No" at bounding box center [231, 333] width 22 height 22
checkbox input "true"
click at [231, 384] on input "No" at bounding box center [231, 388] width 22 height 22
checkbox input "true"
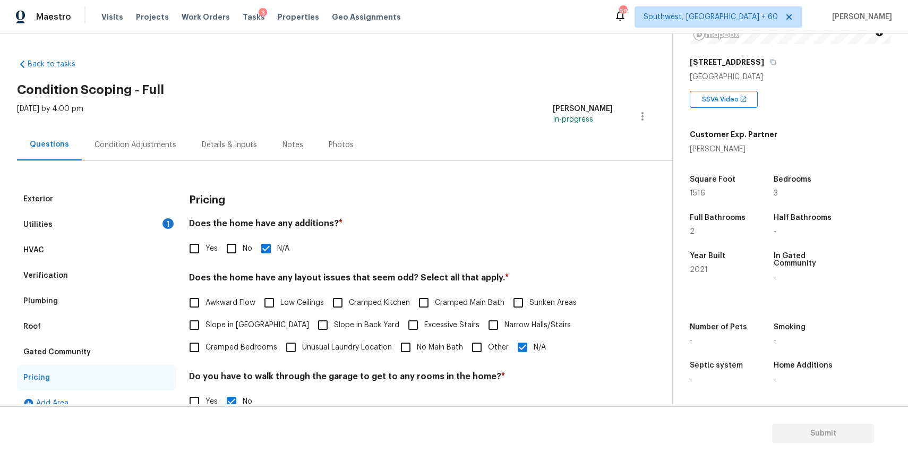
click at [83, 129] on div "Mon, Sep 29 2025 by 4:00 pm" at bounding box center [50, 116] width 66 height 25
click at [143, 140] on div "Condition Adjustments" at bounding box center [136, 145] width 82 height 11
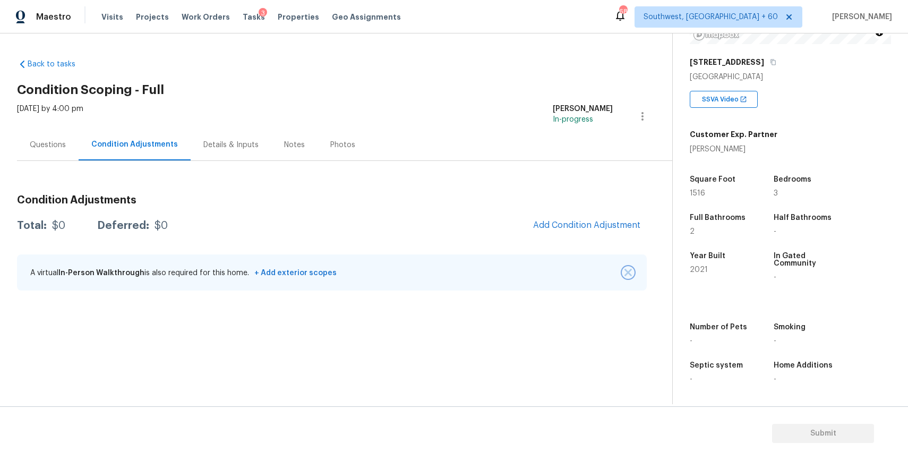
click at [625, 270] on img "button" at bounding box center [628, 272] width 7 height 7
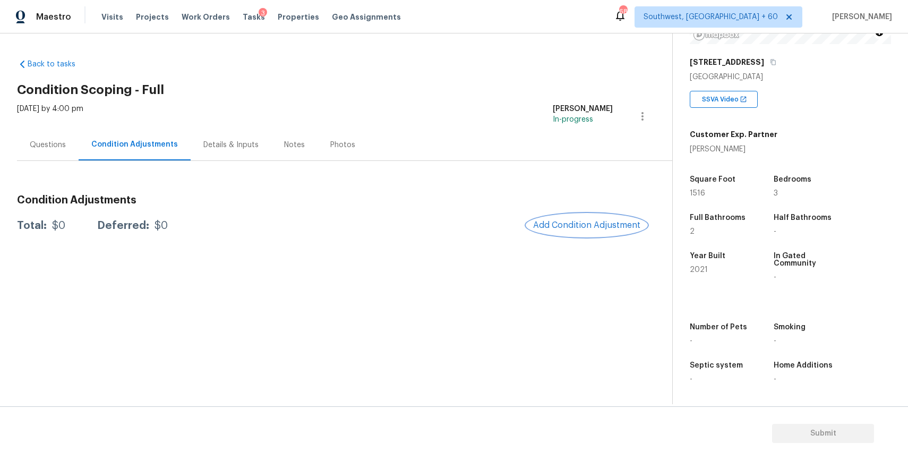
click at [601, 215] on button "Add Condition Adjustment" at bounding box center [587, 225] width 120 height 22
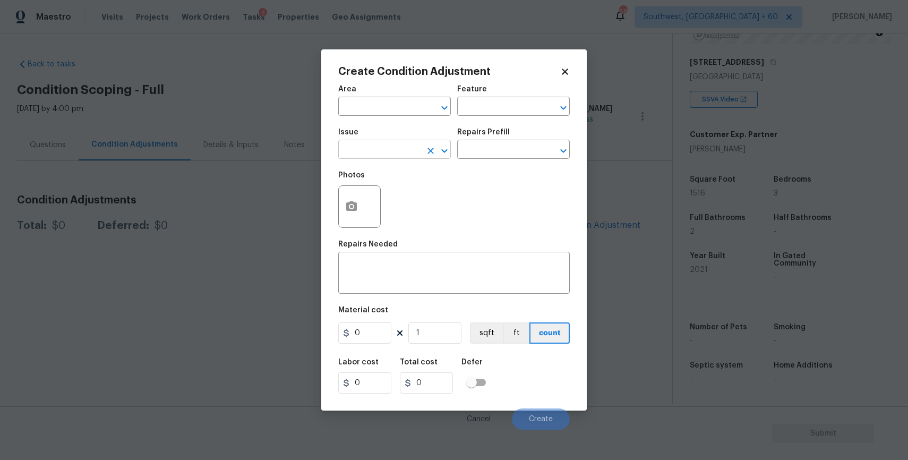
click at [398, 155] on input "text" at bounding box center [379, 150] width 83 height 16
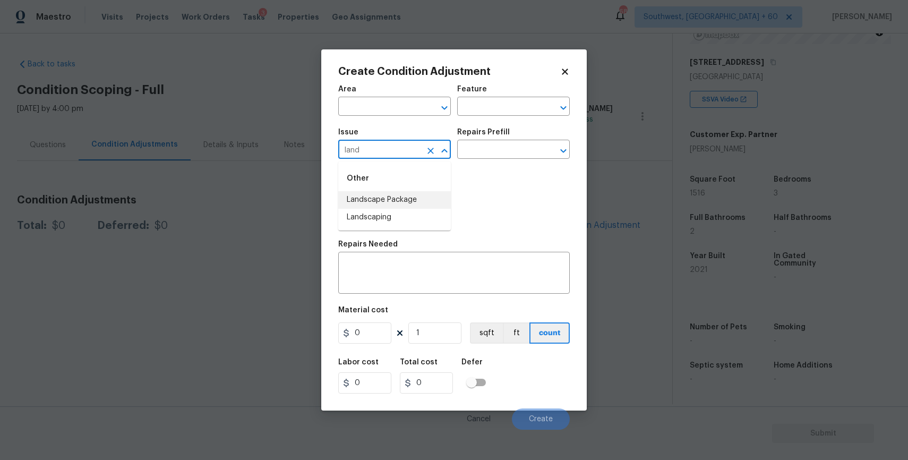
click at [409, 203] on li "Landscape Package" at bounding box center [394, 200] width 113 height 18
type input "Landscape Package"
click at [517, 162] on div "Issue Landscape Package ​ Repairs Prefill ​" at bounding box center [454, 143] width 232 height 43
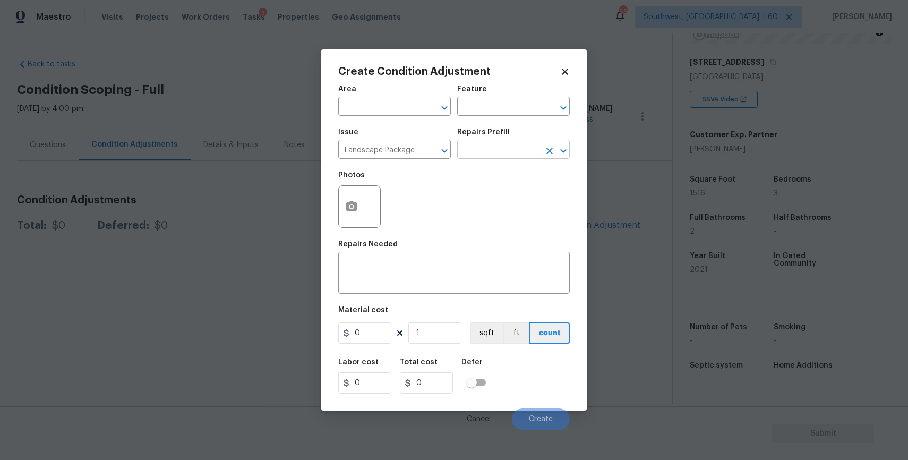
click at [523, 156] on input "text" at bounding box center [498, 150] width 83 height 16
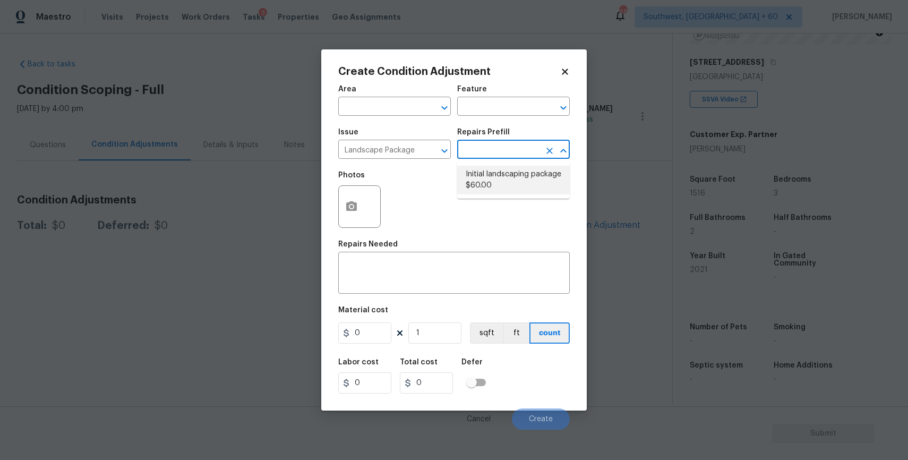
click at [508, 173] on li "Initial landscaping package $60.00" at bounding box center [513, 180] width 113 height 29
type input "Home Readiness Packages"
type textarea "Mowing of grass up to 6" in height. Mow, edge along driveways & sidewalks, trim…"
type input "60"
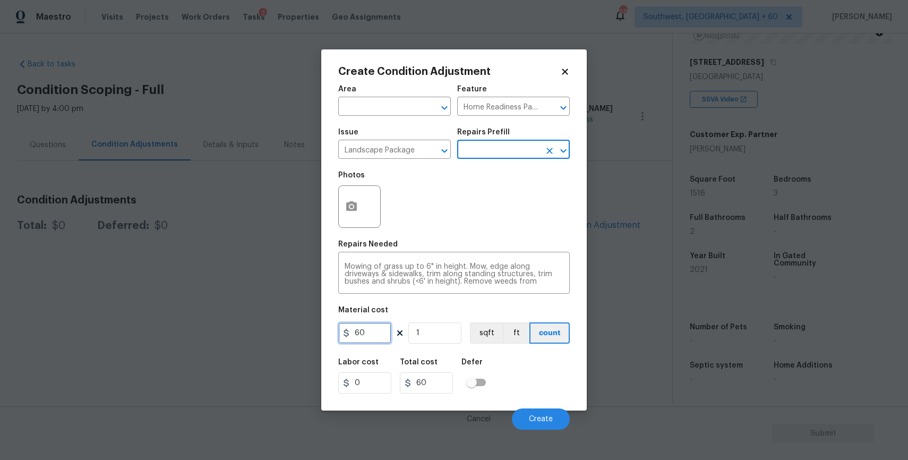
click at [382, 327] on input "60" at bounding box center [364, 332] width 53 height 21
type input "300"
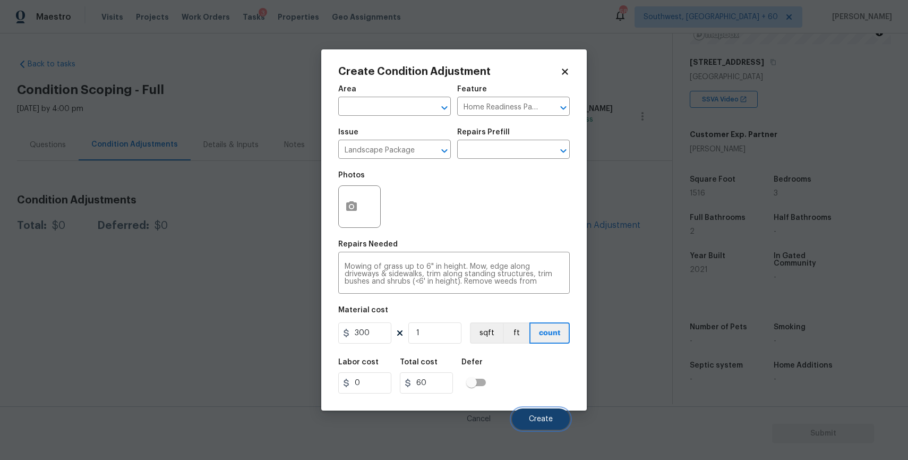
click at [531, 413] on button "Create" at bounding box center [541, 418] width 58 height 21
type input "300"
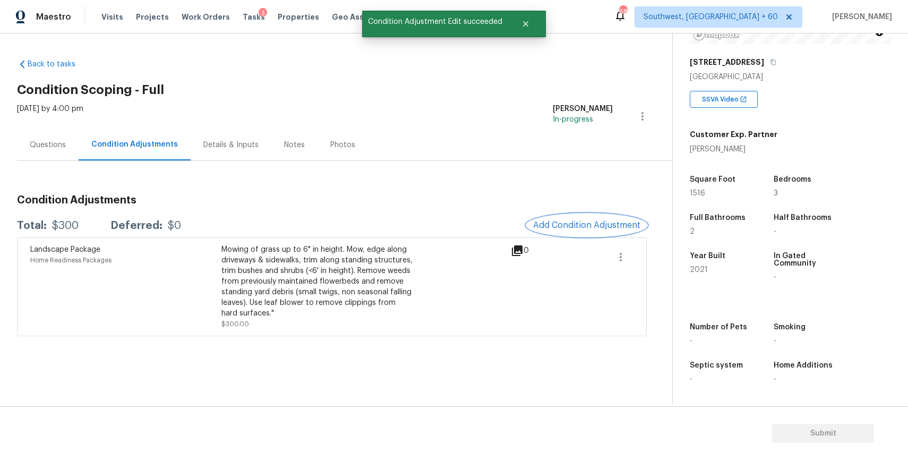
click at [566, 217] on button "Add Condition Adjustment" at bounding box center [587, 225] width 120 height 22
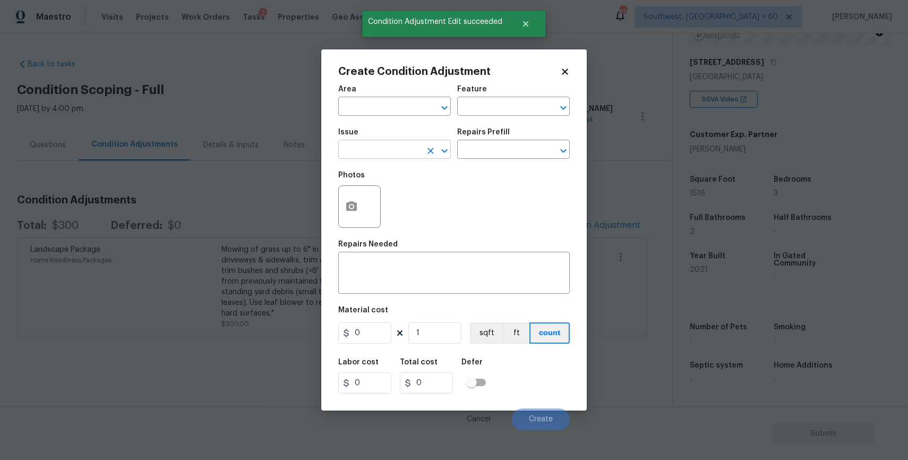
click at [389, 145] on input "text" at bounding box center [379, 150] width 83 height 16
click at [394, 184] on div "Other" at bounding box center [394, 178] width 113 height 25
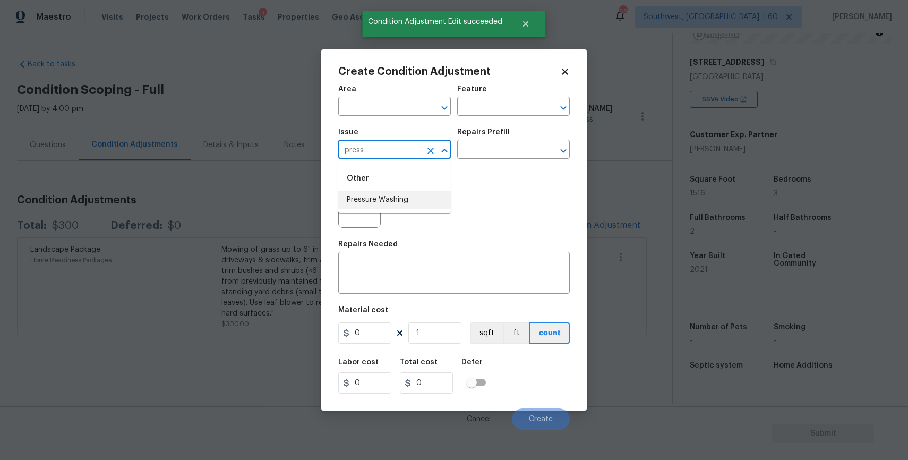
click at [397, 196] on li "Pressure Washing" at bounding box center [394, 200] width 113 height 18
type input "Pressure Washing"
click at [417, 283] on textarea at bounding box center [454, 274] width 219 height 22
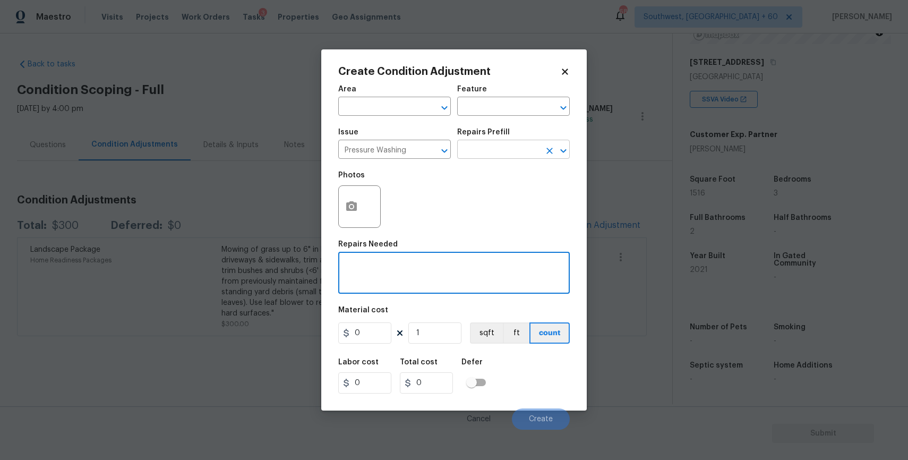
click at [510, 153] on input "text" at bounding box center [498, 150] width 83 height 16
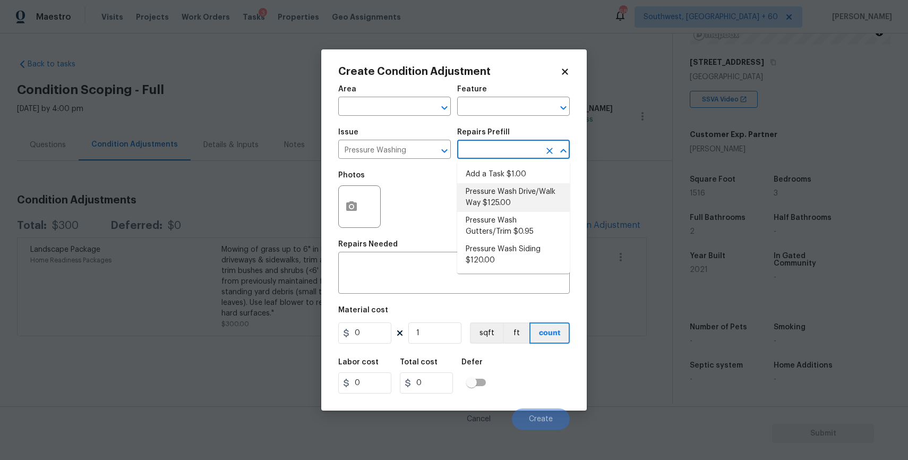
click at [502, 189] on li "Pressure Wash Drive/Walk Way $125.00" at bounding box center [513, 197] width 113 height 29
type input "Siding"
type textarea "Pressure wash the driveways/walkways as directed by the PM. Ensure that all deb…"
type input "125"
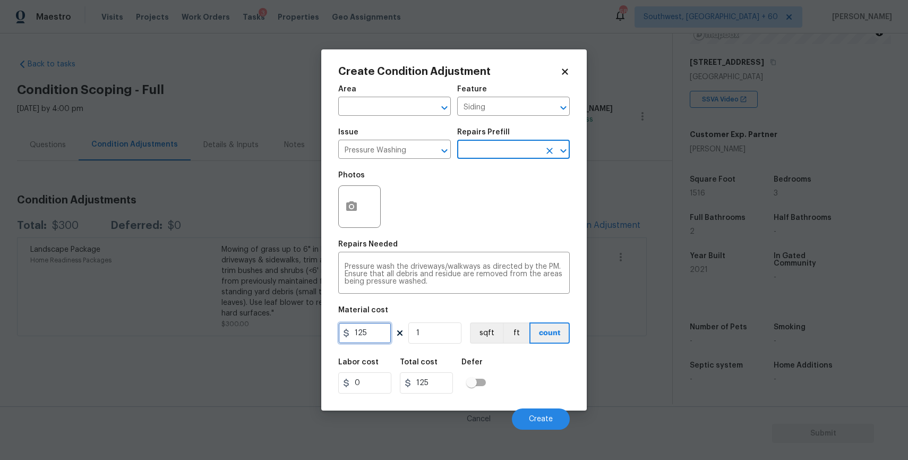
click at [366, 330] on input "125" at bounding box center [364, 332] width 53 height 21
type input "300"
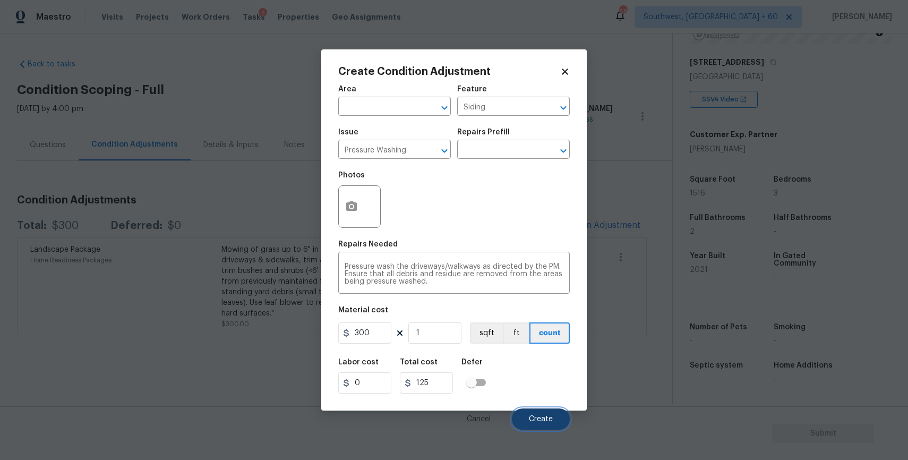
type input "300"
click at [537, 421] on span "Create" at bounding box center [541, 419] width 24 height 8
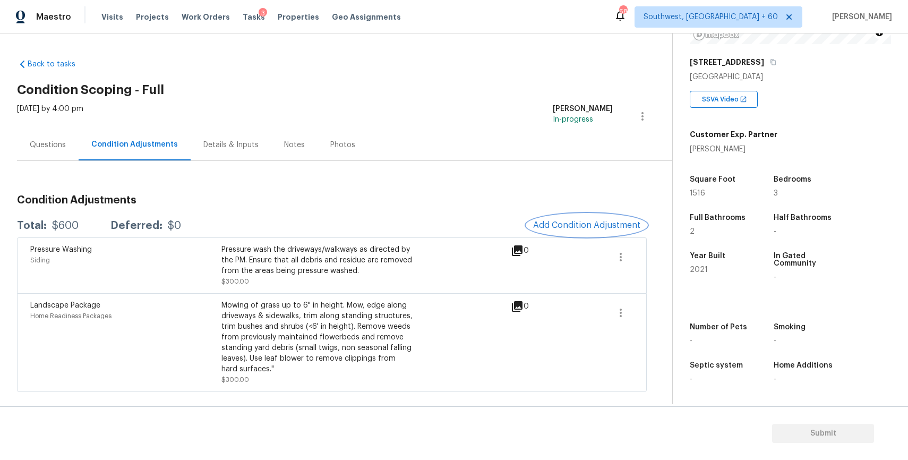
click at [592, 234] on button "Add Condition Adjustment" at bounding box center [587, 225] width 120 height 22
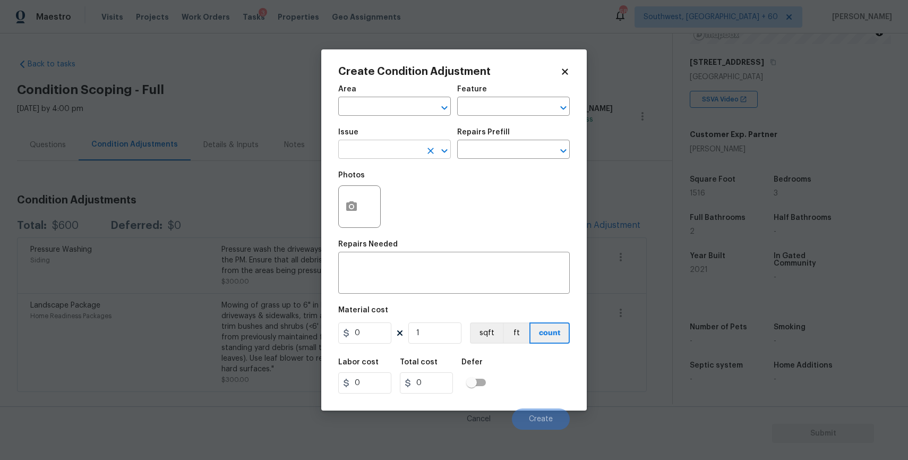
click at [398, 150] on input "text" at bounding box center [379, 150] width 83 height 16
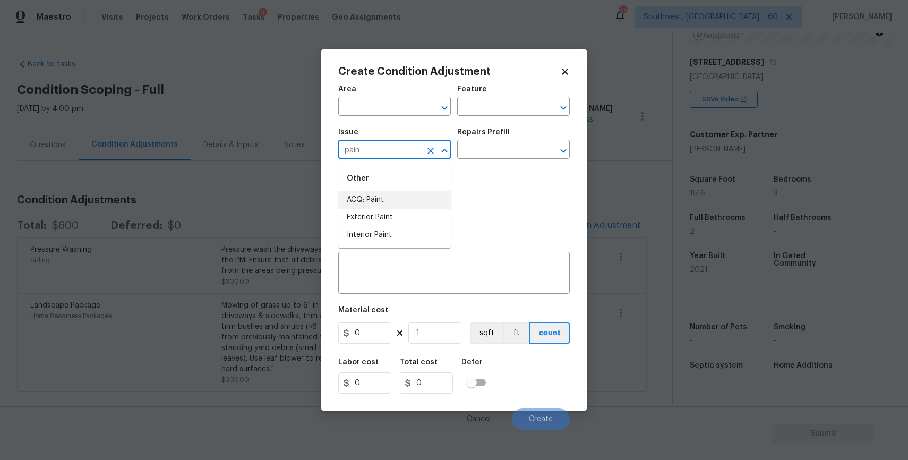
click at [378, 201] on li "ACQ: Paint" at bounding box center [394, 200] width 113 height 18
type input "ACQ: Paint"
click at [470, 156] on input "text" at bounding box center [498, 150] width 83 height 16
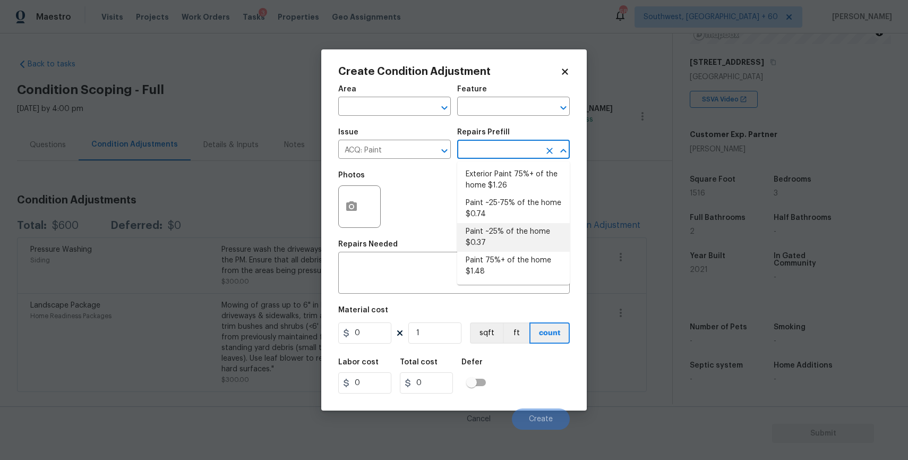
click at [529, 232] on li "Paint ~25% of the home $0.37" at bounding box center [513, 237] width 113 height 29
type input "Acquisition"
type textarea "Acquisition Scope: ~25% of the home needs interior paint"
type input "0.37"
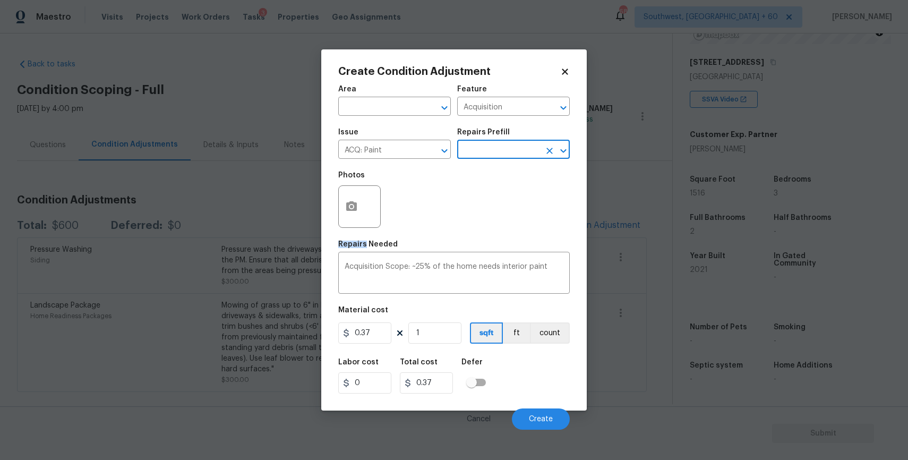
click at [529, 232] on div "Photos" at bounding box center [454, 199] width 232 height 69
click at [431, 328] on input "1" at bounding box center [434, 332] width 53 height 21
type input "0"
type input "1"
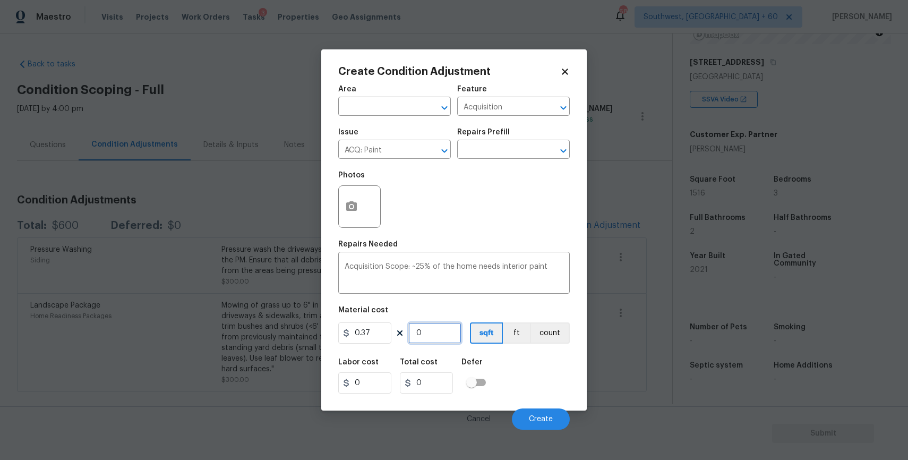
type input "0.37"
type input "15"
type input "5.55"
type input "151"
type input "55.87"
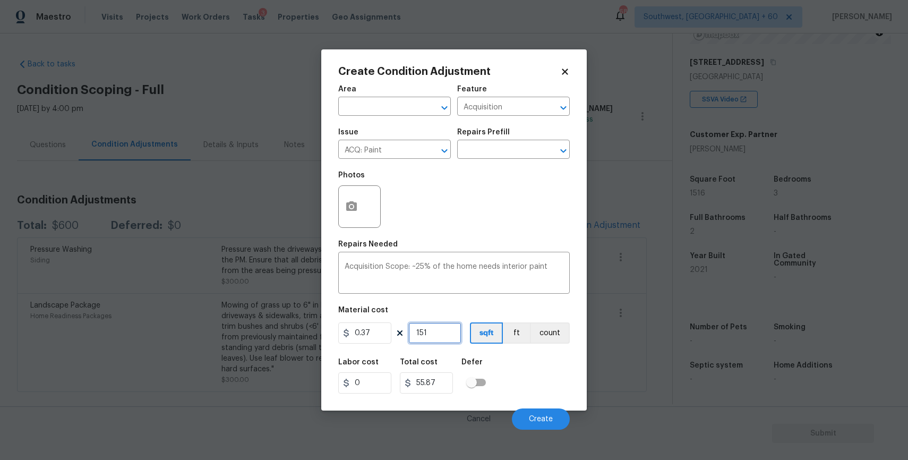
type input "1516"
type input "560.92"
type input "1516"
click at [529, 406] on div "Cancel Create" at bounding box center [454, 415] width 232 height 30
click at [546, 420] on span "Create" at bounding box center [541, 419] width 24 height 8
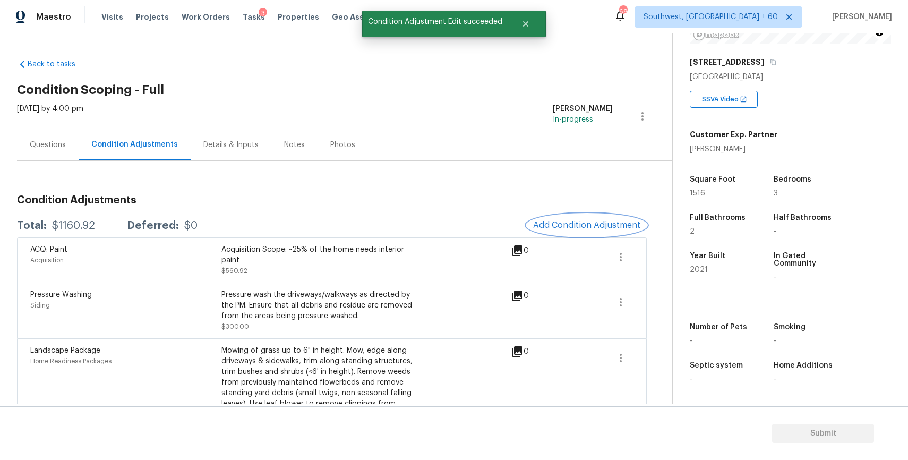
click at [591, 229] on span "Add Condition Adjustment" at bounding box center [586, 225] width 107 height 10
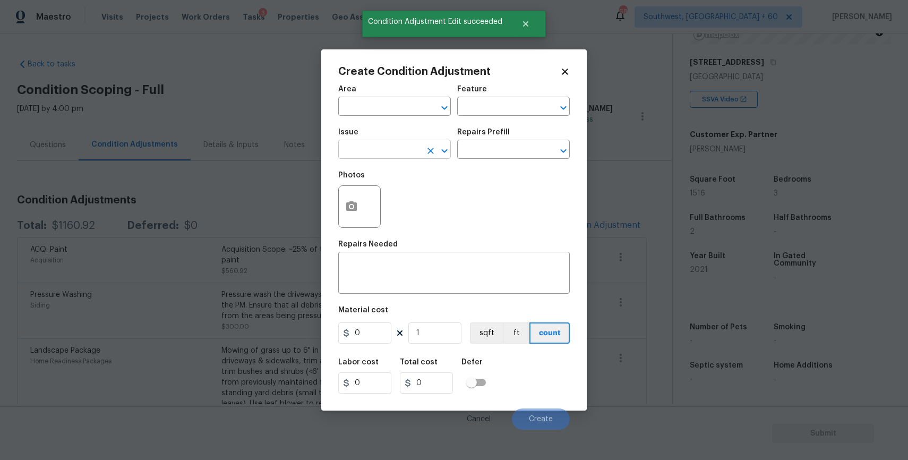
click at [414, 150] on input "text" at bounding box center [379, 150] width 83 height 16
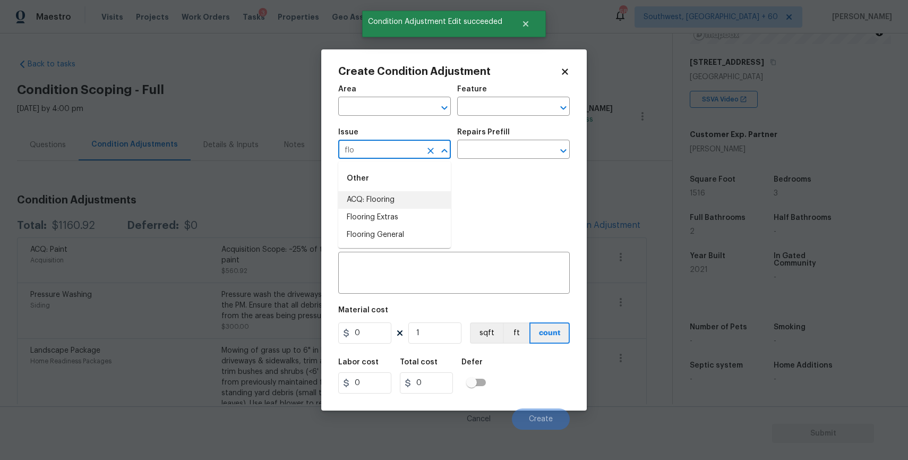
click at [396, 198] on li "ACQ: Flooring" at bounding box center [394, 200] width 113 height 18
type input "ACQ: Flooring"
click at [487, 151] on input "text" at bounding box center [498, 150] width 83 height 16
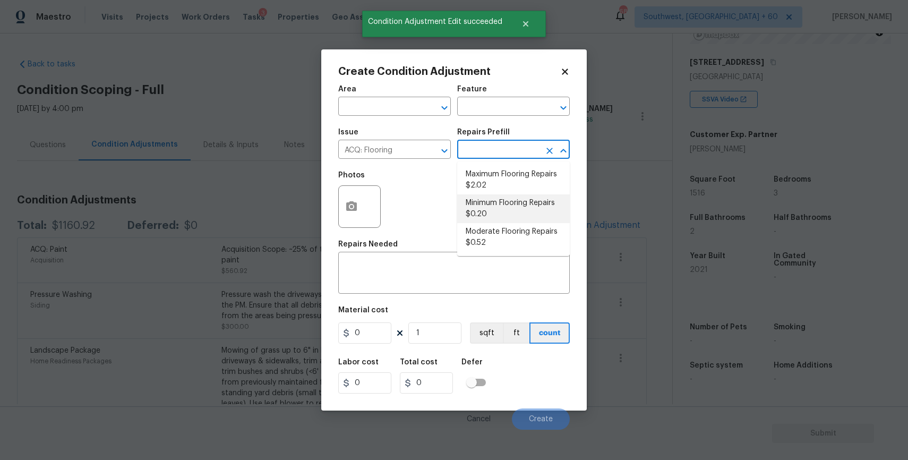
click at [482, 216] on li "Minimum Flooring Repairs $0.20" at bounding box center [513, 208] width 113 height 29
type input "Acquisition"
type textarea "Acquisition Scope: Minimum flooring repairs"
type input "0.2"
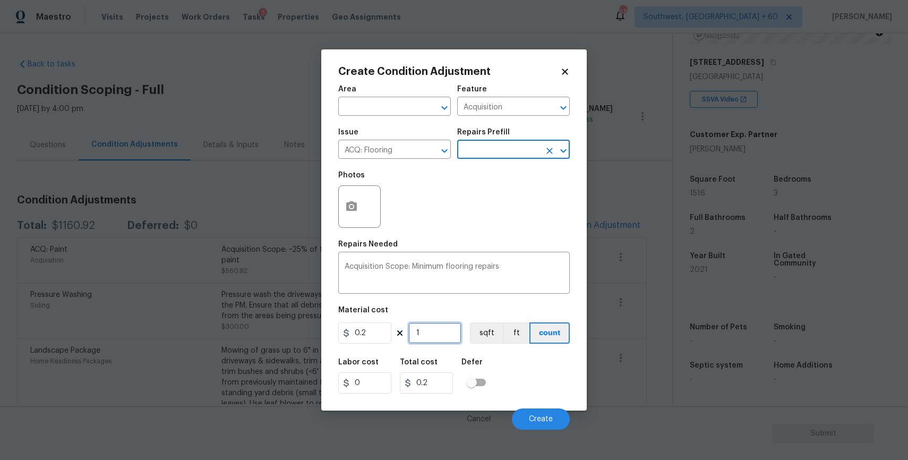
click at [430, 330] on input "1" at bounding box center [434, 332] width 53 height 21
type input "15"
type input "3"
type input "151"
type input "30.2"
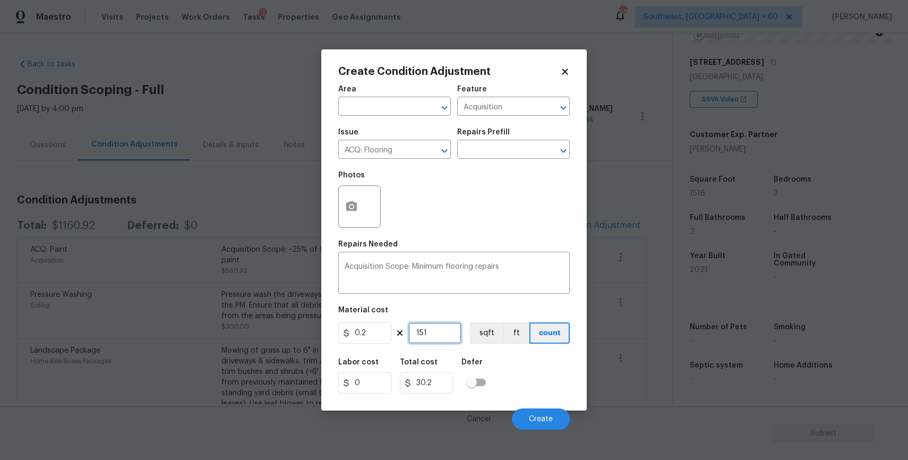
type input "1516"
type input "303.2"
type input "1516"
click at [551, 414] on button "Create" at bounding box center [541, 418] width 58 height 21
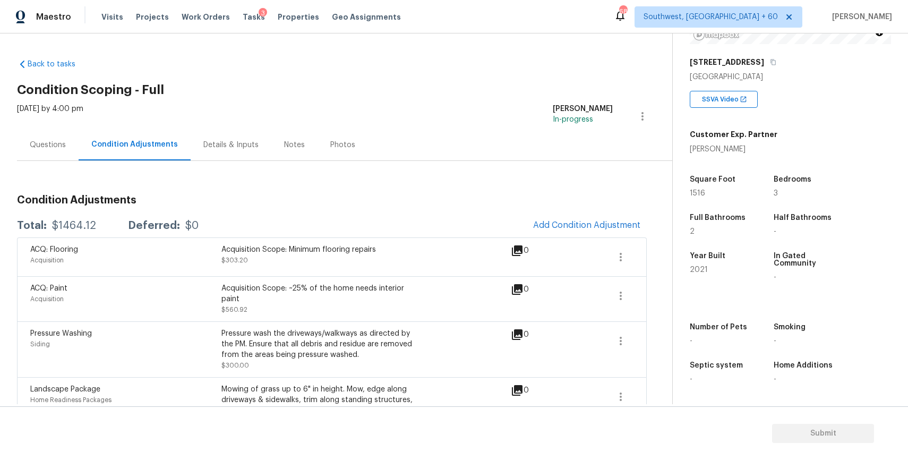
click at [30, 150] on div "Questions" at bounding box center [48, 144] width 62 height 31
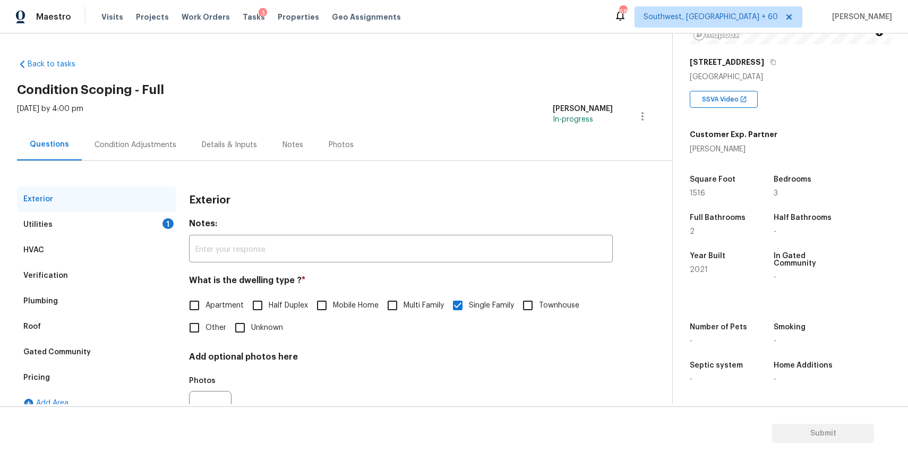
click at [137, 204] on div "Exterior" at bounding box center [96, 198] width 159 height 25
click at [126, 225] on div "Utilities 1" at bounding box center [96, 224] width 159 height 25
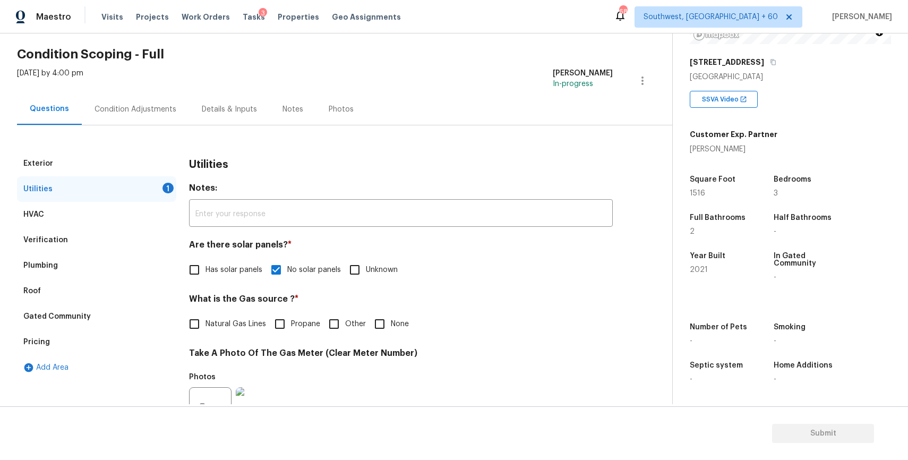
scroll to position [62, 0]
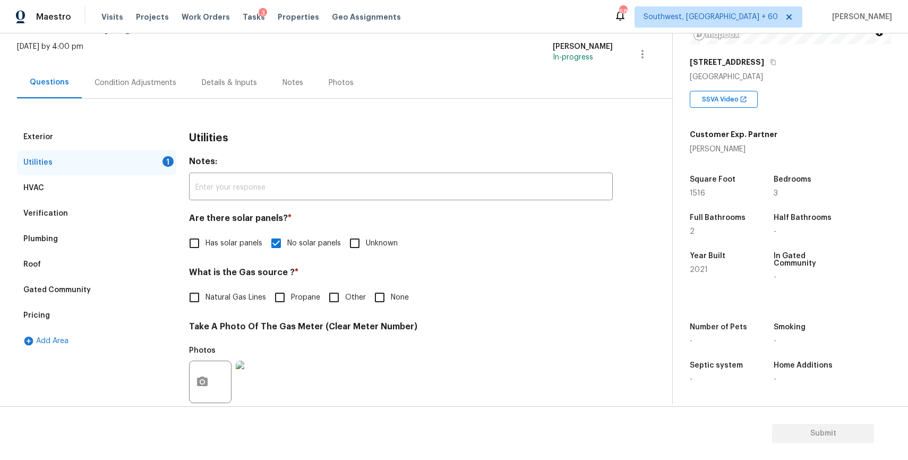
click at [219, 297] on span "Natural Gas Lines" at bounding box center [236, 297] width 61 height 11
click at [206, 297] on input "Natural Gas Lines" at bounding box center [194, 297] width 22 height 22
checkbox input "true"
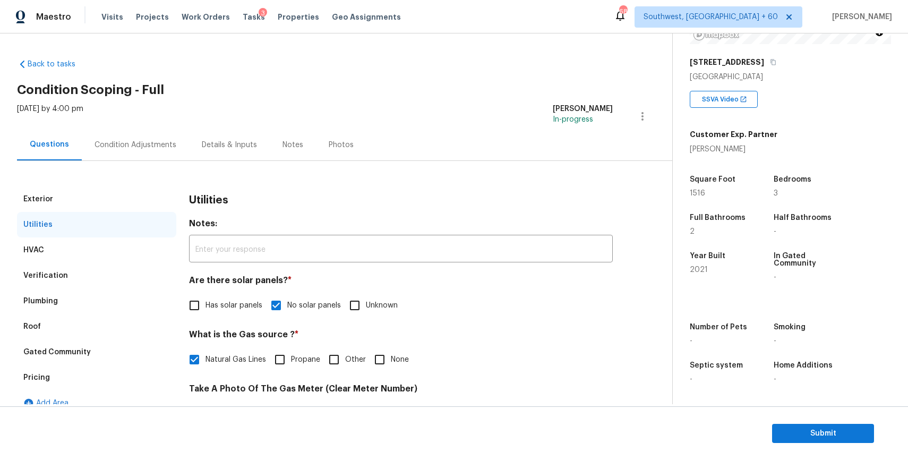
click at [115, 149] on div "Condition Adjustments" at bounding box center [136, 145] width 82 height 11
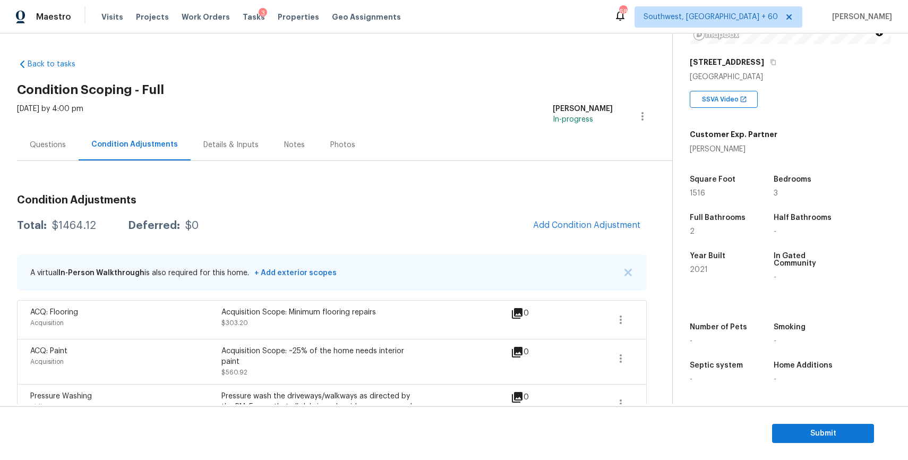
click at [69, 227] on div "$1464.12" at bounding box center [74, 225] width 44 height 11
copy div "$1464.12"
click at [42, 133] on div "Questions" at bounding box center [48, 144] width 62 height 31
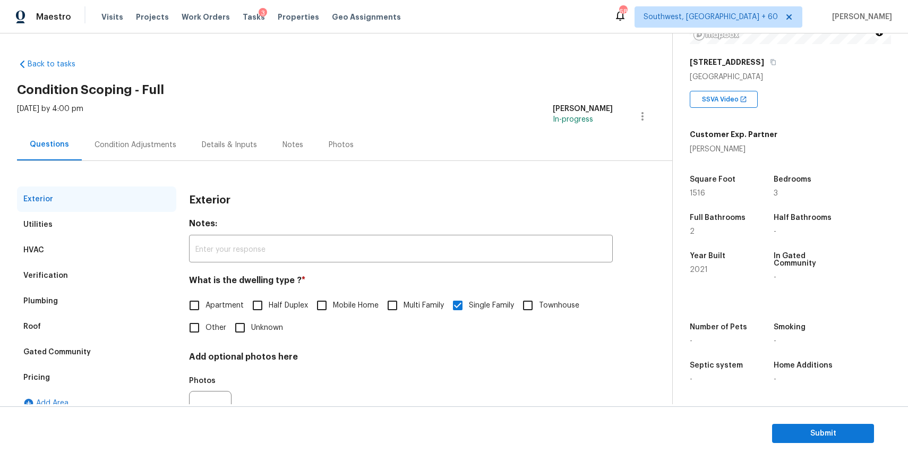
click at [121, 150] on div "Condition Adjustments" at bounding box center [136, 145] width 82 height 11
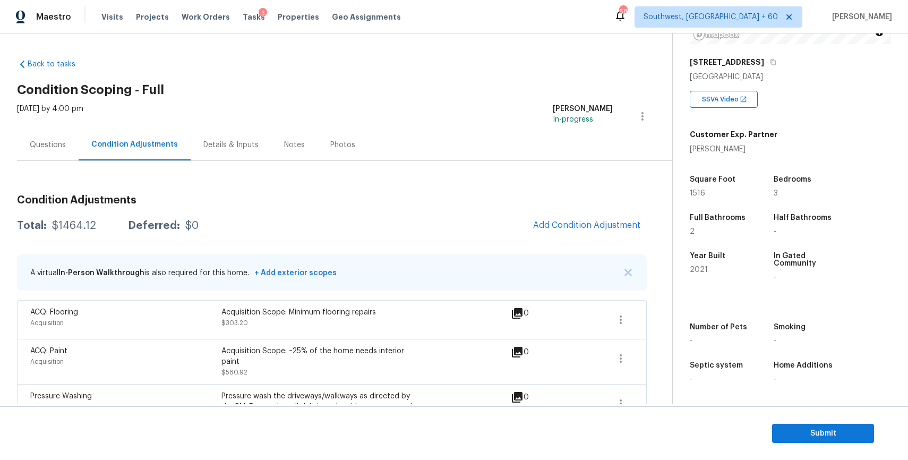
click at [59, 149] on div "Questions" at bounding box center [48, 145] width 36 height 11
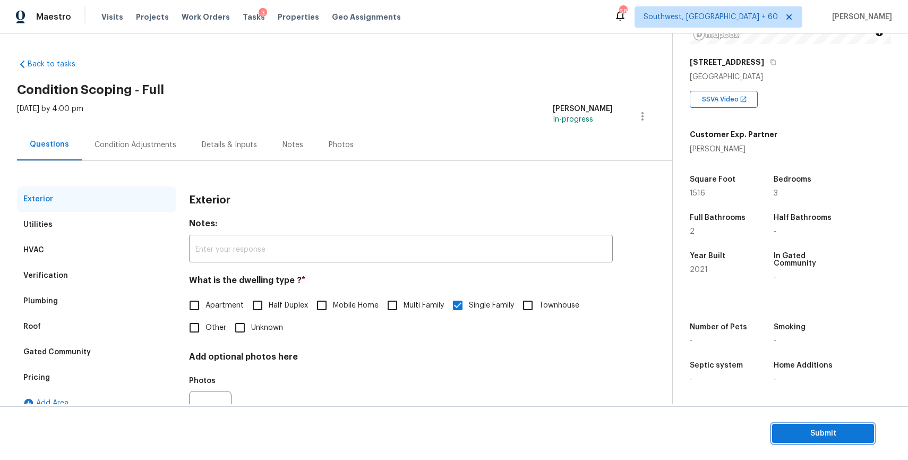
click at [847, 433] on span "Submit" at bounding box center [823, 433] width 85 height 13
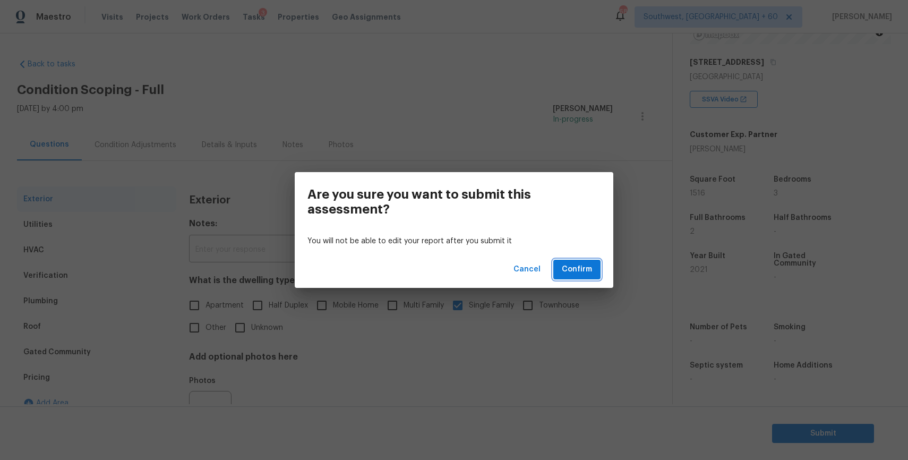
click at [597, 272] on button "Confirm" at bounding box center [576, 270] width 47 height 20
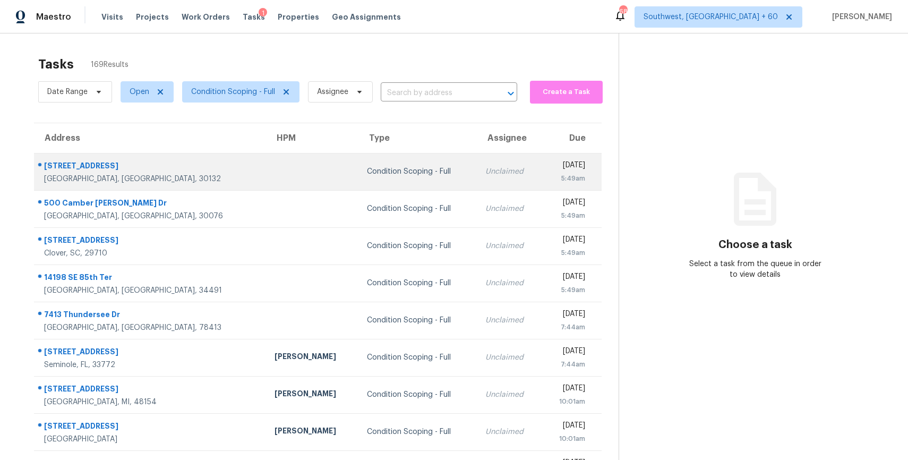
scroll to position [93, 0]
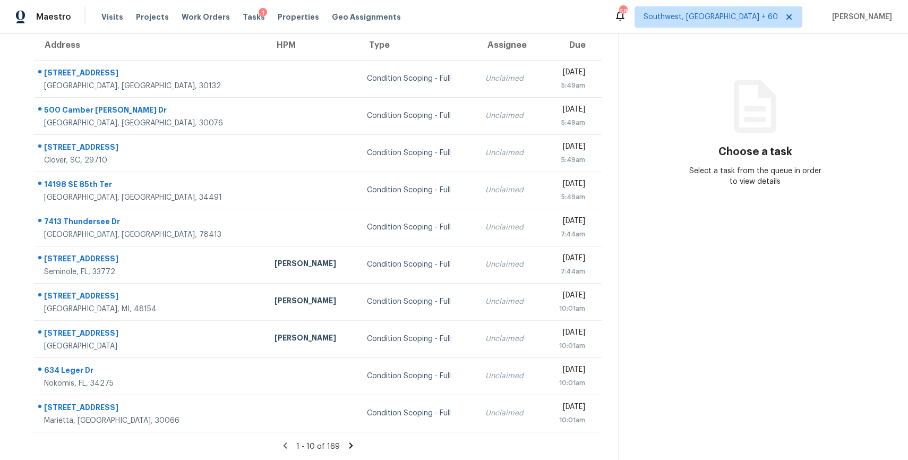
click at [349, 446] on icon at bounding box center [351, 445] width 4 height 6
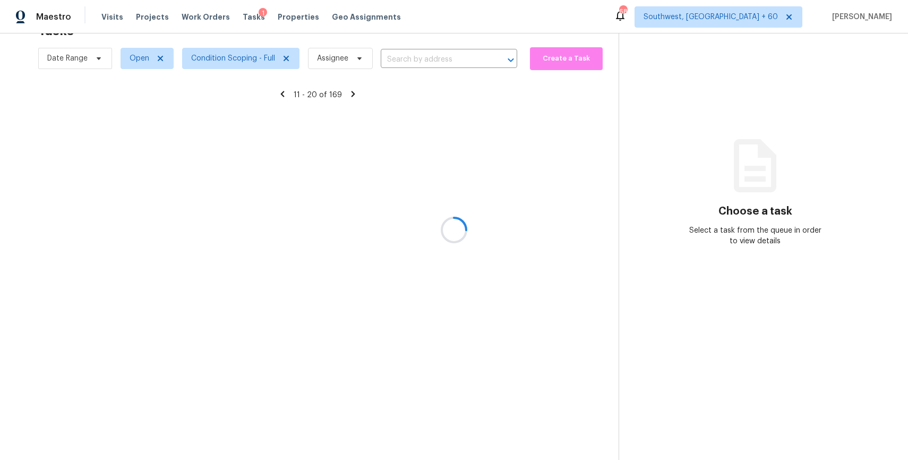
scroll to position [33, 0]
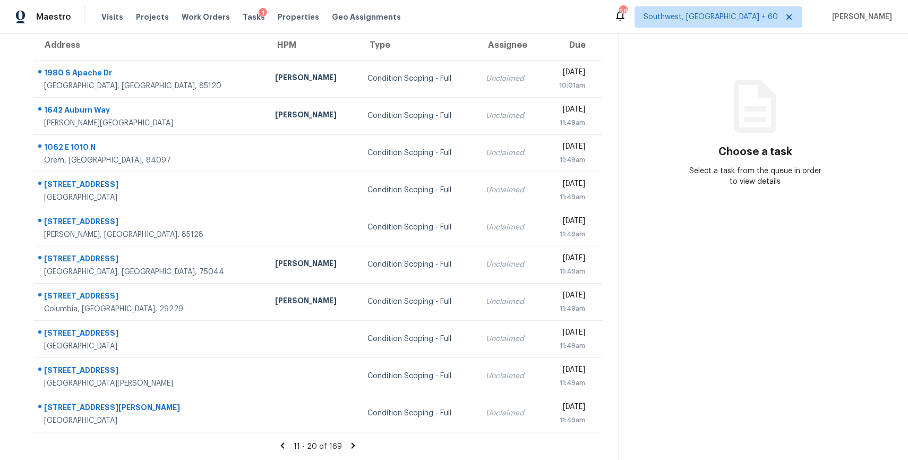
click at [349, 446] on icon at bounding box center [353, 446] width 10 height 10
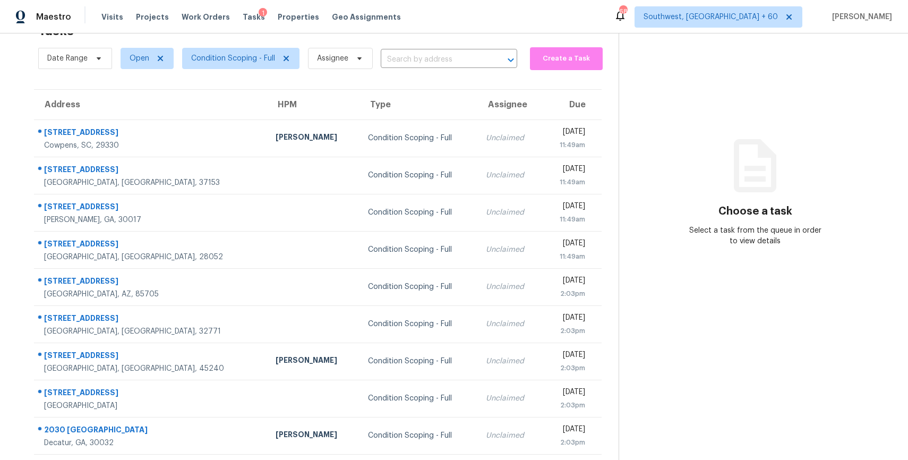
scroll to position [93, 0]
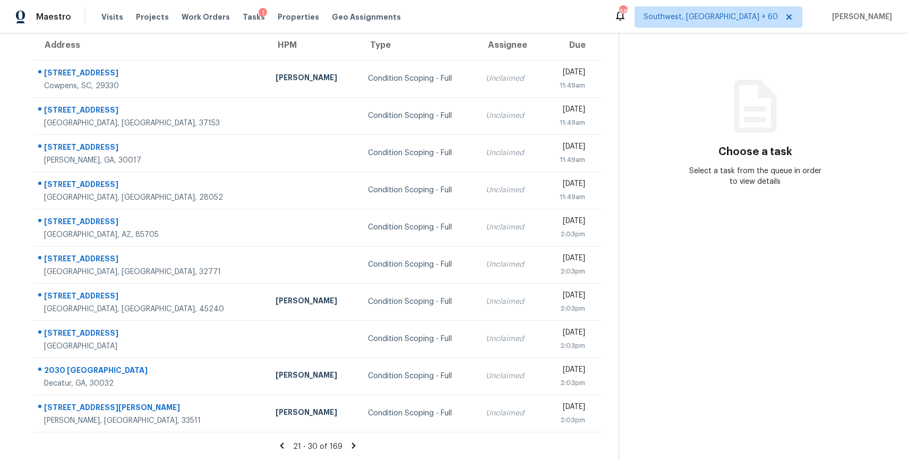
click at [352, 443] on icon at bounding box center [354, 445] width 4 height 6
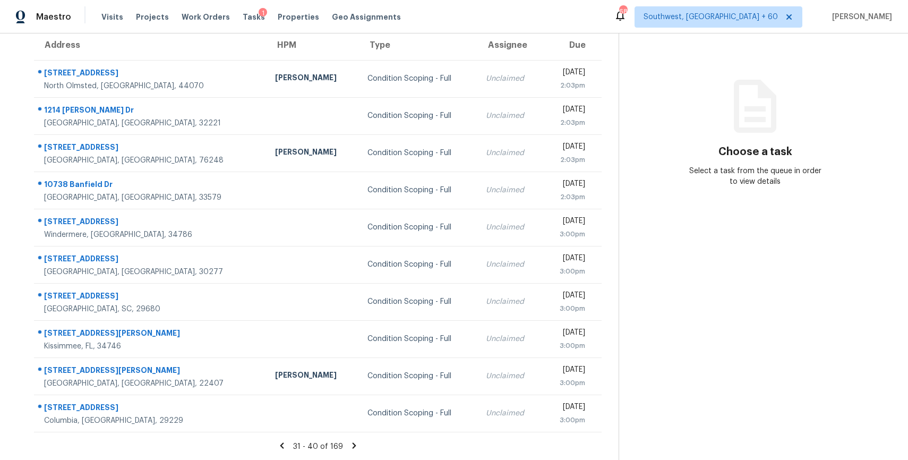
click at [358, 445] on div "31 - 40 of 169" at bounding box center [318, 446] width 602 height 11
click at [356, 445] on icon at bounding box center [354, 446] width 10 height 10
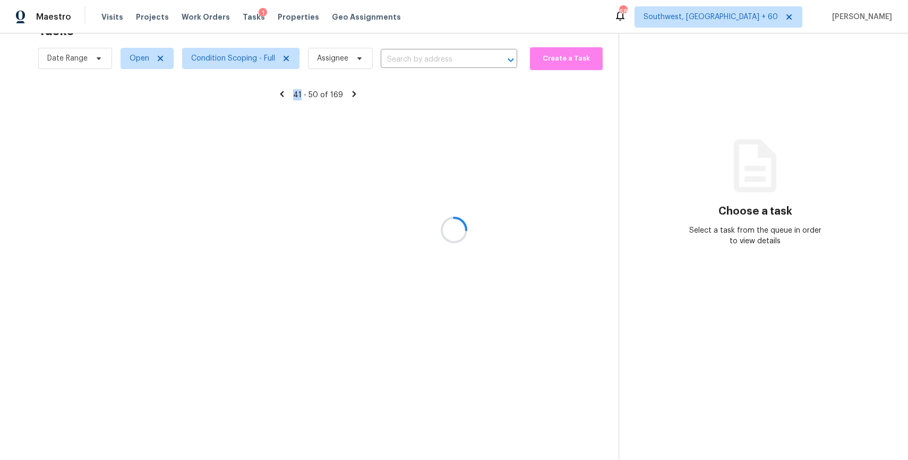
click at [356, 445] on div at bounding box center [454, 230] width 908 height 460
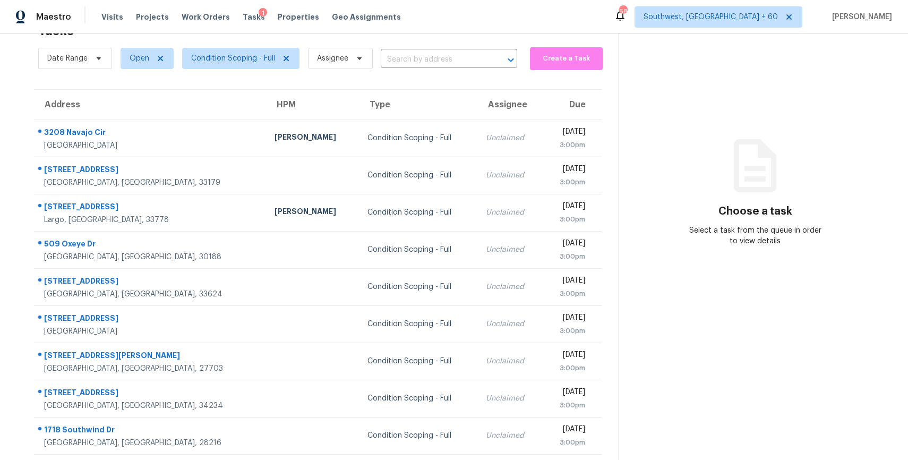
scroll to position [93, 0]
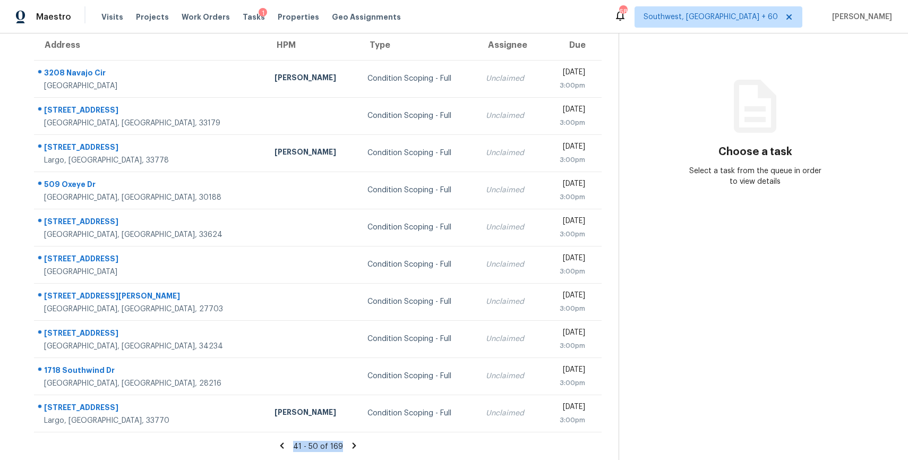
click at [353, 445] on icon at bounding box center [354, 445] width 4 height 6
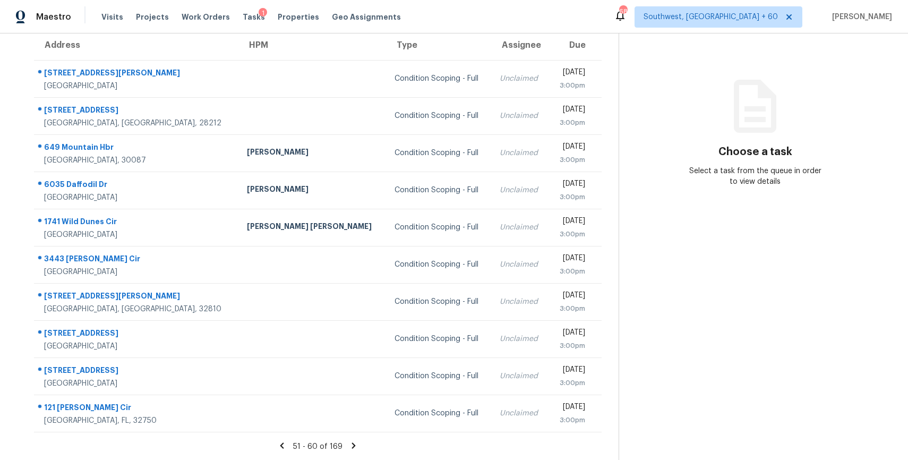
click at [351, 445] on icon at bounding box center [354, 446] width 10 height 10
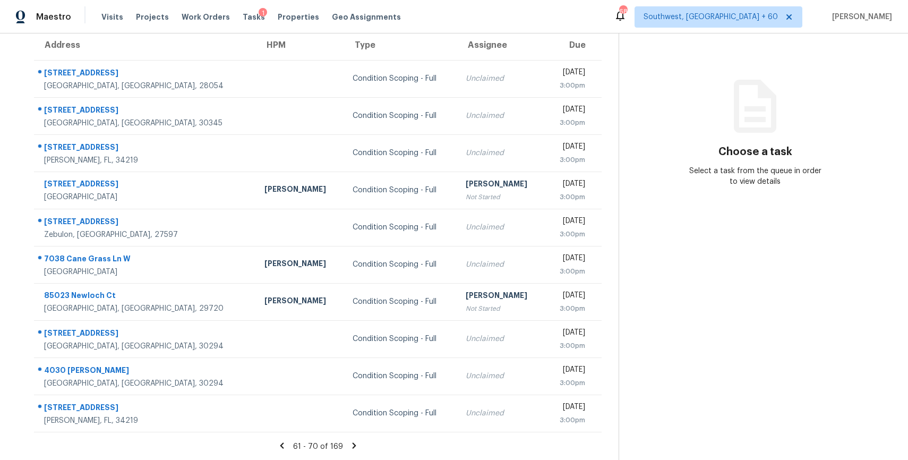
click at [351, 445] on icon at bounding box center [354, 446] width 10 height 10
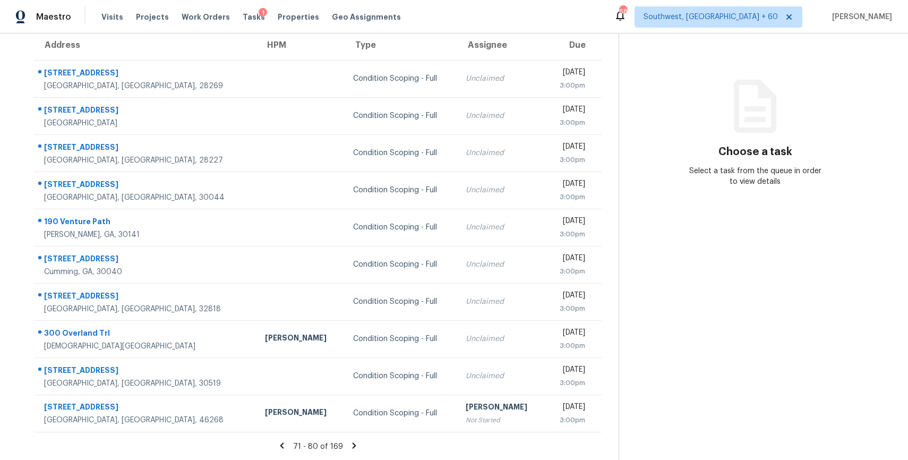
click at [352, 444] on icon at bounding box center [354, 445] width 4 height 6
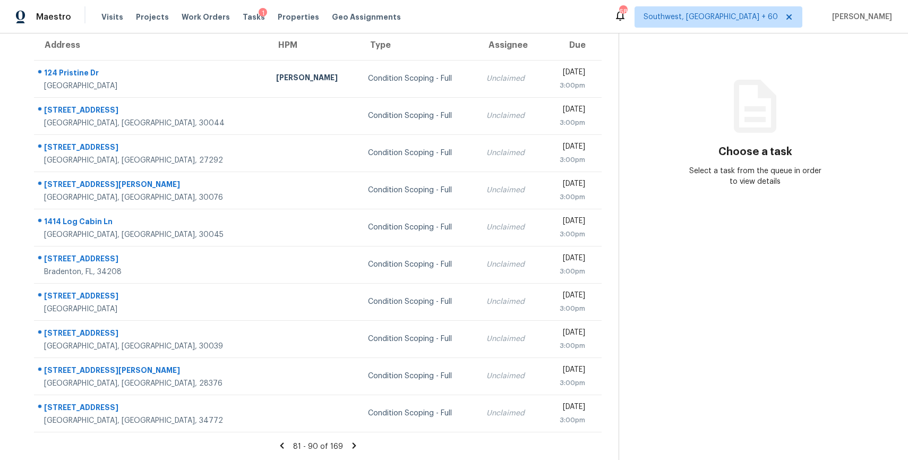
click at [354, 445] on icon at bounding box center [354, 445] width 4 height 6
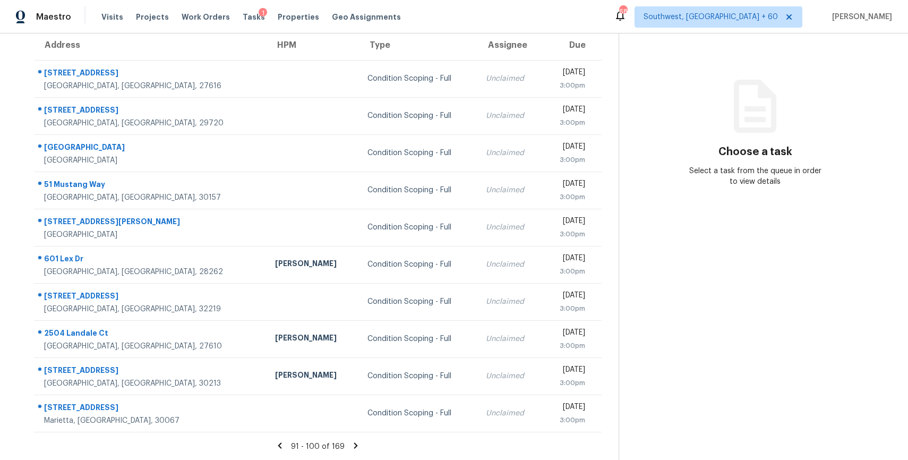
click at [355, 443] on icon at bounding box center [356, 445] width 4 height 6
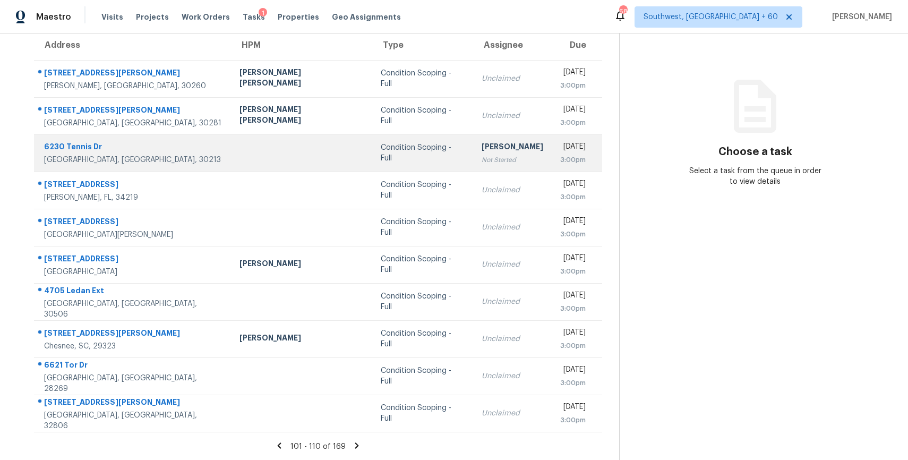
click at [482, 146] on div "[PERSON_NAME]" at bounding box center [513, 147] width 62 height 13
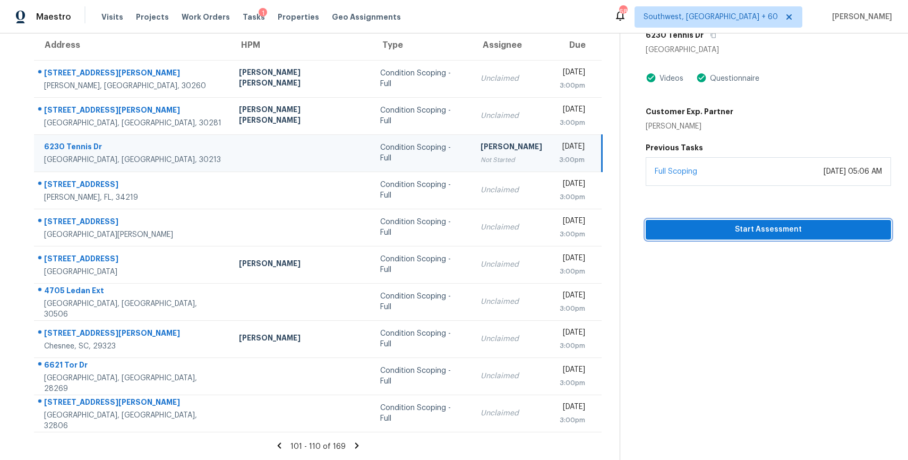
click at [732, 224] on span "Start Assessment" at bounding box center [768, 229] width 228 height 13
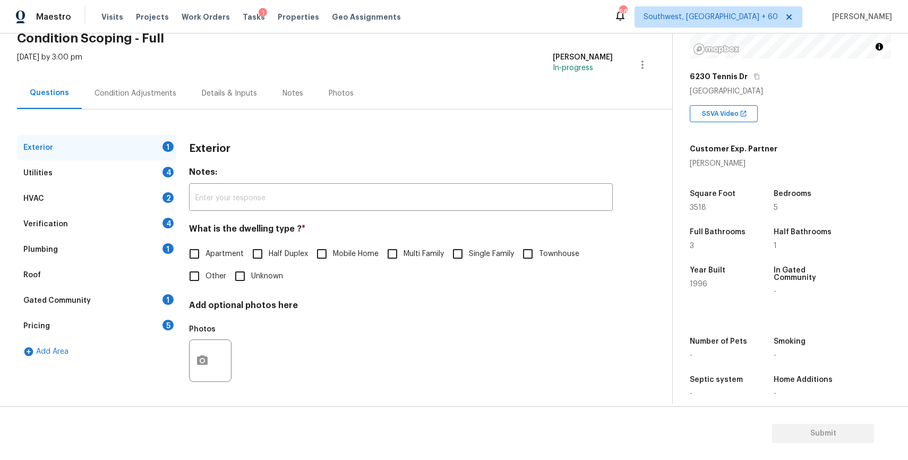
scroll to position [147, 0]
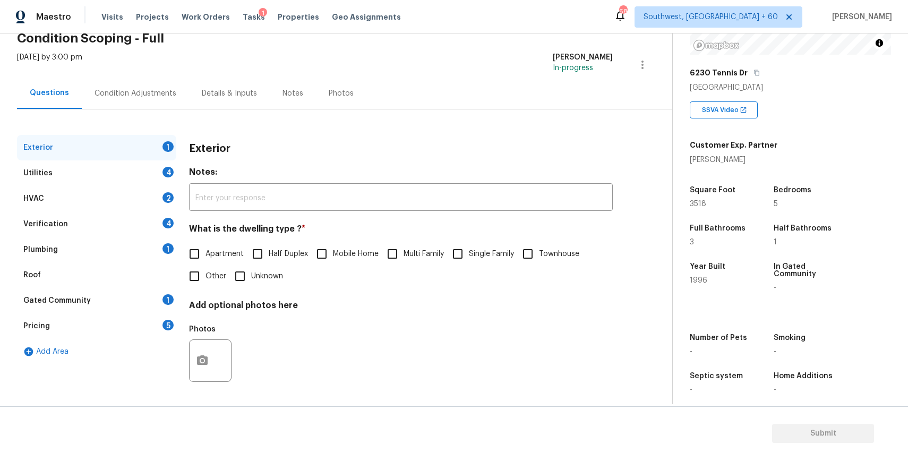
click at [558, 241] on div "What is the dwelling type ? * Apartment Half Duplex Mobile Home Multi Family Si…" at bounding box center [401, 256] width 424 height 64
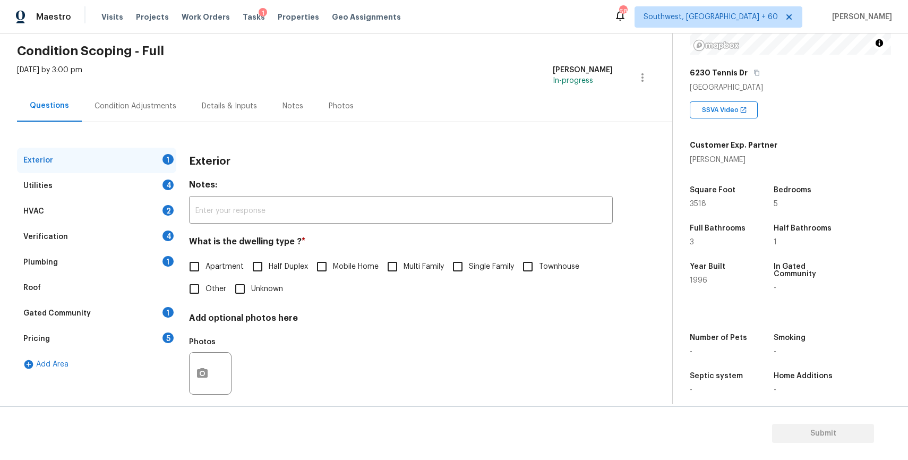
scroll to position [36, 0]
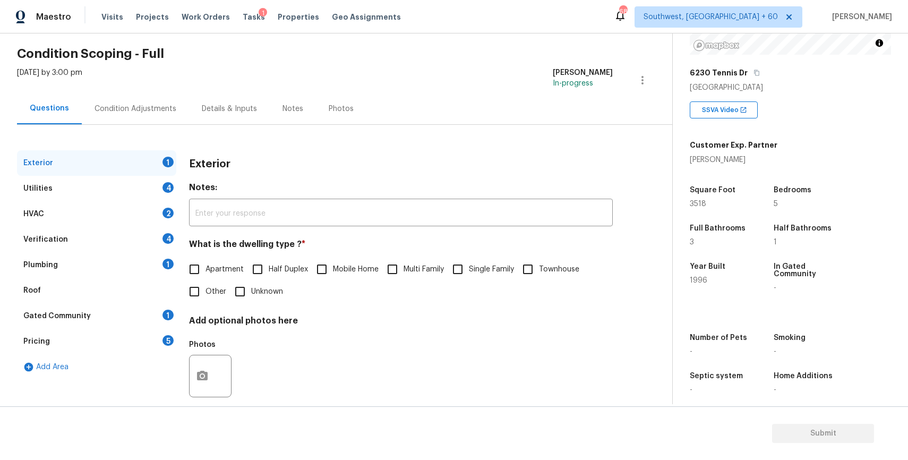
click at [158, 98] on div "Condition Adjustments" at bounding box center [135, 108] width 107 height 31
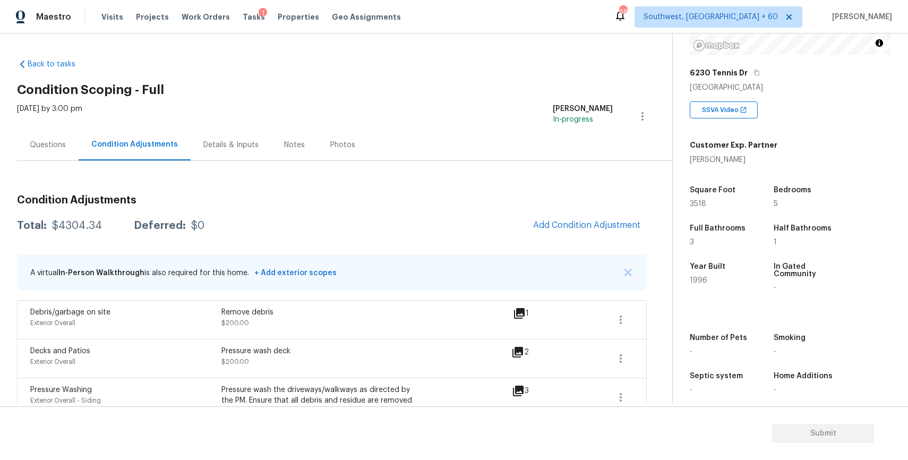
click at [66, 148] on div "Questions" at bounding box center [48, 144] width 62 height 31
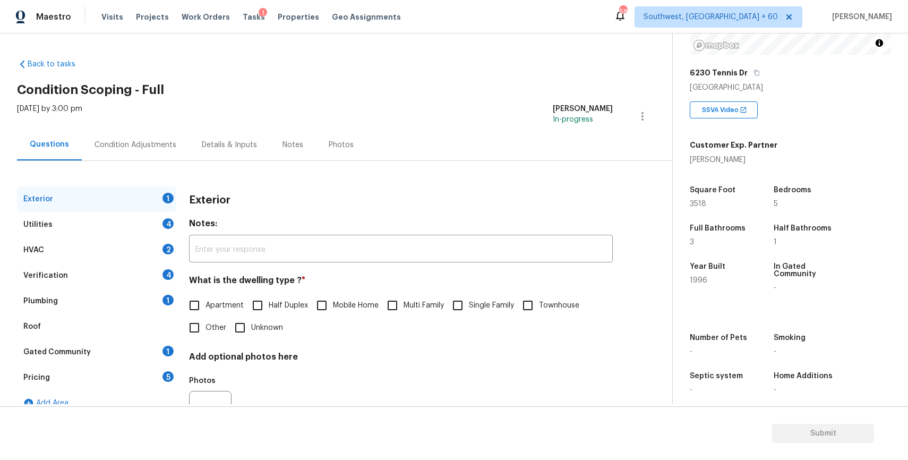
click at [464, 304] on input "Single Family" at bounding box center [458, 305] width 22 height 22
checkbox input "true"
click at [156, 218] on div "Utilities 4" at bounding box center [96, 224] width 159 height 25
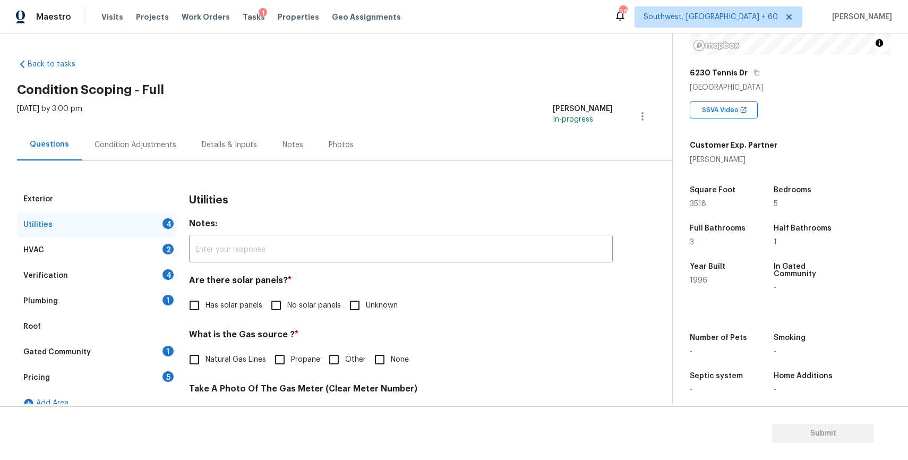
click at [341, 305] on div "Has solar panels No solar panels Unknown" at bounding box center [401, 305] width 424 height 22
click at [317, 306] on span "No solar panels" at bounding box center [314, 305] width 54 height 11
click at [287, 306] on input "No solar panels" at bounding box center [276, 305] width 22 height 22
checkbox input "true"
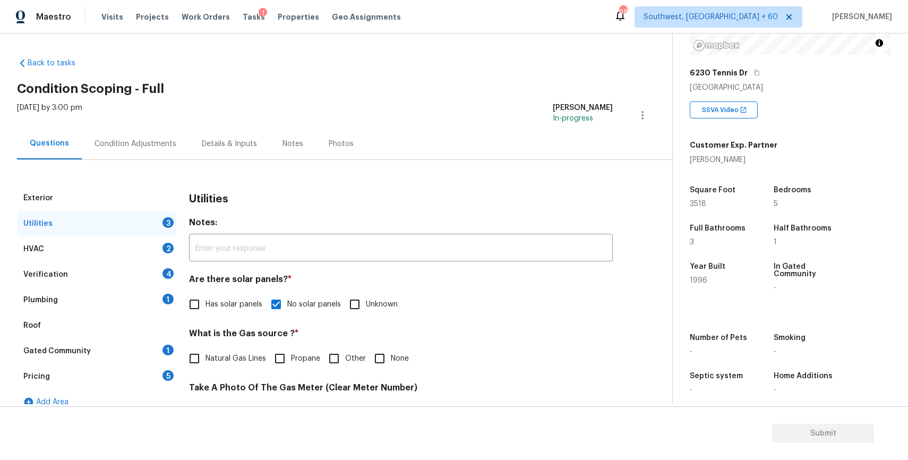
click at [215, 370] on div "Utilities Notes: ​ Are there solar panels? * Has solar panels No solar panels U…" at bounding box center [401, 462] width 424 height 554
click at [230, 353] on span "Natural Gas Lines" at bounding box center [236, 358] width 61 height 11
click at [206, 353] on input "Natural Gas Lines" at bounding box center [194, 358] width 22 height 22
checkbox input "true"
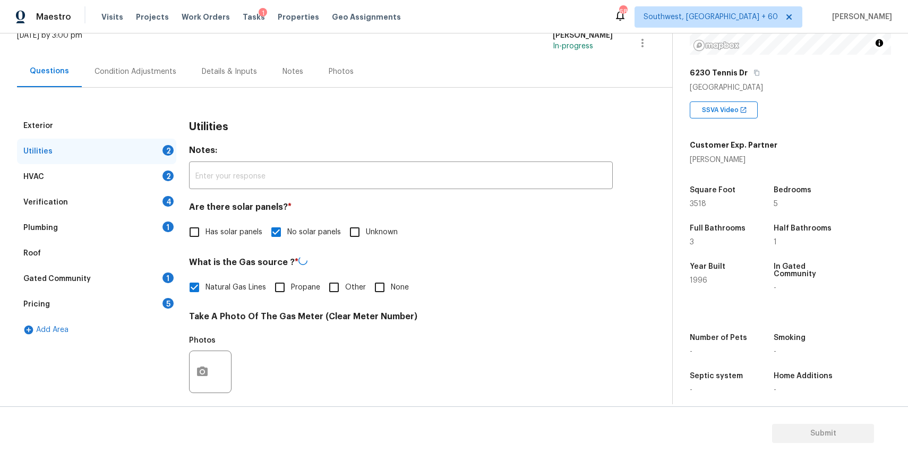
scroll to position [159, 0]
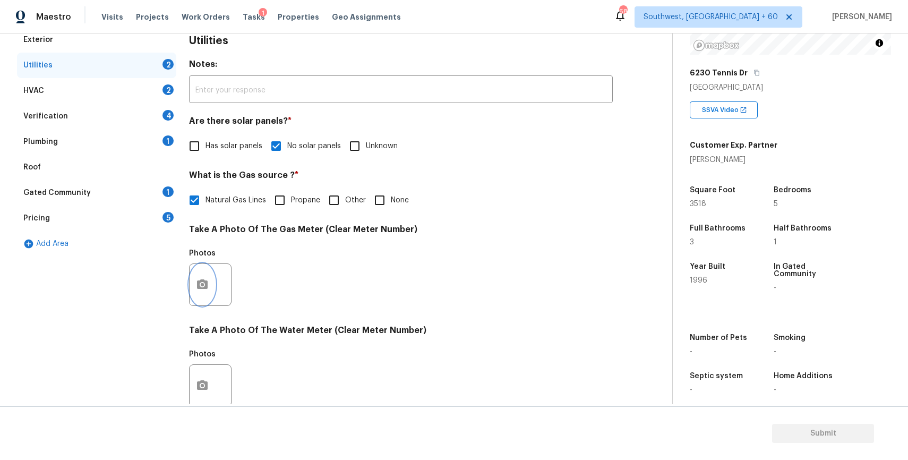
click at [213, 280] on button "button" at bounding box center [202, 284] width 25 height 41
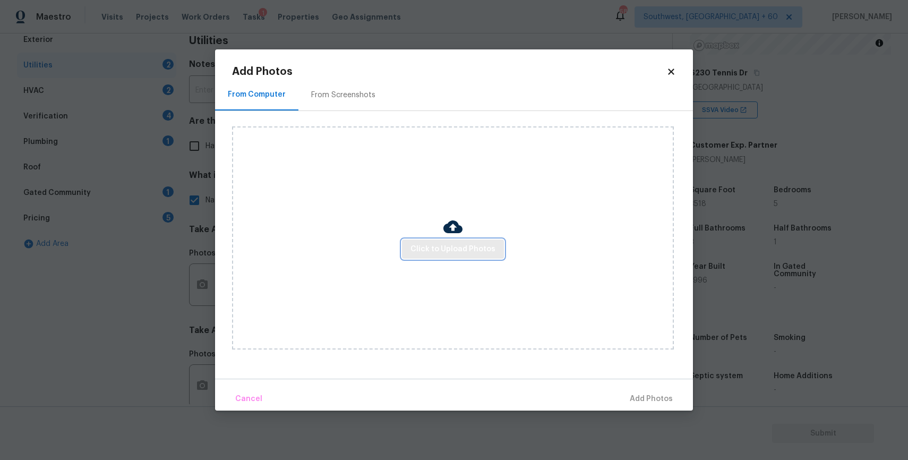
click at [484, 250] on span "Click to Upload Photos" at bounding box center [453, 249] width 85 height 13
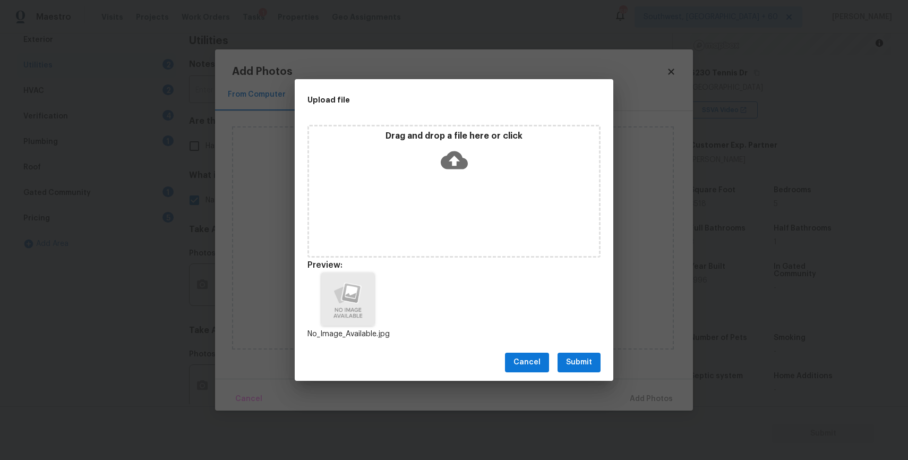
click at [579, 360] on span "Submit" at bounding box center [579, 362] width 26 height 13
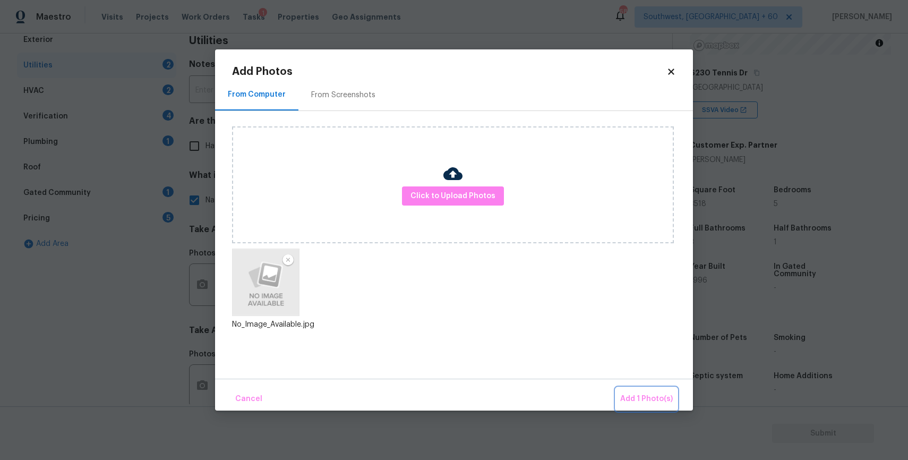
click at [654, 390] on button "Add 1 Photo(s)" at bounding box center [646, 399] width 61 height 23
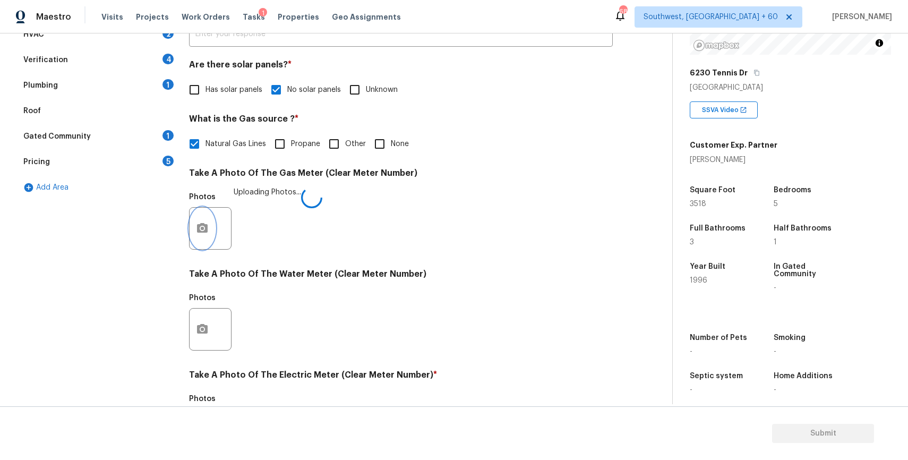
scroll to position [236, 0]
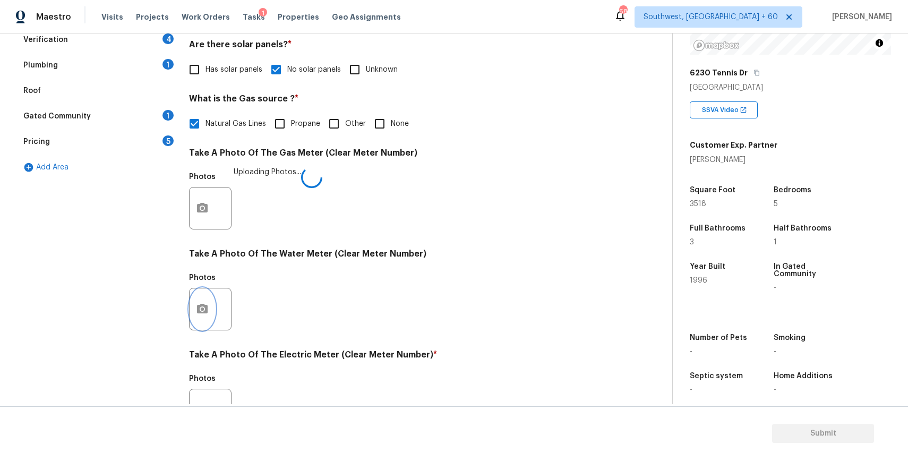
click at [208, 322] on button "button" at bounding box center [202, 308] width 25 height 41
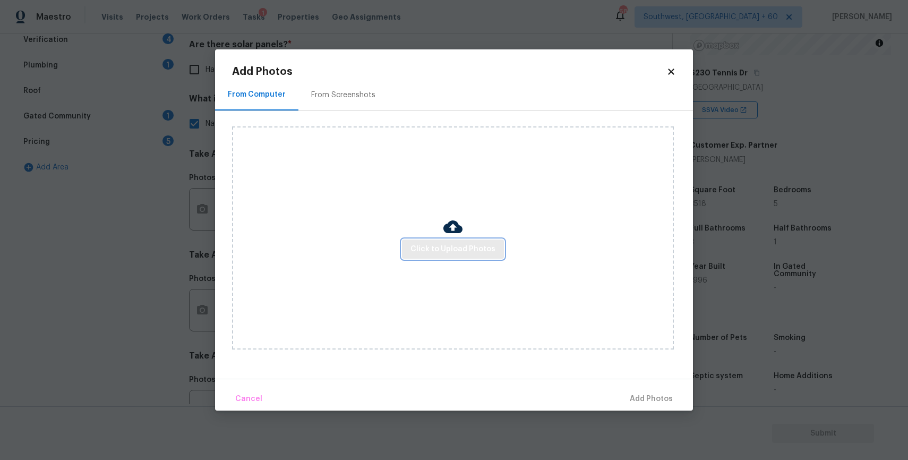
click at [440, 246] on span "Click to Upload Photos" at bounding box center [453, 249] width 85 height 13
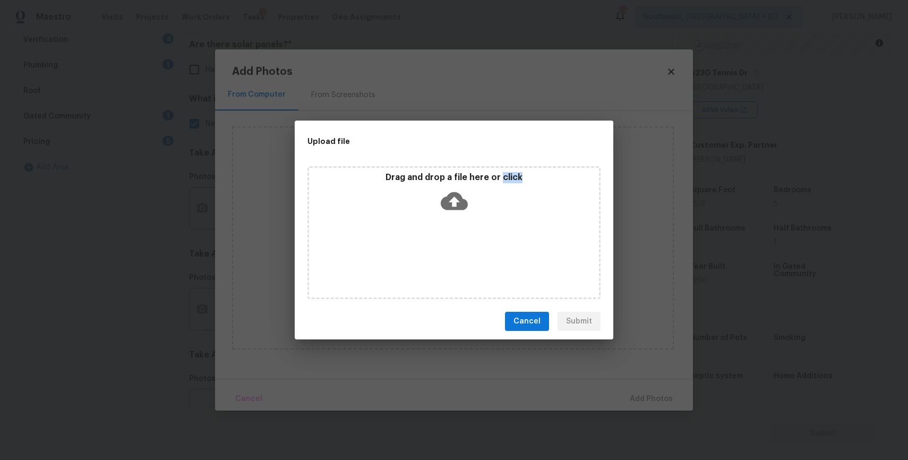
click at [440, 246] on div "Drag and drop a file here or click" at bounding box center [453, 232] width 293 height 133
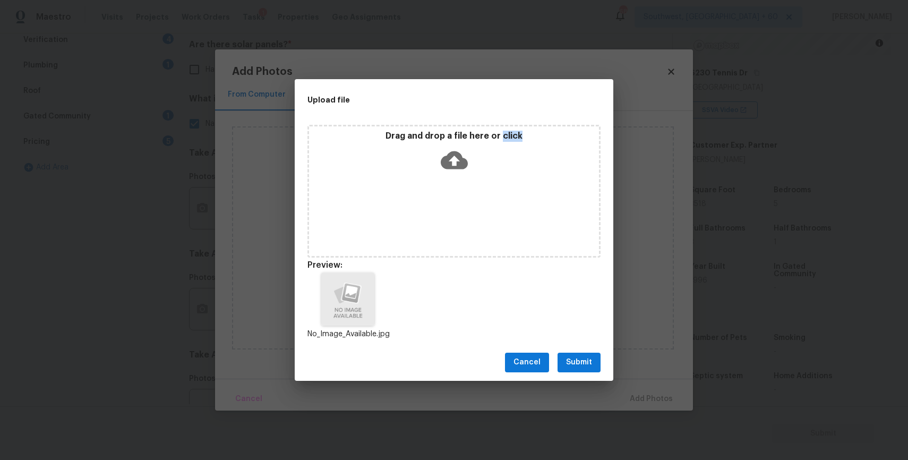
click at [572, 357] on span "Submit" at bounding box center [579, 362] width 26 height 13
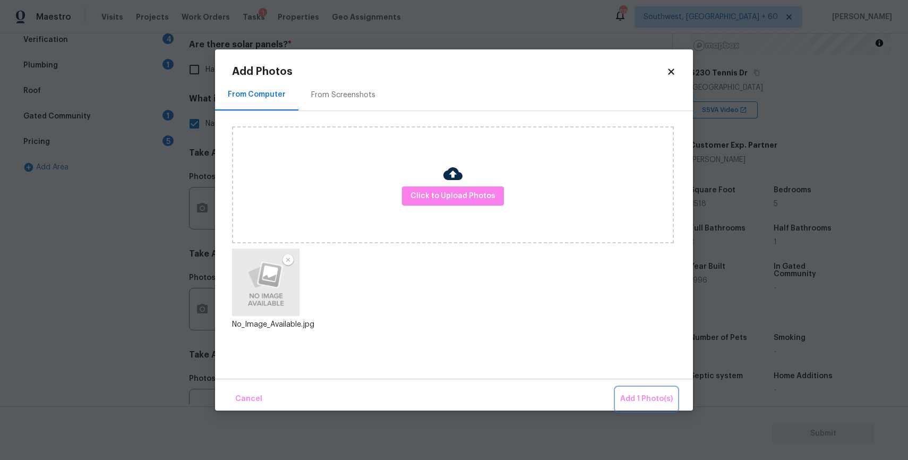
click at [645, 390] on button "Add 1 Photo(s)" at bounding box center [646, 399] width 61 height 23
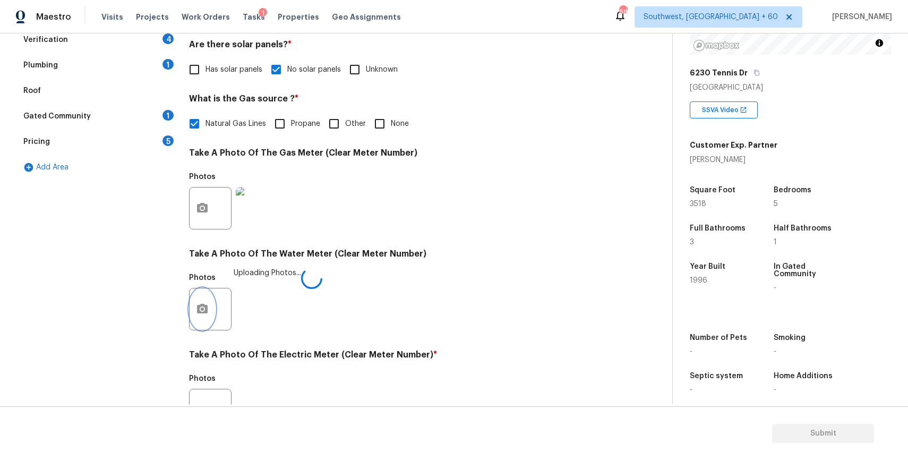
scroll to position [339, 0]
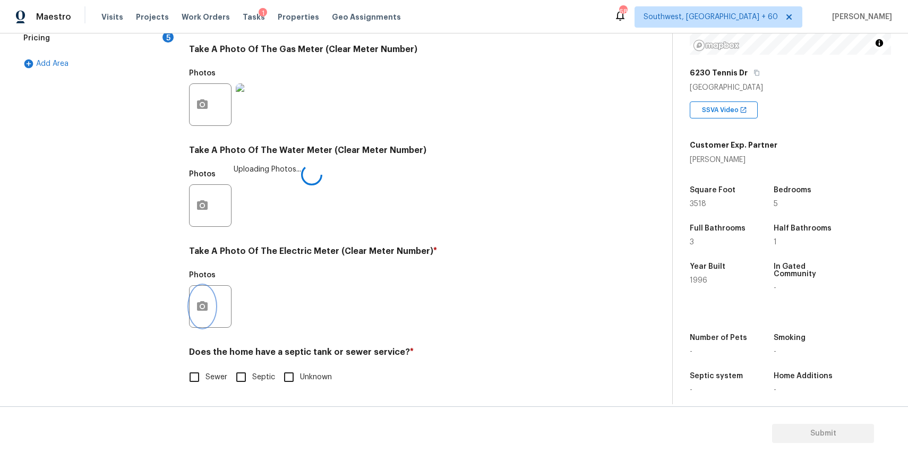
click at [205, 302] on icon "button" at bounding box center [202, 306] width 13 height 13
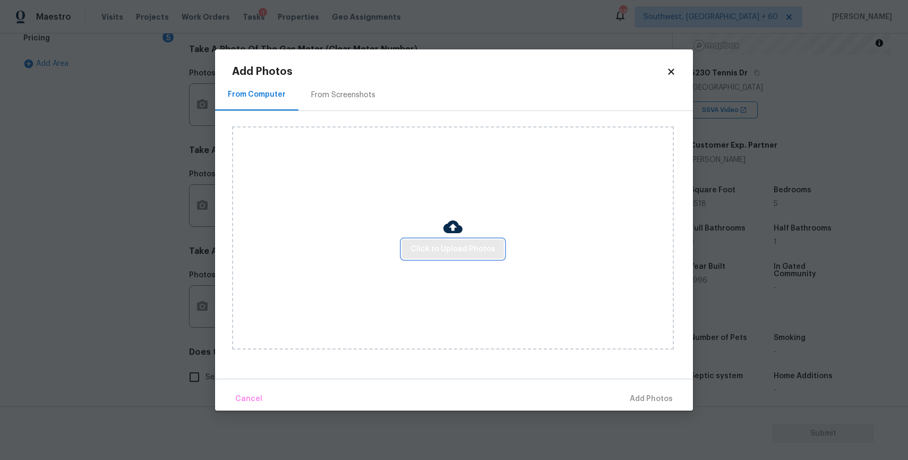
click at [489, 246] on span "Click to Upload Photos" at bounding box center [453, 249] width 85 height 13
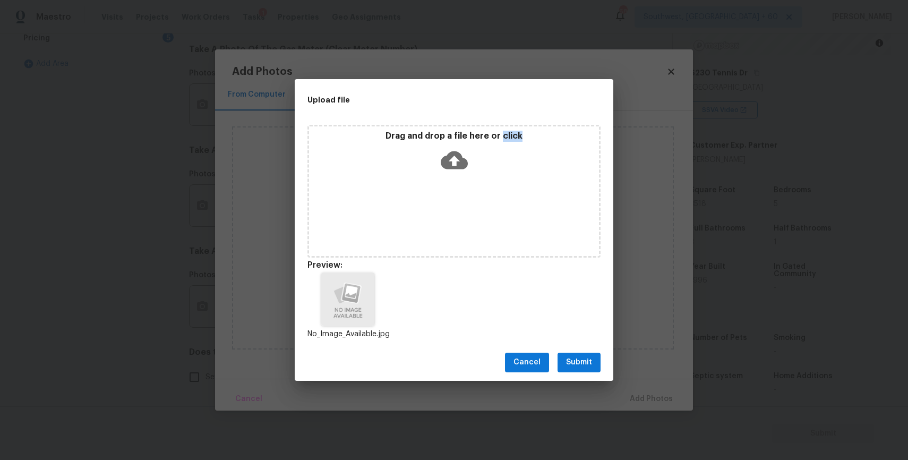
click at [568, 356] on span "Submit" at bounding box center [579, 362] width 26 height 13
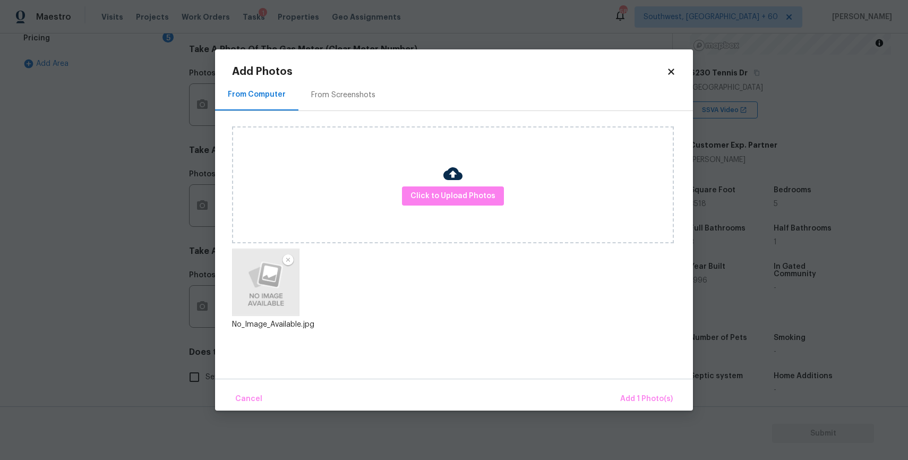
click at [635, 387] on div "Cancel Add 1 Photo(s)" at bounding box center [454, 395] width 478 height 32
click at [634, 398] on span "Add 1 Photo(s)" at bounding box center [646, 398] width 53 height 13
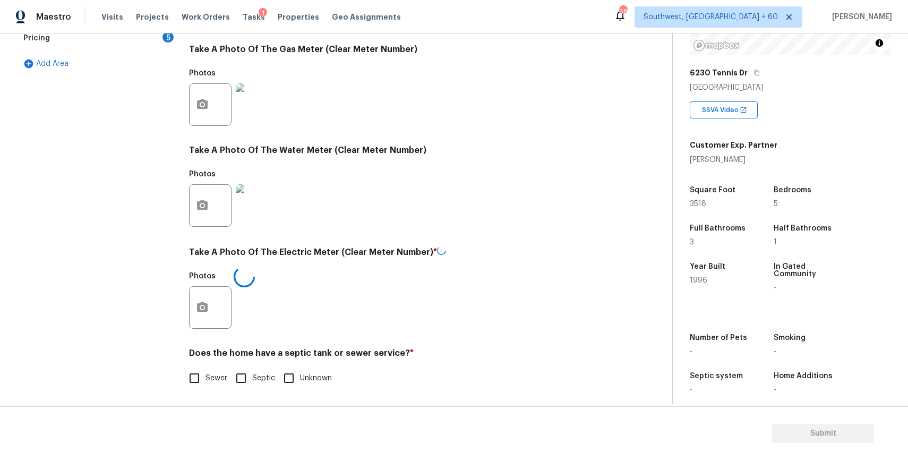
click at [211, 384] on label "Sewer" at bounding box center [205, 378] width 44 height 22
click at [206, 384] on input "Sewer" at bounding box center [194, 378] width 22 height 22
checkbox input "true"
click at [251, 372] on input "Septic" at bounding box center [241, 377] width 22 height 22
checkbox input "true"
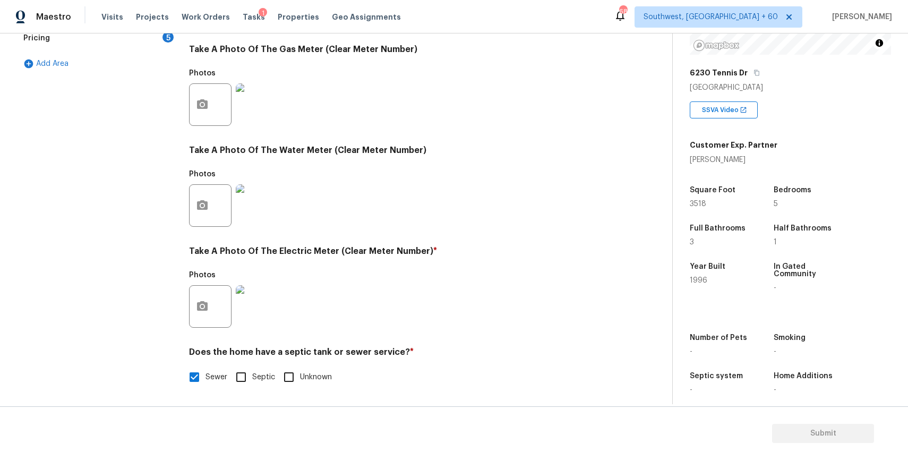
checkbox input "false"
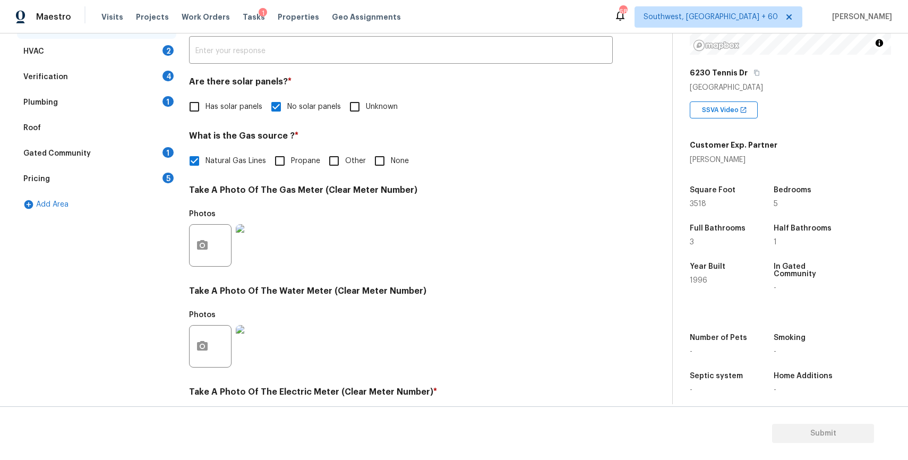
scroll to position [64, 0]
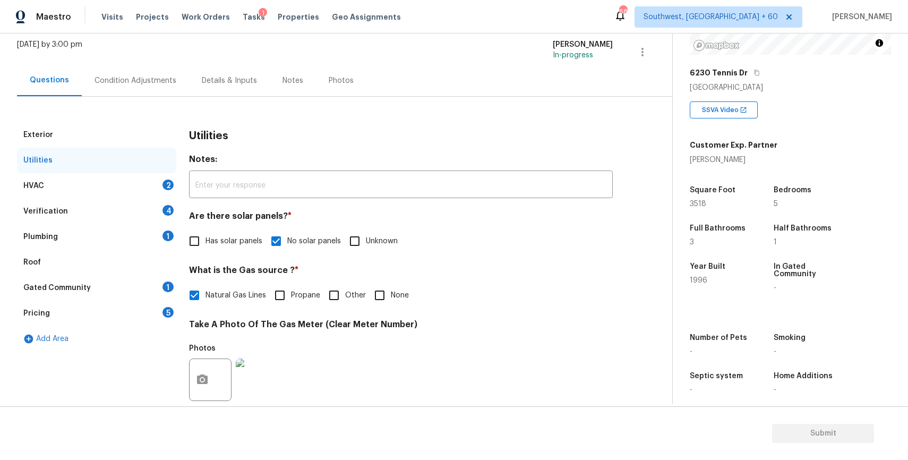
click at [143, 184] on div "HVAC 2" at bounding box center [96, 185] width 159 height 25
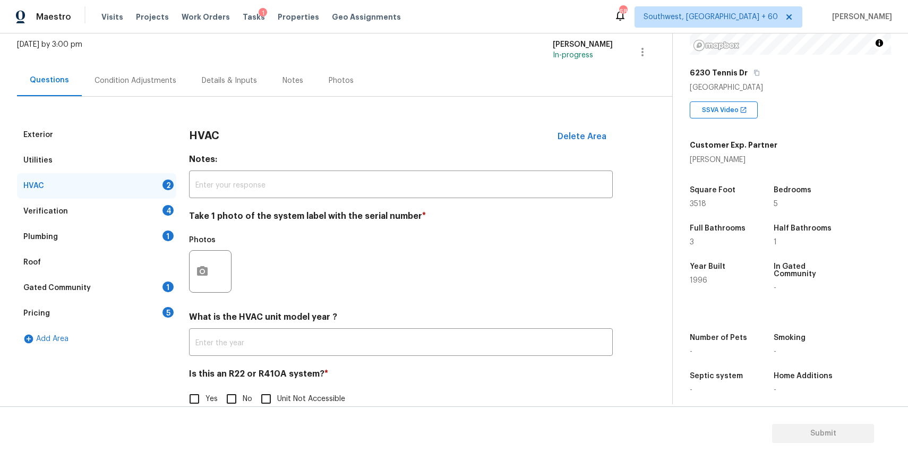
scroll to position [87, 0]
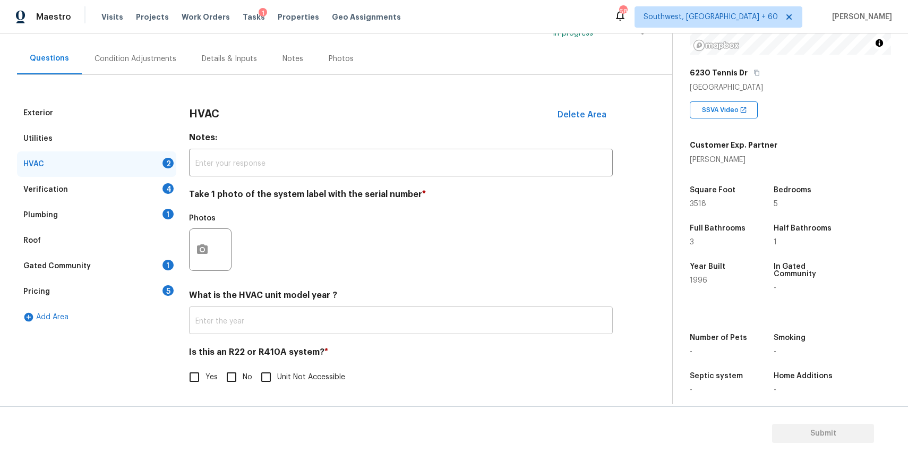
click at [280, 320] on input "text" at bounding box center [401, 321] width 424 height 25
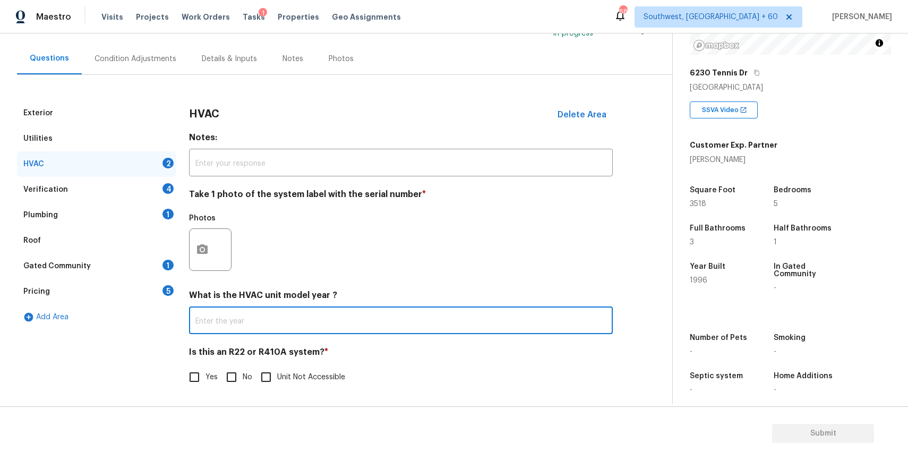
click at [233, 372] on input "No" at bounding box center [231, 377] width 22 height 22
checkbox input "true"
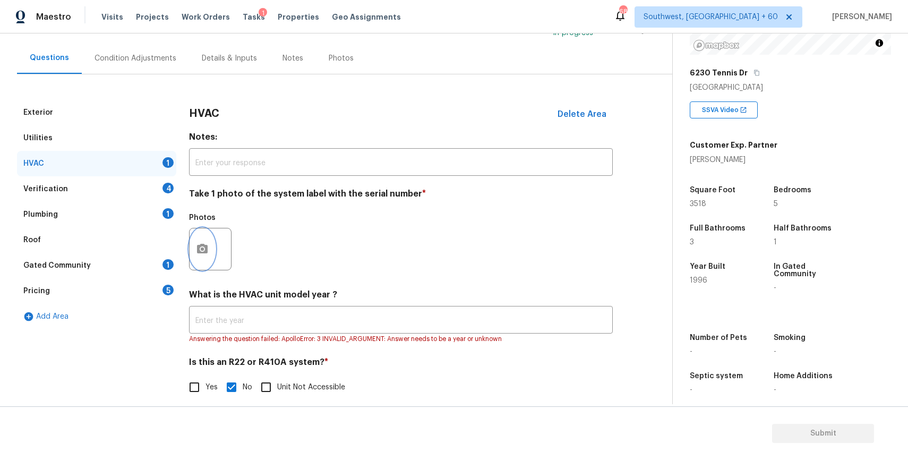
click at [200, 248] on icon "button" at bounding box center [202, 249] width 13 height 13
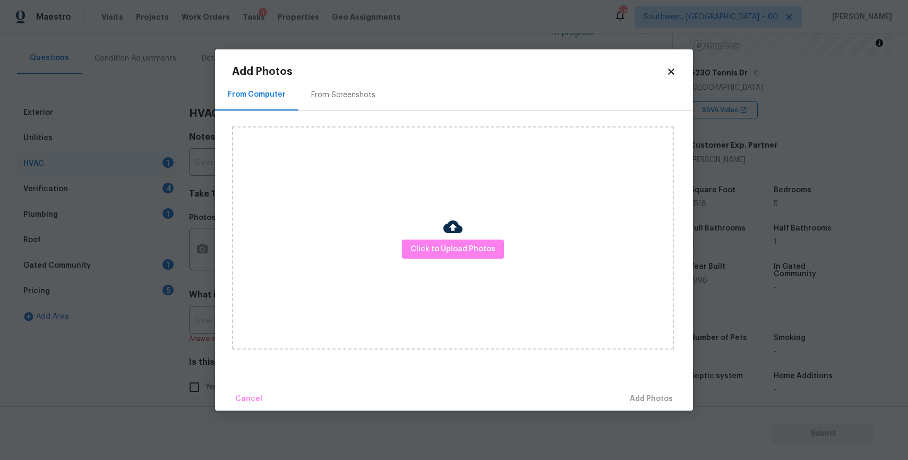
click at [750, 300] on body "Maestro Visits Projects Work Orders Tasks 1 Properties Geo Assignments 687 Sout…" at bounding box center [454, 230] width 908 height 460
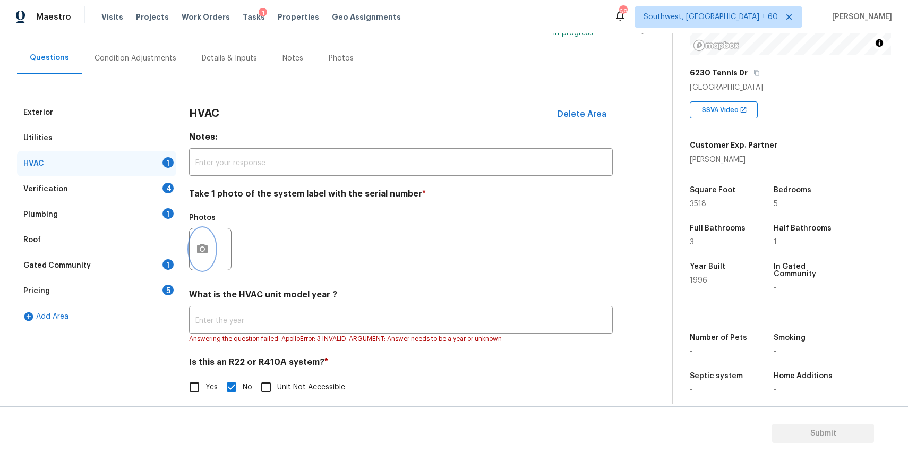
click at [206, 243] on icon "button" at bounding box center [202, 249] width 13 height 13
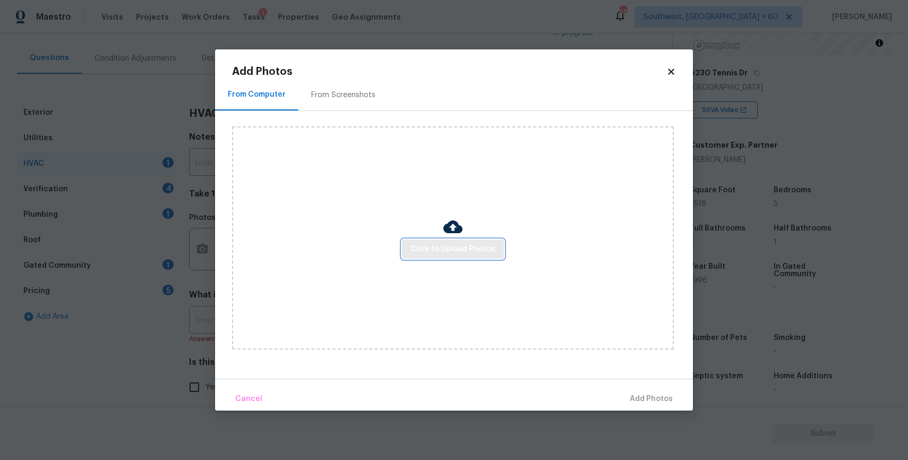
click at [445, 253] on span "Click to Upload Photos" at bounding box center [453, 249] width 85 height 13
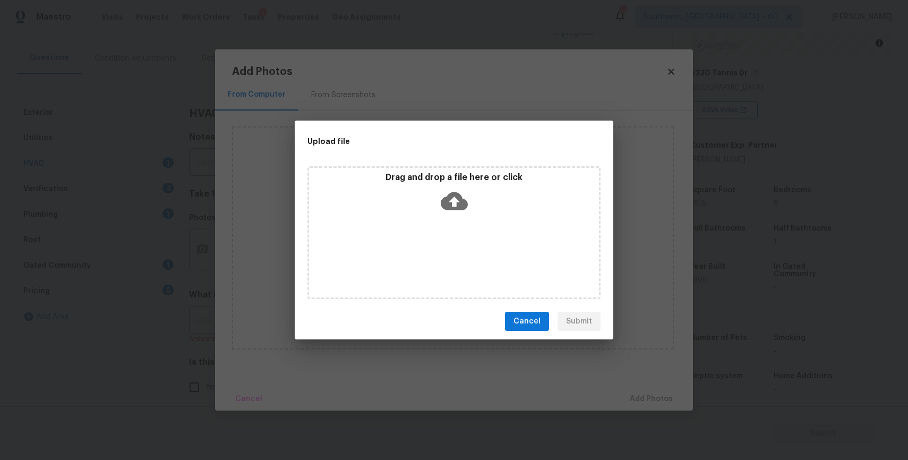
click at [445, 253] on div "Drag and drop a file here or click" at bounding box center [453, 232] width 293 height 133
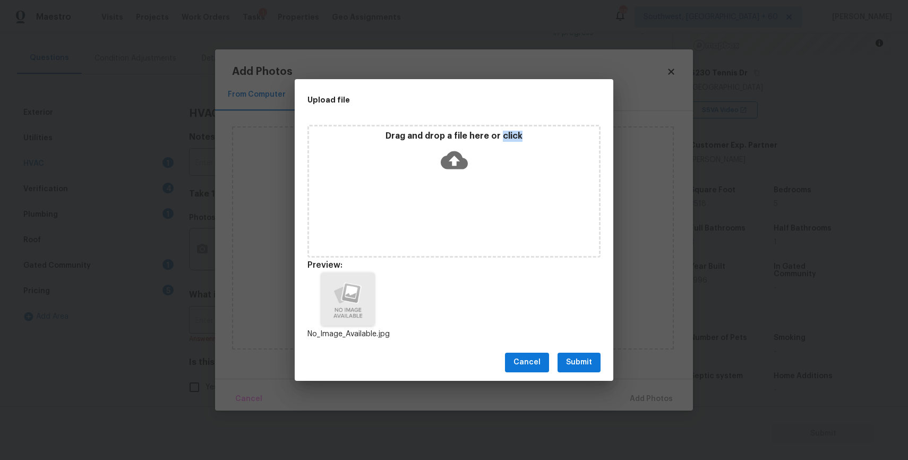
click at [577, 360] on span "Submit" at bounding box center [579, 362] width 26 height 13
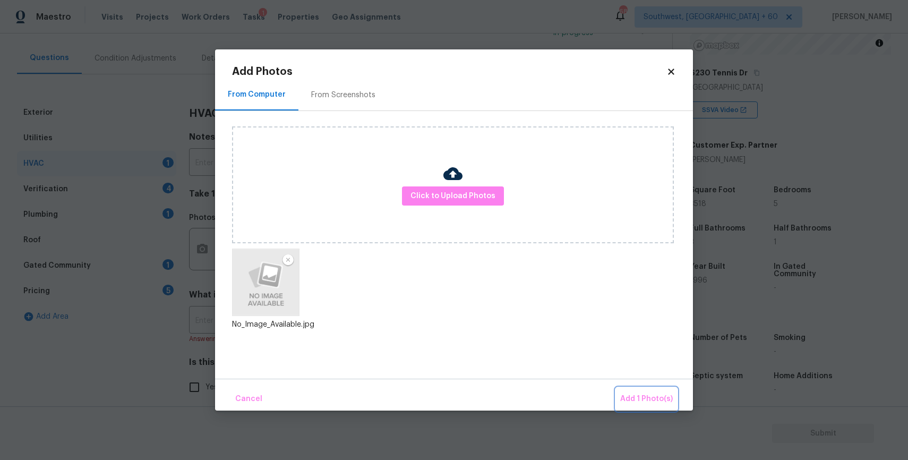
click at [649, 400] on span "Add 1 Photo(s)" at bounding box center [646, 398] width 53 height 13
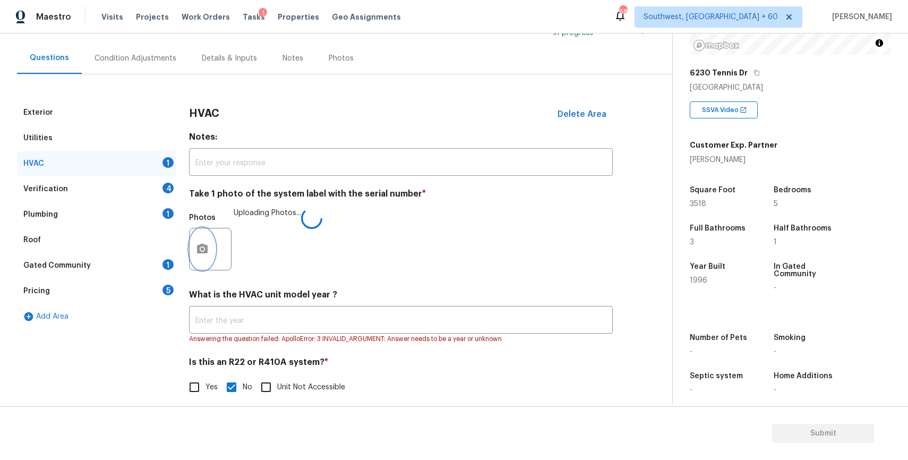
scroll to position [97, 0]
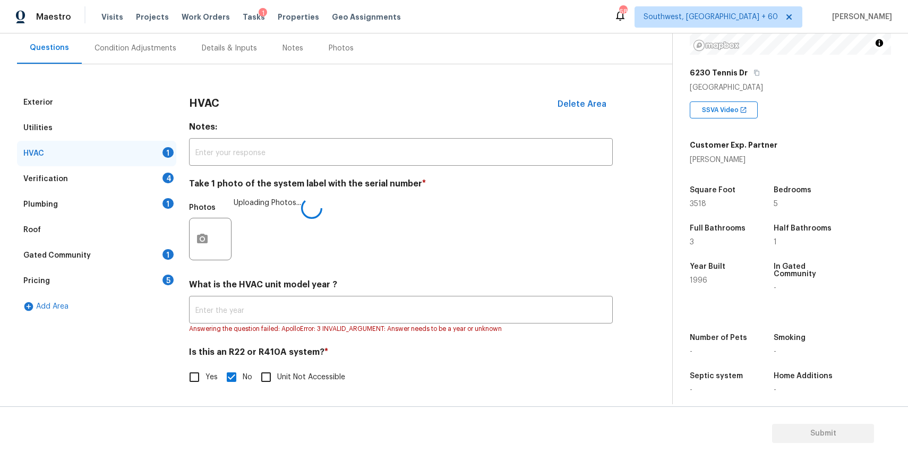
click at [535, 266] on div "Photos Uploading Photos..." at bounding box center [401, 232] width 424 height 69
click at [520, 328] on div "Answering the question failed: ApolloError: 3 INVALID_ARGUMENT: Answer needs to…" at bounding box center [401, 328] width 424 height 11
click at [185, 181] on div "Exterior Utilities HVAC Verification 4 Plumbing 1 Roof Gated Community 1 Pricin…" at bounding box center [332, 245] width 630 height 311
click at [169, 183] on div "Verification 4" at bounding box center [96, 178] width 159 height 25
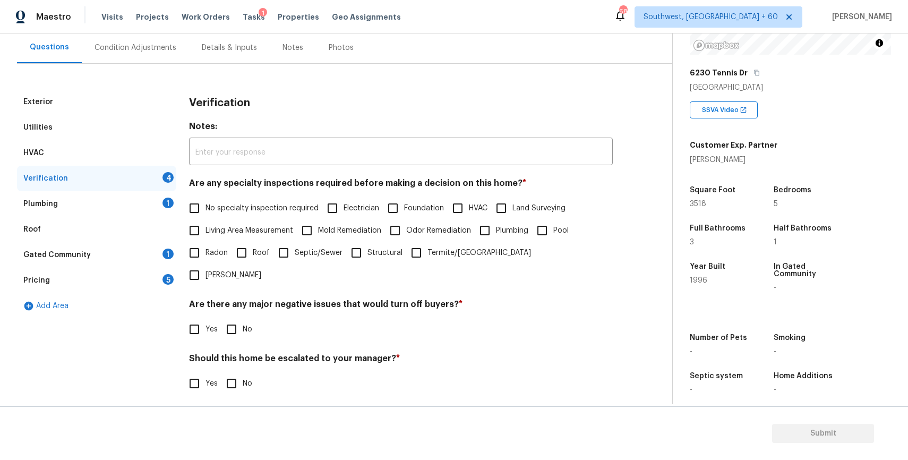
click at [261, 218] on label "No specialty inspection required" at bounding box center [250, 208] width 135 height 22
click at [206, 218] on input "No specialty inspection required" at bounding box center [194, 208] width 22 height 22
checkbox input "true"
click at [234, 318] on input "No" at bounding box center [231, 329] width 22 height 22
checkbox input "true"
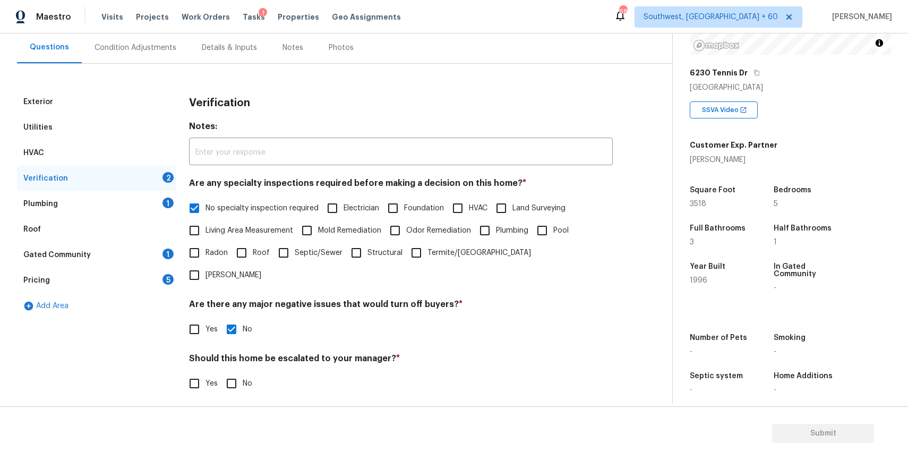
click at [235, 353] on h4 "Should this home be escalated to your manager? *" at bounding box center [401, 360] width 424 height 15
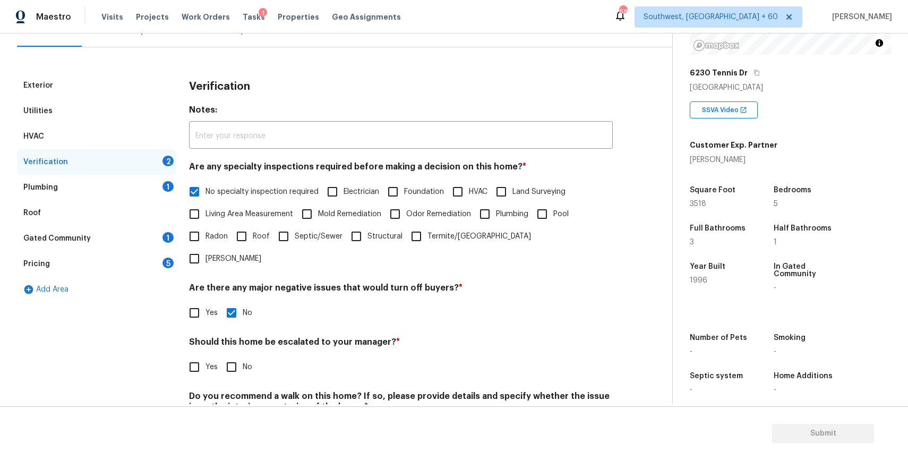
scroll to position [131, 0]
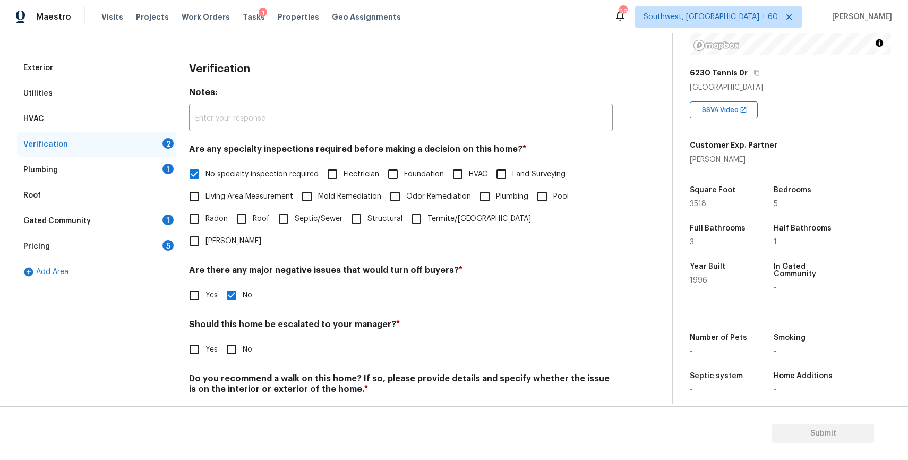
click at [237, 339] on div "Verification Notes: ​ Are any specialty inspections required before making a de…" at bounding box center [401, 246] width 424 height 383
click at [235, 338] on input "No" at bounding box center [231, 349] width 22 height 22
checkbox input "true"
click at [228, 377] on div "Do you recommend a walk on this home? If so, please provide details and specify…" at bounding box center [401, 399] width 424 height 52
click at [230, 403] on input "No" at bounding box center [231, 414] width 22 height 22
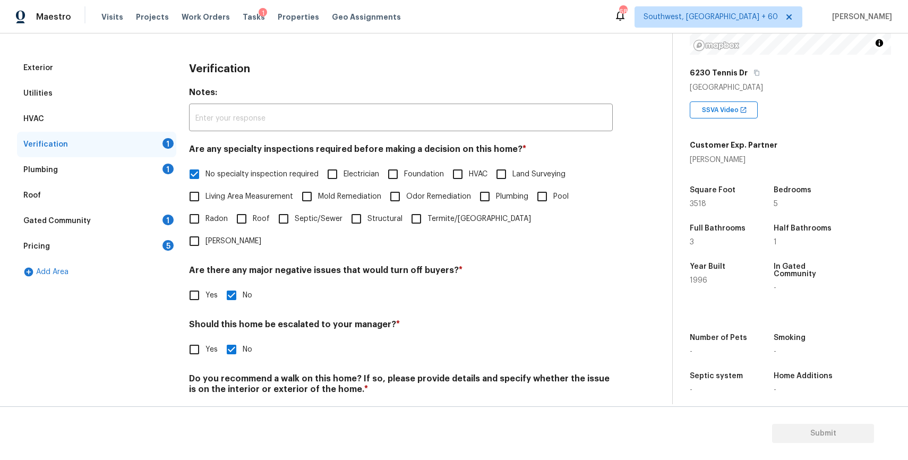
checkbox input "true"
click at [151, 167] on div "Plumbing 1" at bounding box center [96, 169] width 159 height 25
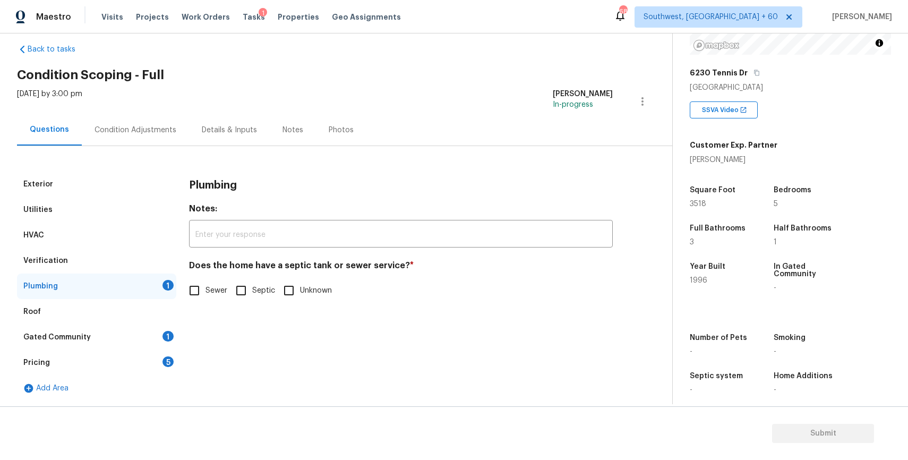
click at [211, 295] on span "Sewer" at bounding box center [217, 290] width 22 height 11
click at [206, 295] on input "Sewer" at bounding box center [194, 290] width 22 height 22
checkbox input "true"
click at [141, 335] on div "Gated Community 1" at bounding box center [96, 336] width 159 height 25
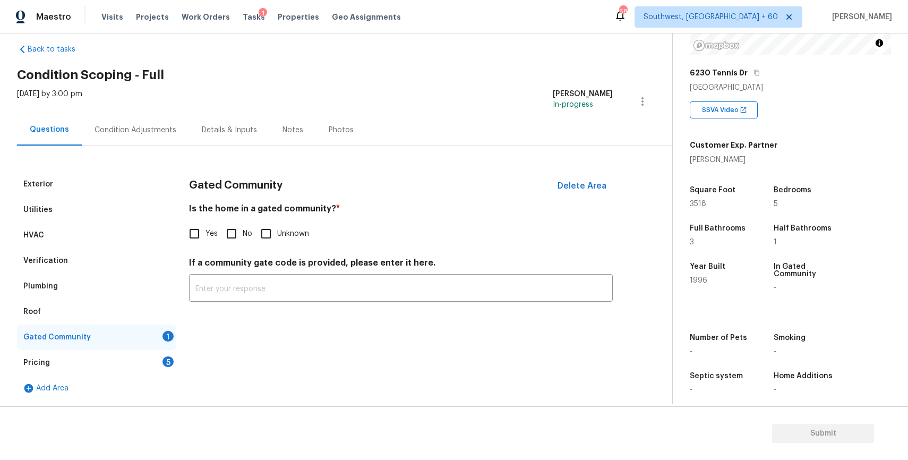
click at [243, 233] on span "No" at bounding box center [248, 233] width 10 height 11
click at [243, 233] on input "No" at bounding box center [231, 234] width 22 height 22
checkbox input "true"
click at [115, 374] on div "Pricing 5" at bounding box center [96, 362] width 159 height 25
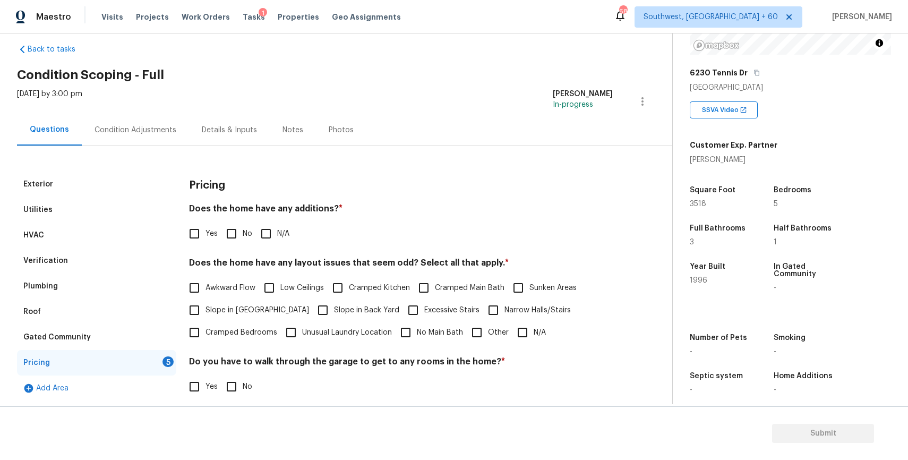
click at [274, 230] on input "N/A" at bounding box center [266, 234] width 22 height 22
checkbox input "true"
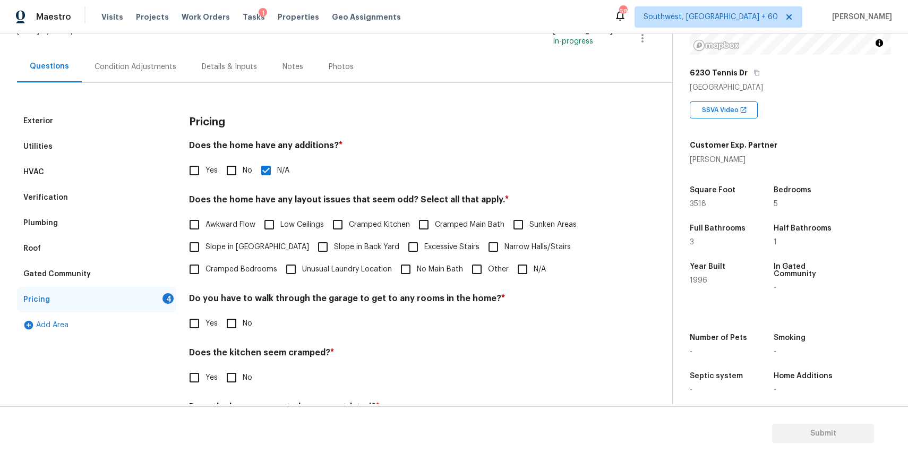
scroll to position [122, 0]
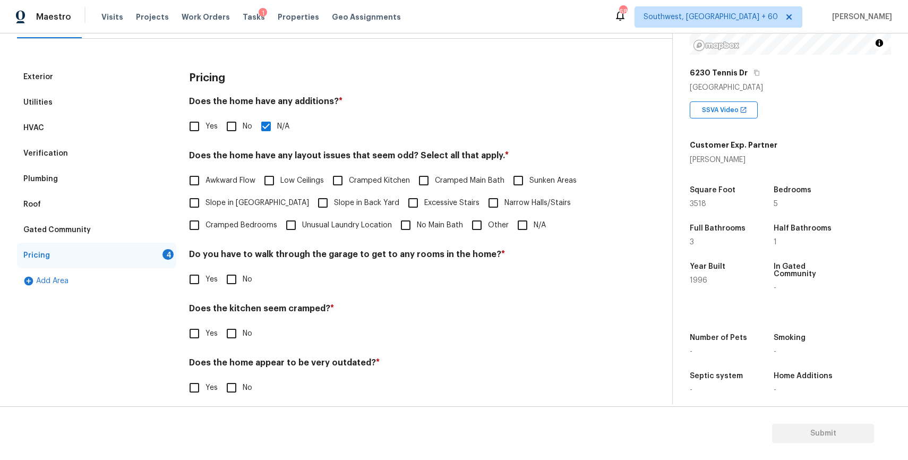
click at [525, 225] on input "N/A" at bounding box center [522, 225] width 22 height 22
checkbox input "true"
click at [251, 283] on span "No" at bounding box center [248, 279] width 10 height 11
click at [243, 283] on input "No" at bounding box center [231, 279] width 22 height 22
checkbox input "true"
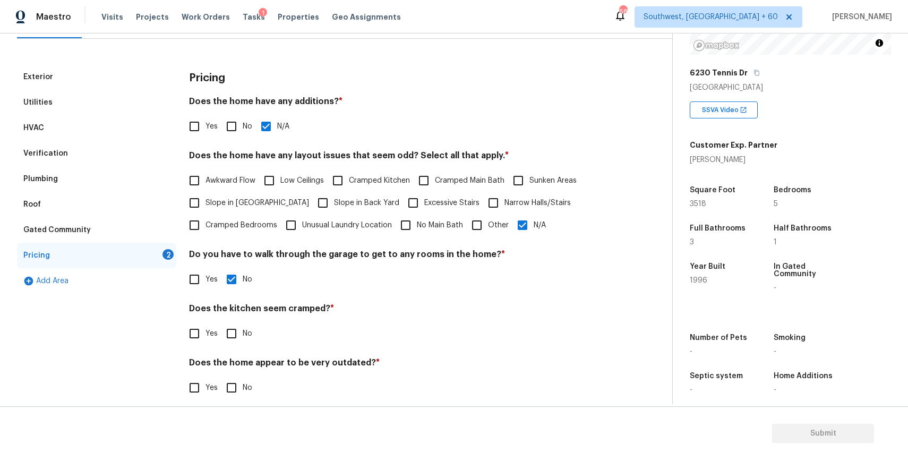
click at [254, 335] on div "Yes No" at bounding box center [401, 333] width 424 height 22
click at [246, 335] on span "No" at bounding box center [248, 333] width 10 height 11
click at [243, 335] on input "No" at bounding box center [231, 333] width 22 height 22
checkbox input "true"
click at [240, 400] on div "Pricing Does the home have any additions? * Yes No N/A Does the home have any l…" at bounding box center [401, 237] width 424 height 347
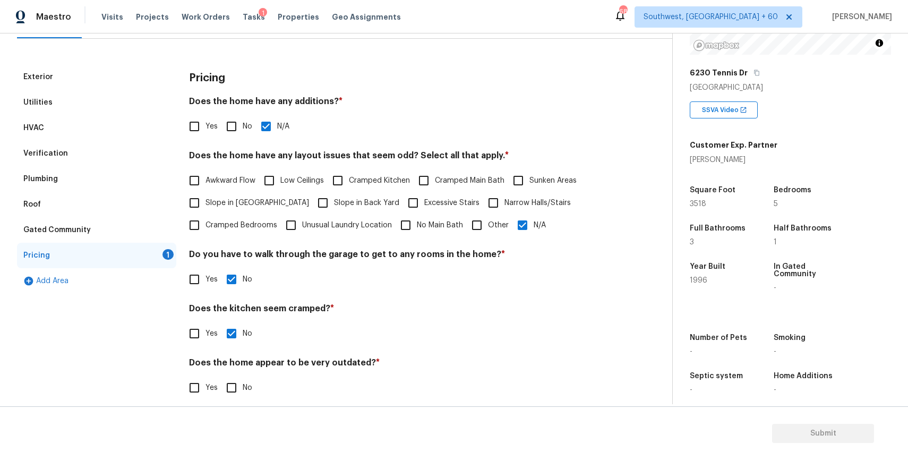
click at [246, 392] on span "No" at bounding box center [248, 387] width 10 height 11
click at [243, 392] on input "No" at bounding box center [231, 388] width 22 height 22
checkbox input "true"
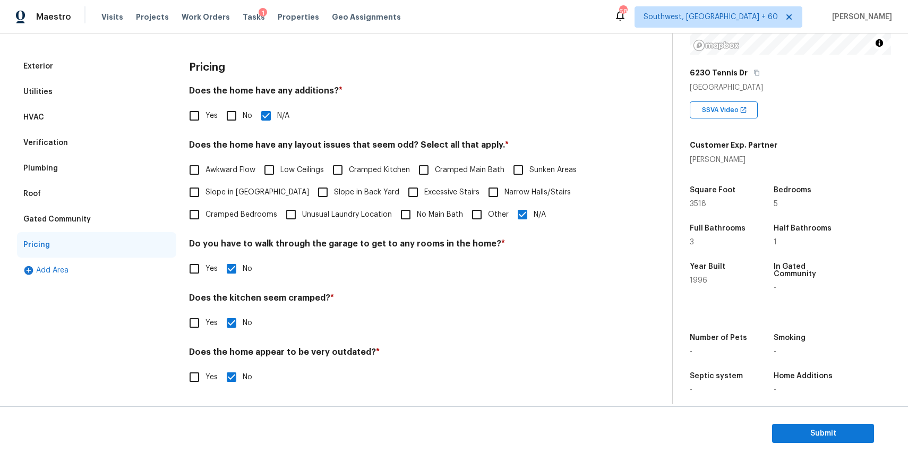
scroll to position [0, 0]
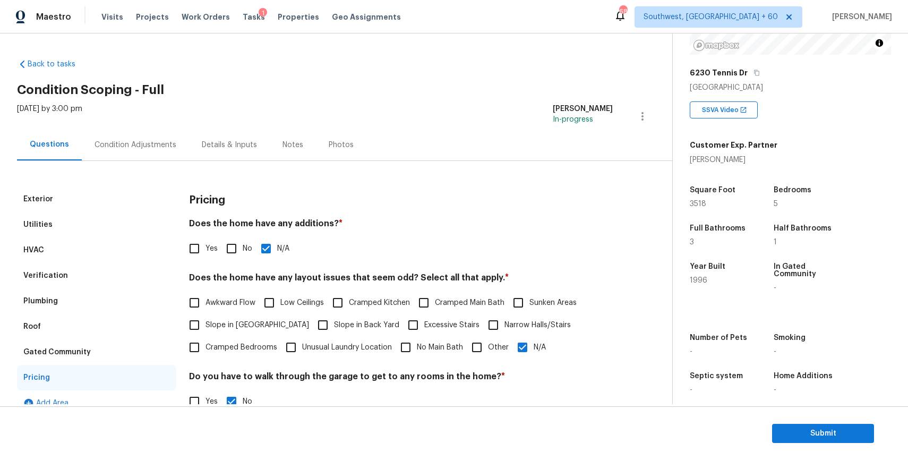
click at [175, 138] on div "Condition Adjustments" at bounding box center [135, 144] width 107 height 31
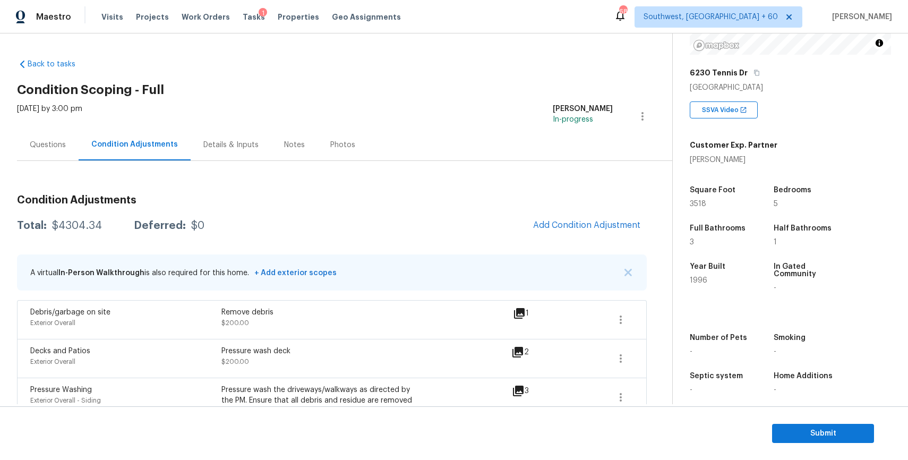
click at [58, 151] on div "Questions" at bounding box center [48, 144] width 62 height 31
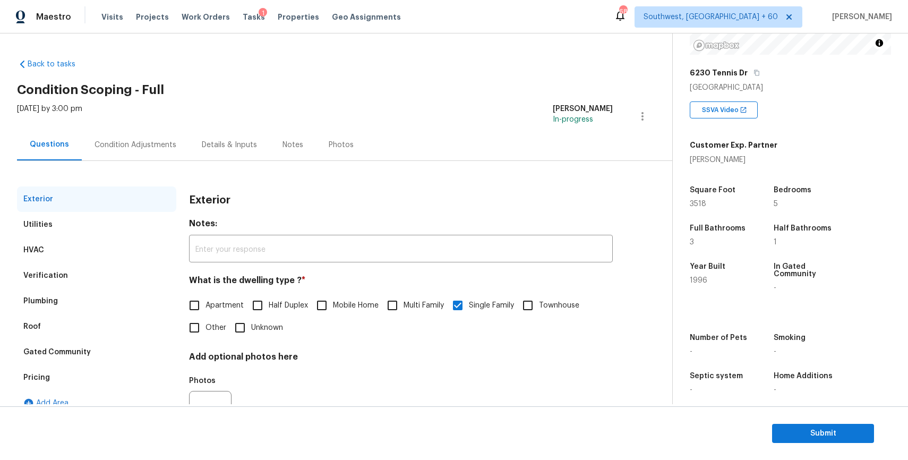
click at [120, 147] on div "Condition Adjustments" at bounding box center [136, 145] width 82 height 11
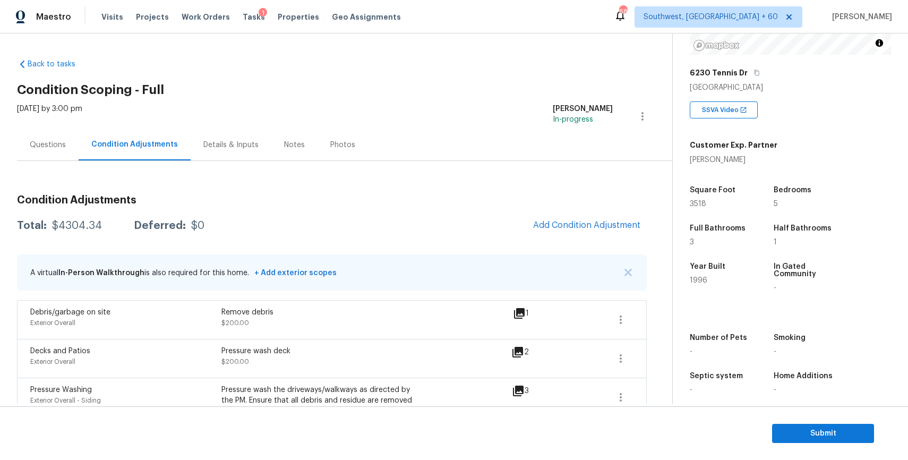
click at [75, 226] on div "$4304.34" at bounding box center [77, 225] width 50 height 11
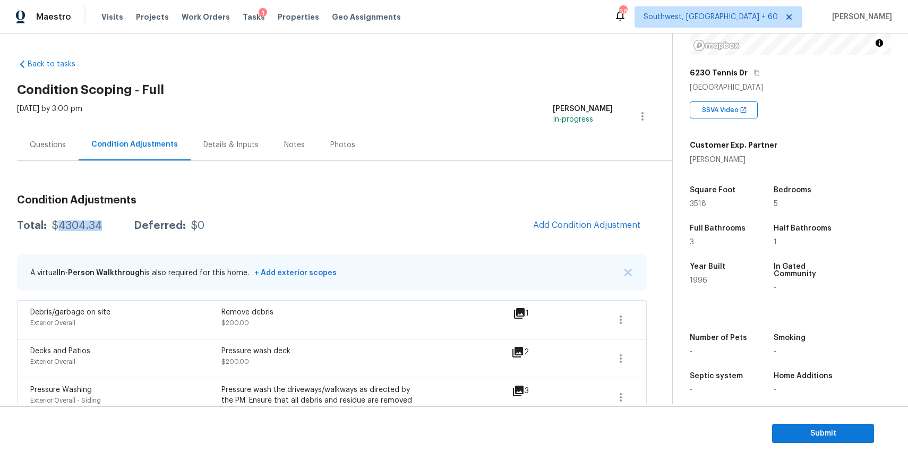
click at [75, 226] on div "$4304.34" at bounding box center [77, 225] width 50 height 11
copy div "$4304.34"
click at [44, 122] on div "Mon, Sep 29 2025 by 3:00 pm" at bounding box center [49, 116] width 65 height 25
click at [58, 142] on div "Questions" at bounding box center [48, 145] width 36 height 11
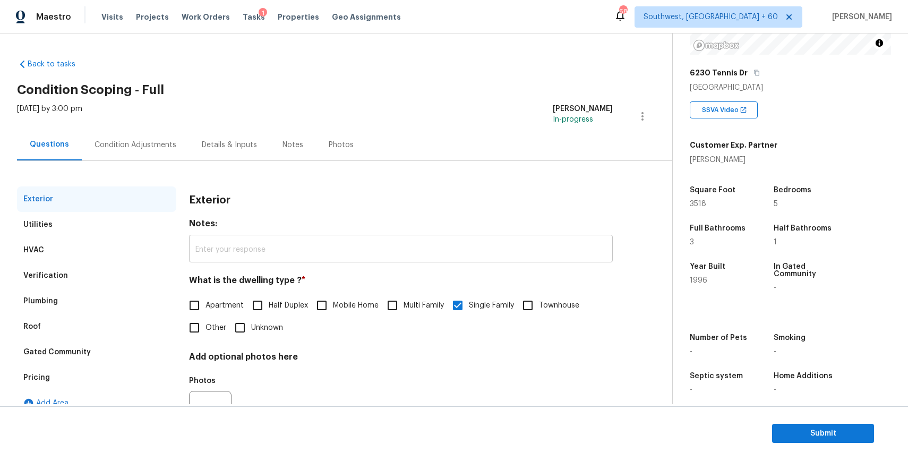
scroll to position [52, 0]
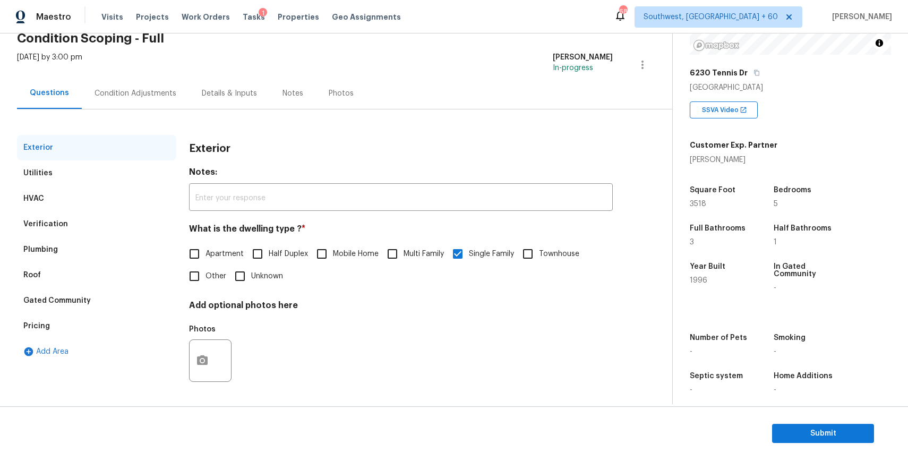
click at [155, 98] on div "Condition Adjustments" at bounding box center [136, 93] width 82 height 11
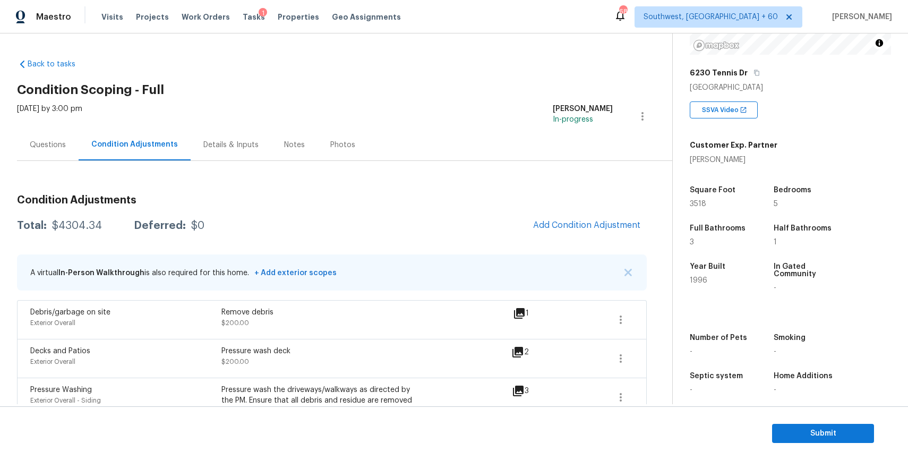
click at [55, 136] on div "Questions" at bounding box center [48, 144] width 62 height 31
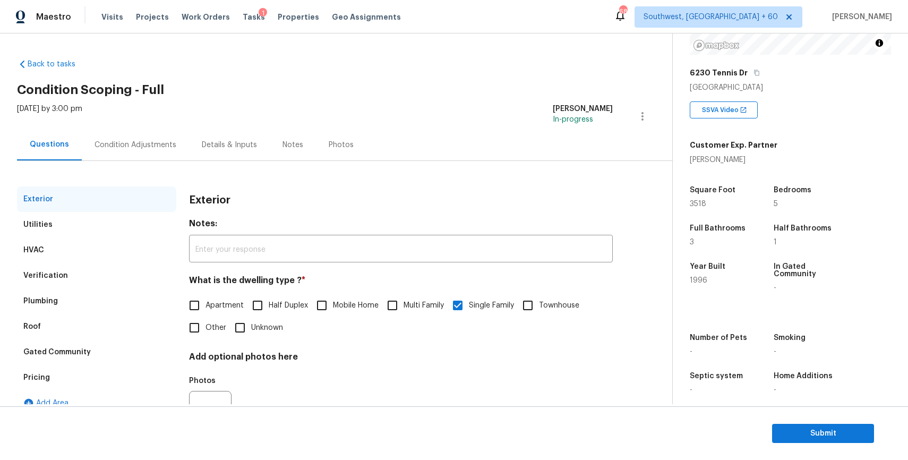
scroll to position [52, 0]
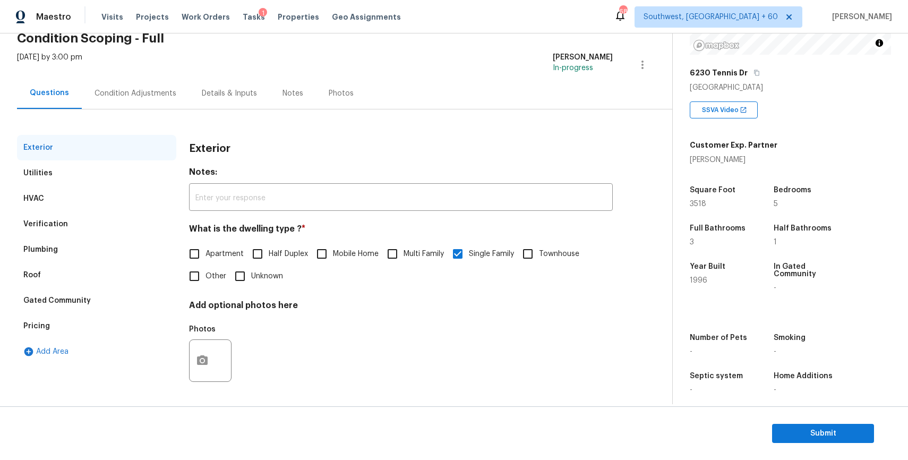
click at [860, 447] on section "Submit" at bounding box center [454, 433] width 908 height 54
click at [821, 427] on span "Submit" at bounding box center [823, 433] width 85 height 13
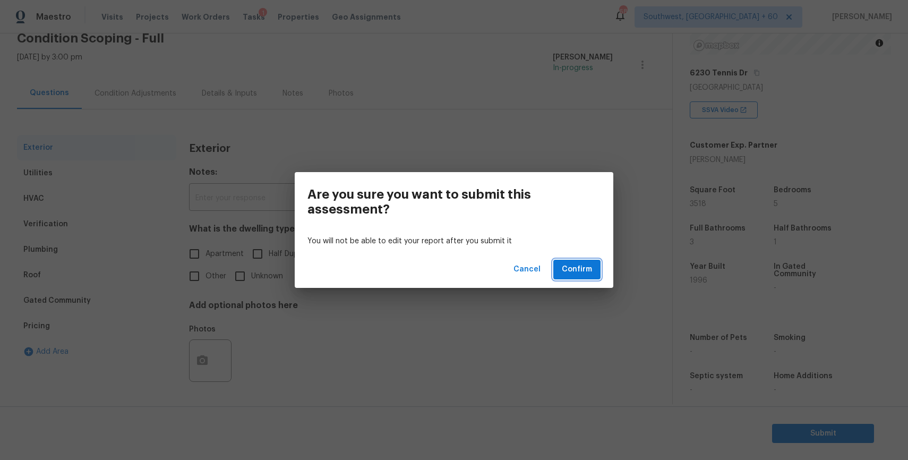
click at [585, 262] on button "Confirm" at bounding box center [576, 270] width 47 height 20
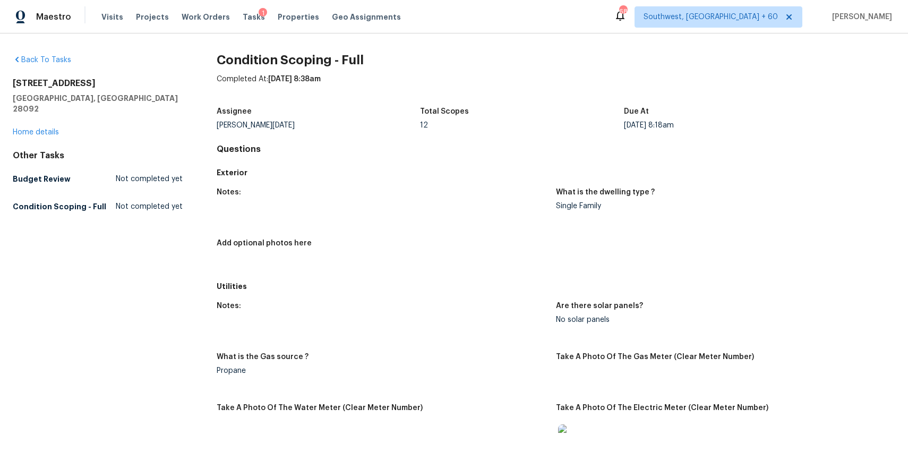
scroll to position [198, 0]
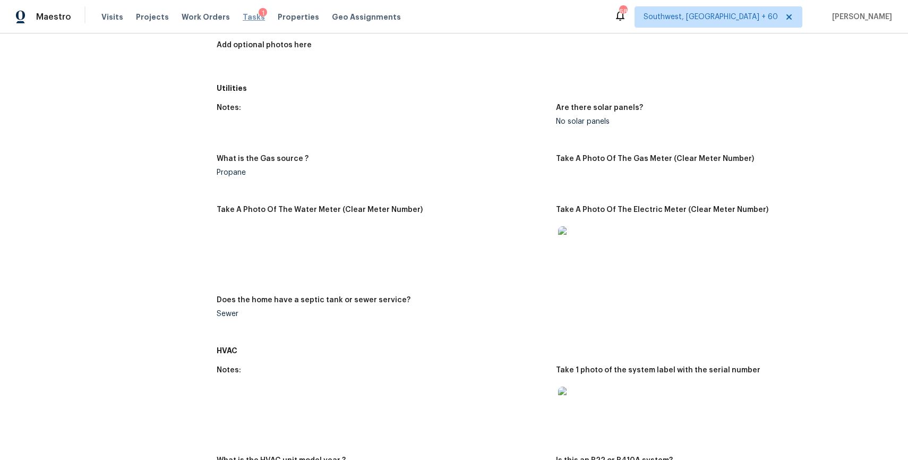
click at [243, 19] on span "Tasks" at bounding box center [254, 16] width 22 height 7
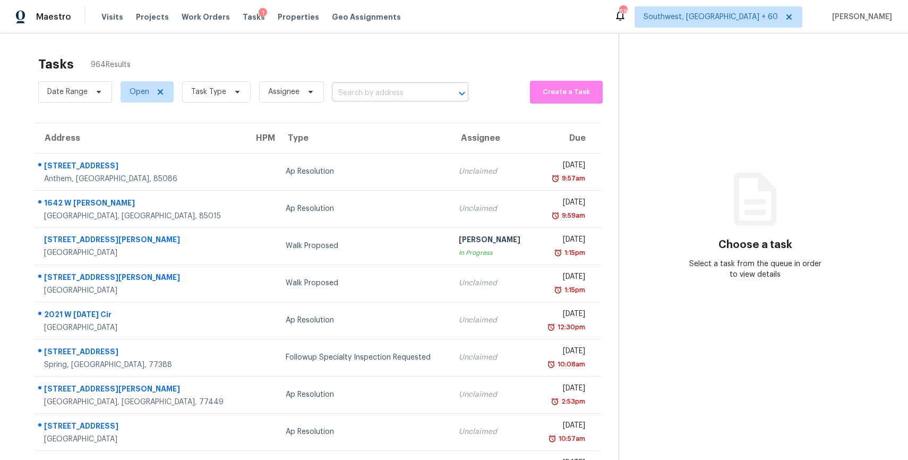
click at [401, 89] on input "text" at bounding box center [385, 93] width 107 height 16
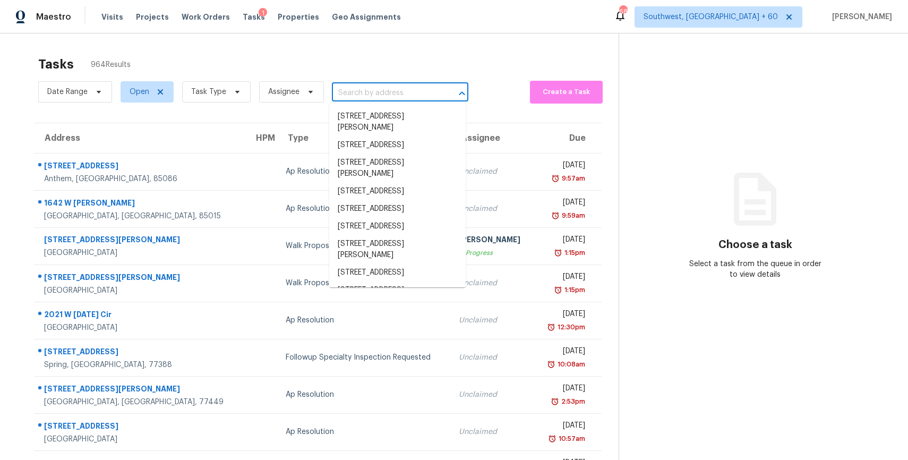
paste input "[STREET_ADDRESS][PERSON_NAME]"
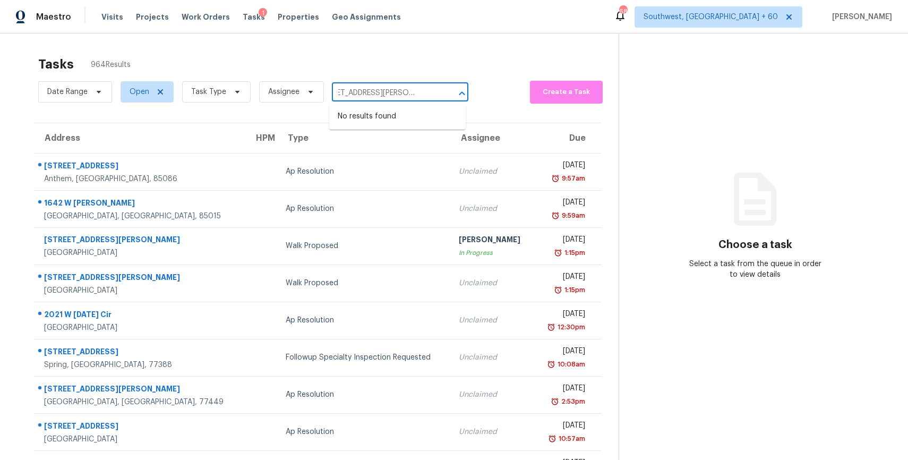
type input "[STREET_ADDRESS][PERSON_NAME]"
click at [146, 94] on span "Open" at bounding box center [140, 92] width 20 height 11
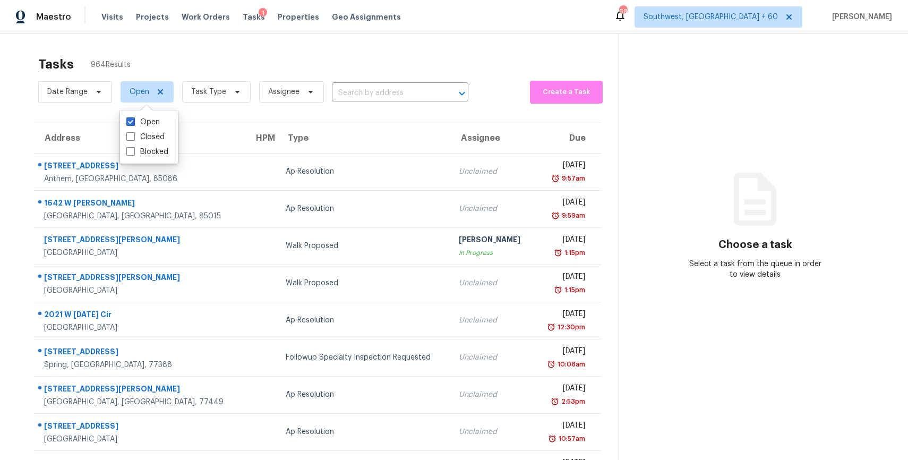
scroll to position [0, 0]
click at [161, 138] on label "Closed" at bounding box center [145, 137] width 38 height 11
click at [133, 138] on input "Closed" at bounding box center [129, 135] width 7 height 7
checkbox input "true"
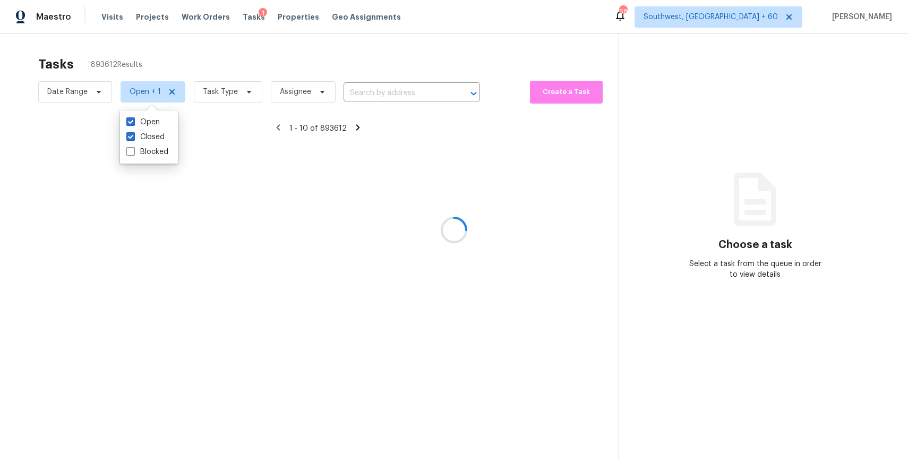
click at [193, 82] on div at bounding box center [454, 230] width 908 height 460
click at [216, 91] on div at bounding box center [454, 230] width 908 height 460
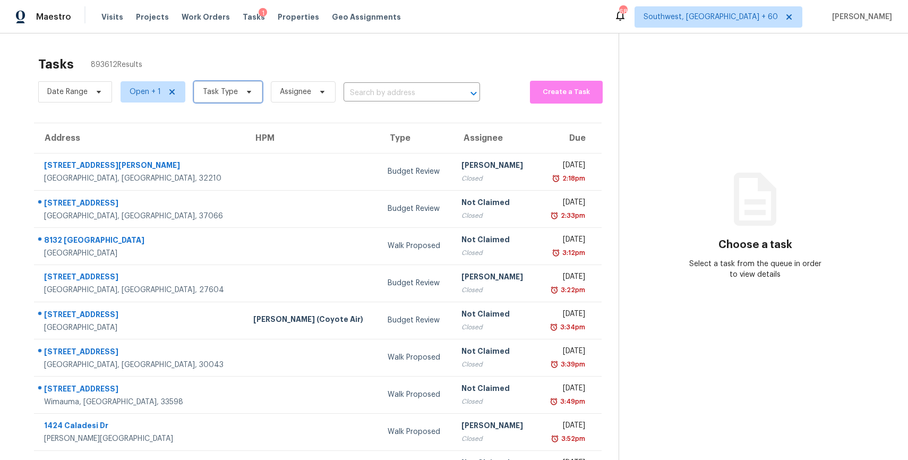
click at [216, 91] on span "Task Type" at bounding box center [220, 92] width 35 height 11
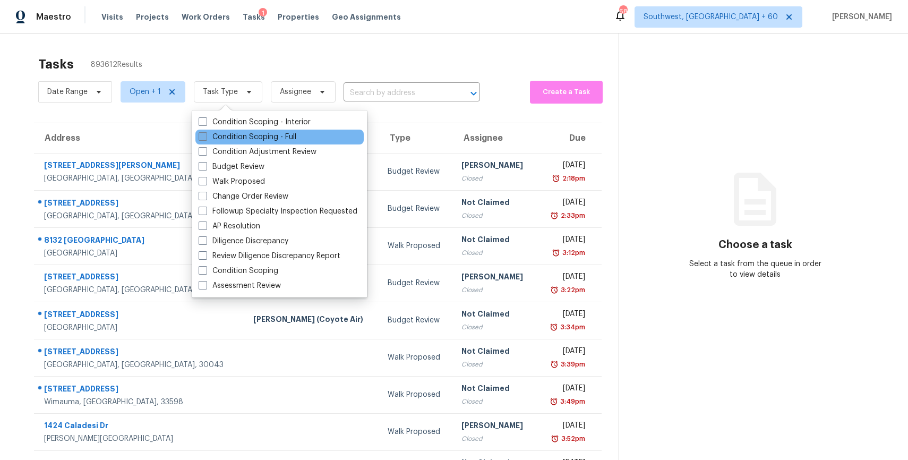
click at [245, 136] on label "Condition Scoping - Full" at bounding box center [248, 137] width 98 height 11
click at [206, 136] on input "Condition Scoping - Full" at bounding box center [202, 135] width 7 height 7
checkbox input "true"
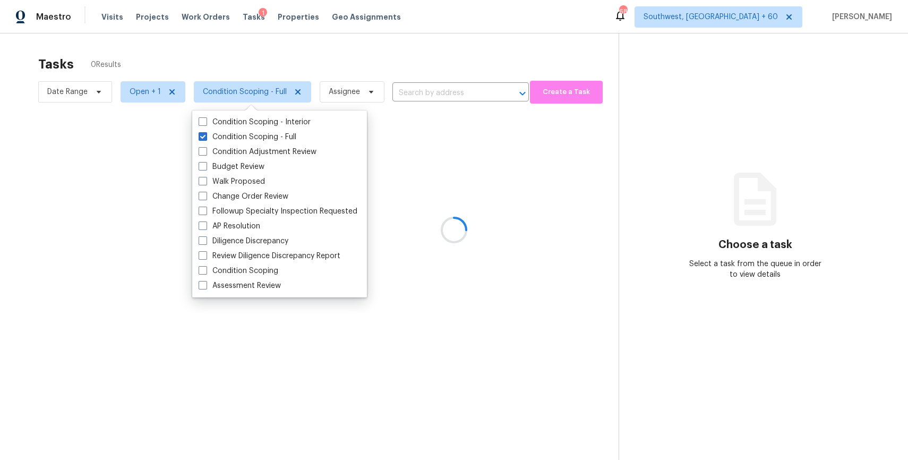
click at [325, 51] on div at bounding box center [454, 230] width 908 height 460
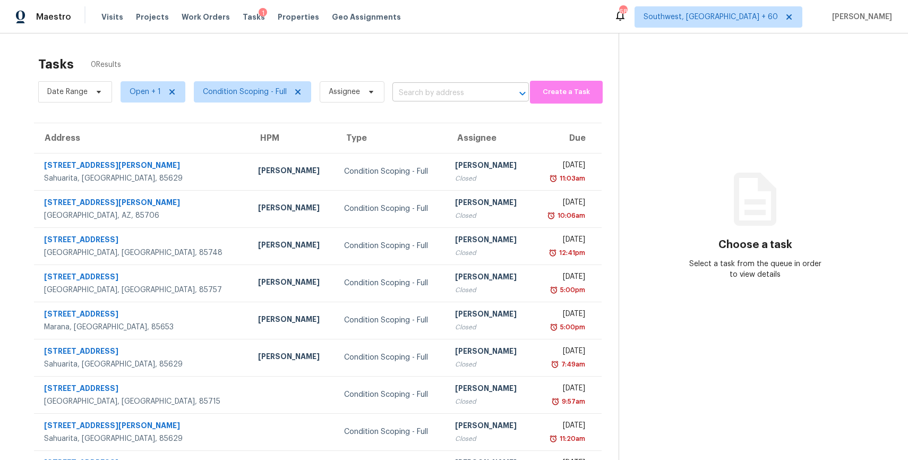
click at [449, 95] on input "text" at bounding box center [445, 93] width 107 height 16
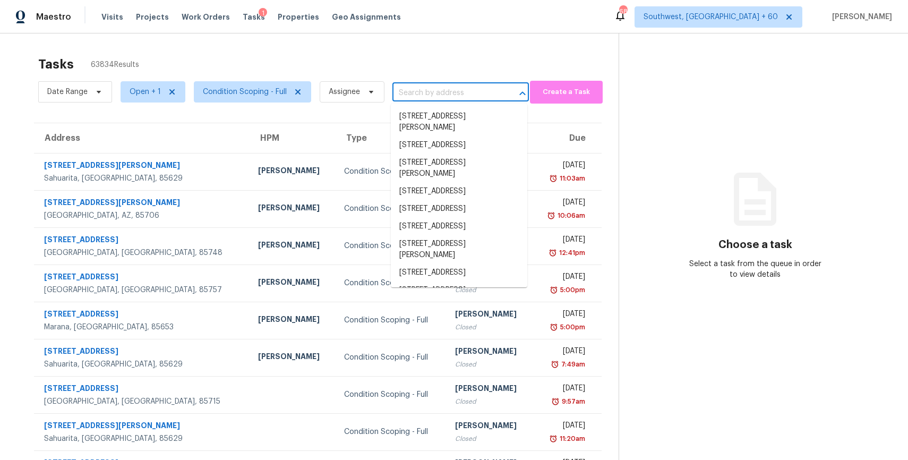
click at [449, 95] on input "text" at bounding box center [445, 93] width 107 height 16
paste input "[STREET_ADDRESS][PERSON_NAME]"
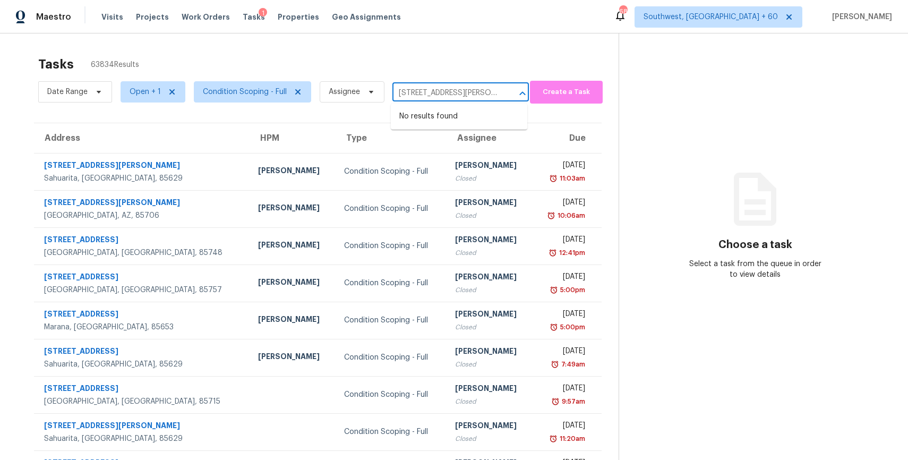
scroll to position [0, 22]
type input "[STREET_ADDRESS][PERSON_NAME]"
click at [138, 92] on span "Open + 1" at bounding box center [145, 92] width 31 height 11
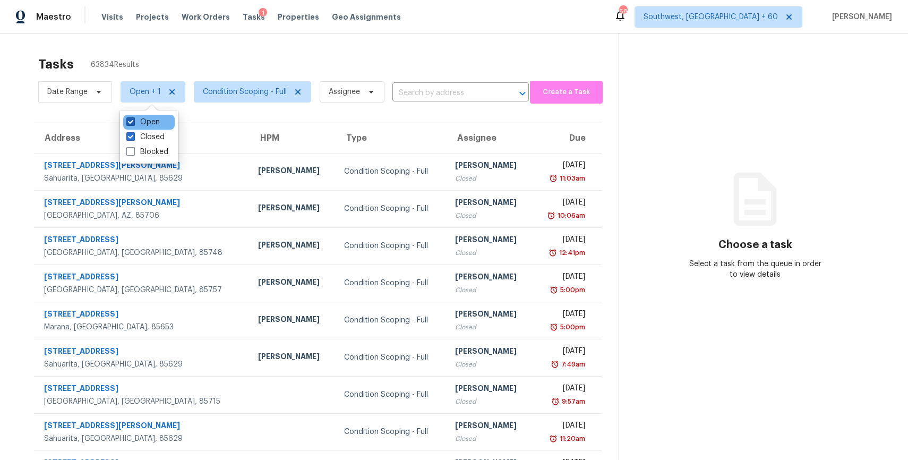
click at [152, 124] on label "Open" at bounding box center [142, 122] width 33 height 11
click at [133, 124] on input "Open" at bounding box center [129, 120] width 7 height 7
checkbox input "false"
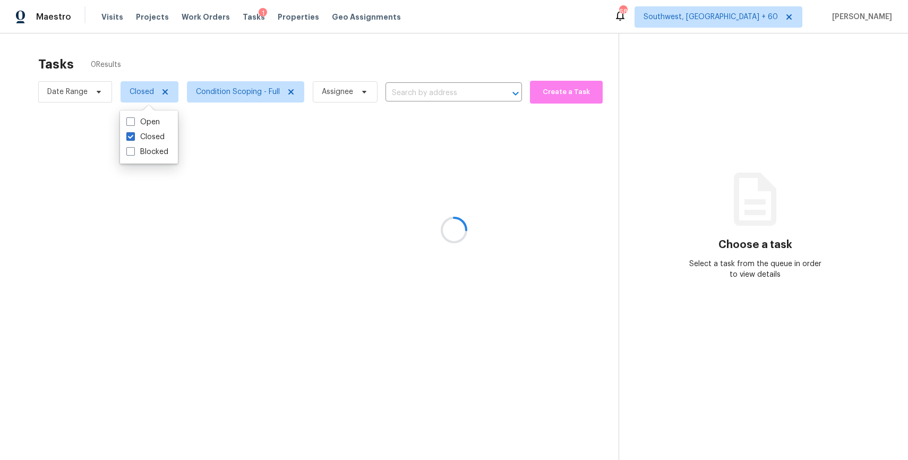
click at [241, 48] on div at bounding box center [454, 230] width 908 height 460
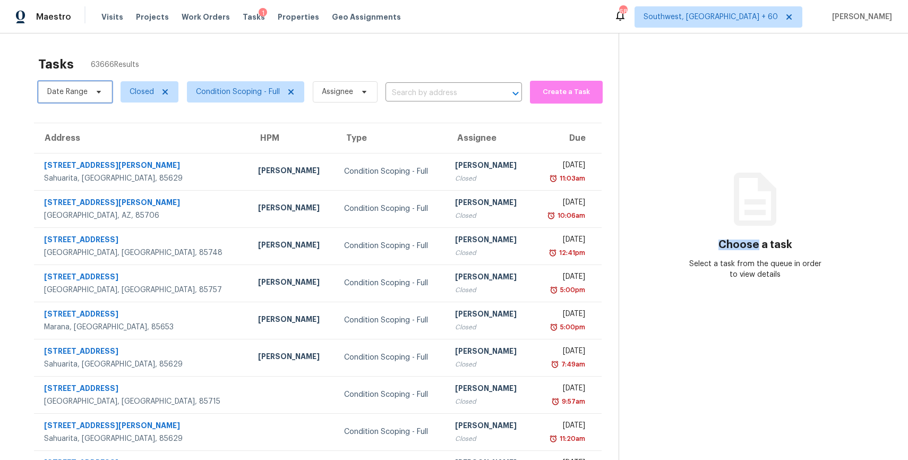
click at [57, 91] on span "Date Range" at bounding box center [67, 92] width 40 height 11
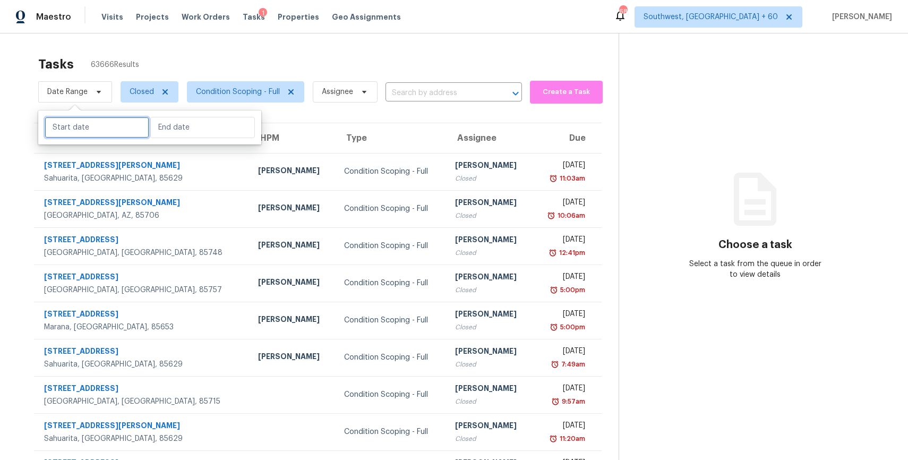
click at [92, 132] on input "text" at bounding box center [97, 127] width 105 height 21
select select "8"
select select "2025"
select select "9"
select select "2025"
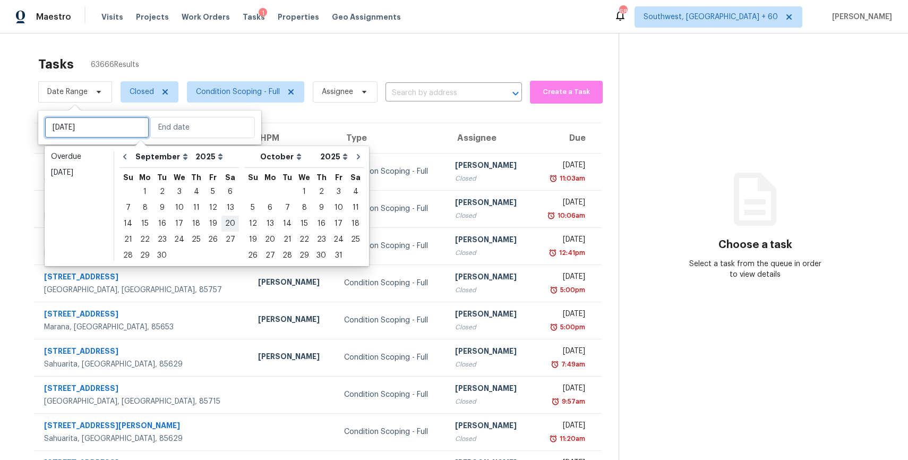
type input "[DATE]"
click at [125, 220] on div "14" at bounding box center [127, 223] width 17 height 15
type input "[DATE]"
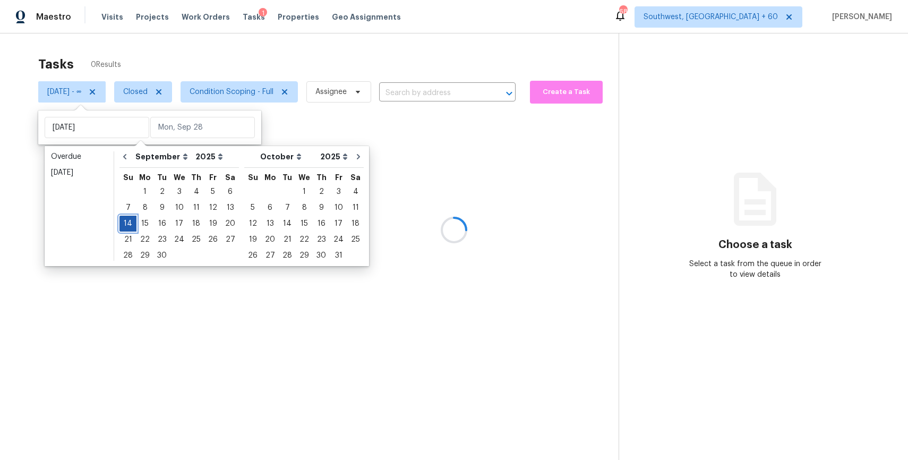
click at [125, 220] on div "14" at bounding box center [127, 223] width 17 height 15
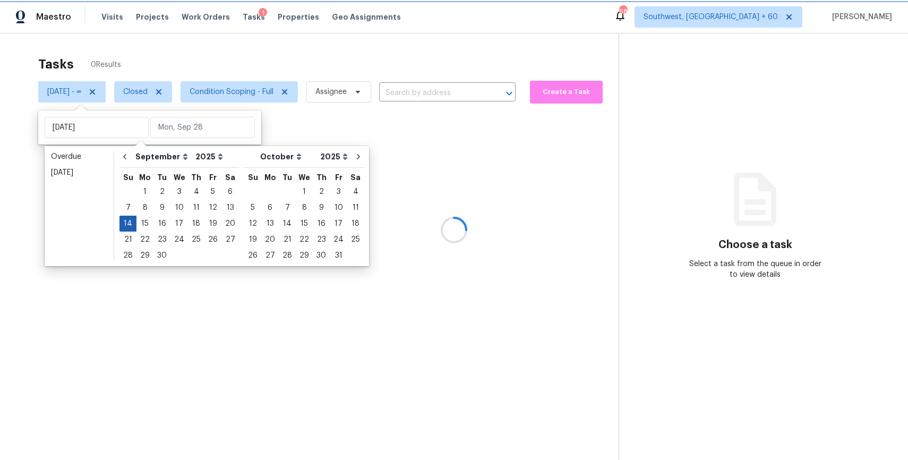
type input "[DATE]"
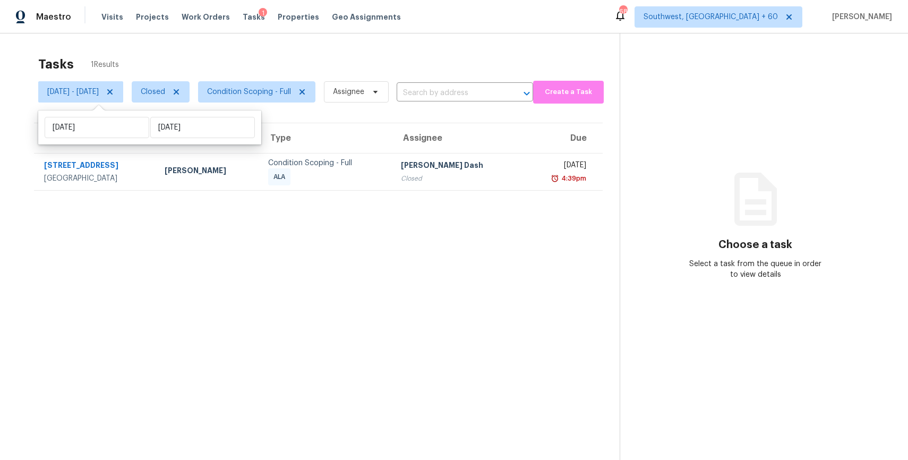
click at [540, 232] on section "Tasks 1 Results [DATE] - [DATE] Closed Condition Scoping - Full Assignee ​ Crea…" at bounding box center [318, 271] width 603 height 443
click at [451, 96] on input "text" at bounding box center [450, 93] width 107 height 16
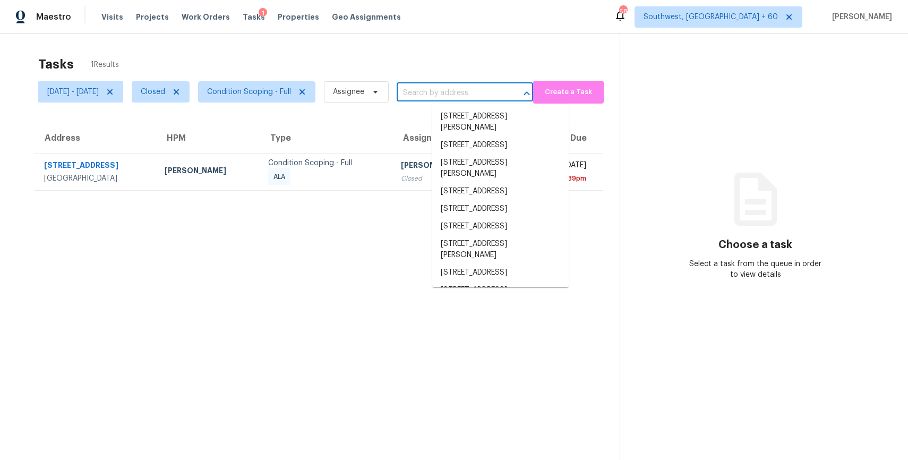
paste input "[STREET_ADDRESS][PERSON_NAME]"
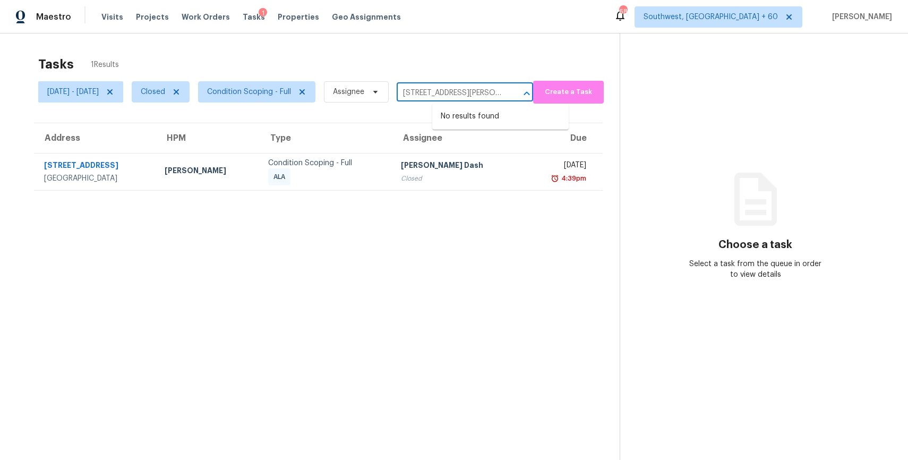
scroll to position [0, 22]
type input "[STREET_ADDRESS][PERSON_NAME]"
click at [465, 229] on section "Tasks 1 Results [DATE] - [DATE] Closed Condition Scoping - Full Assignee [STREE…" at bounding box center [318, 271] width 603 height 443
click at [71, 89] on span "[DATE] - [DATE]" at bounding box center [73, 92] width 52 height 11
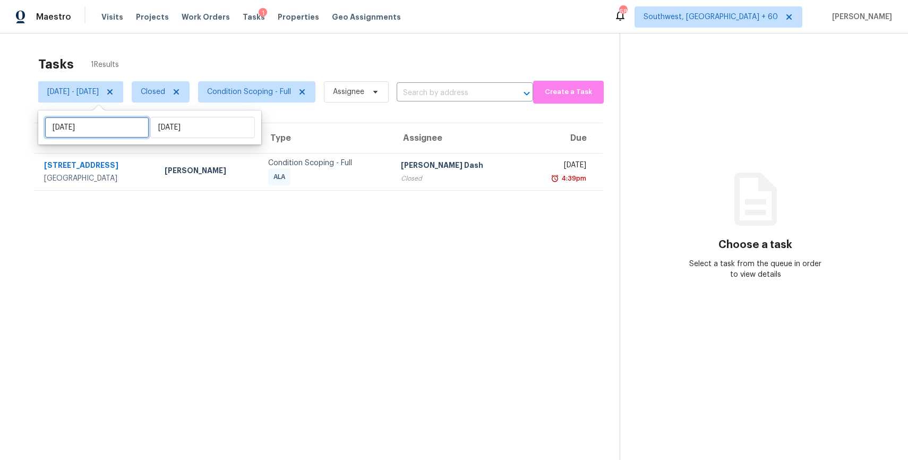
click at [92, 127] on input "[DATE]" at bounding box center [97, 127] width 105 height 21
select select "8"
select select "2025"
select select "9"
select select "2025"
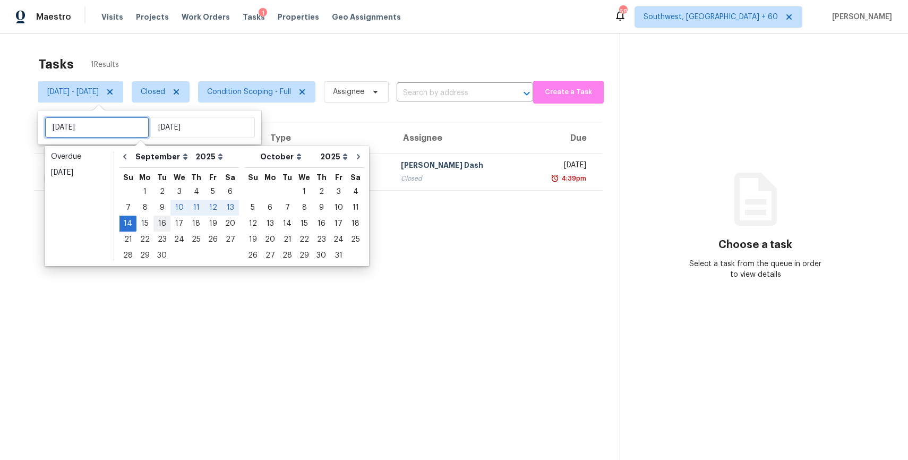
type input "[DATE]"
click at [144, 223] on div "15" at bounding box center [144, 223] width 17 height 15
type input "[DATE]"
click at [144, 223] on div "15" at bounding box center [144, 223] width 17 height 15
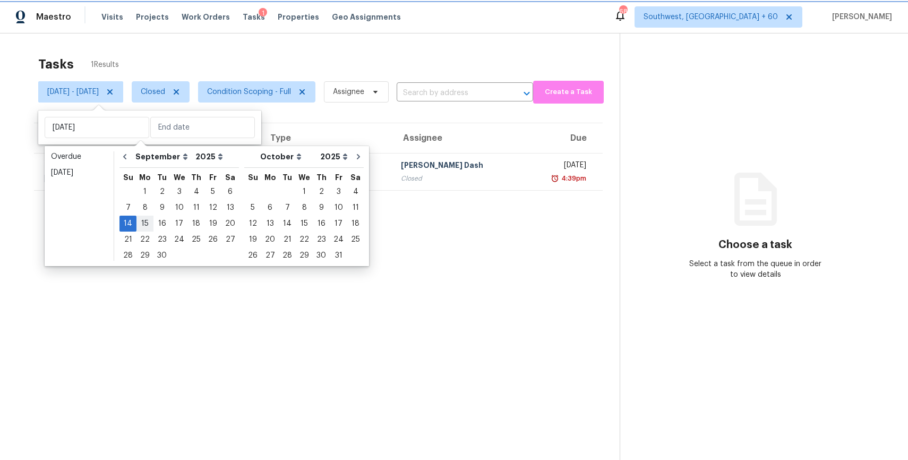
type input "[DATE]"
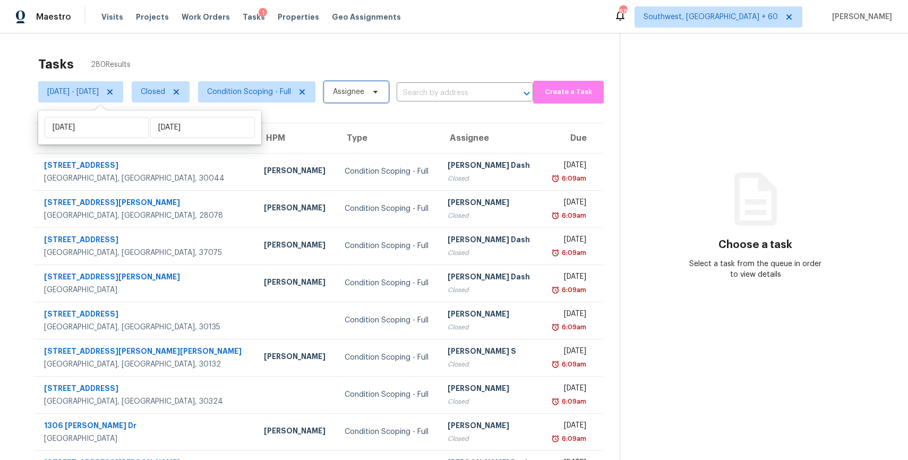
click at [364, 90] on span "Assignee" at bounding box center [348, 92] width 31 height 11
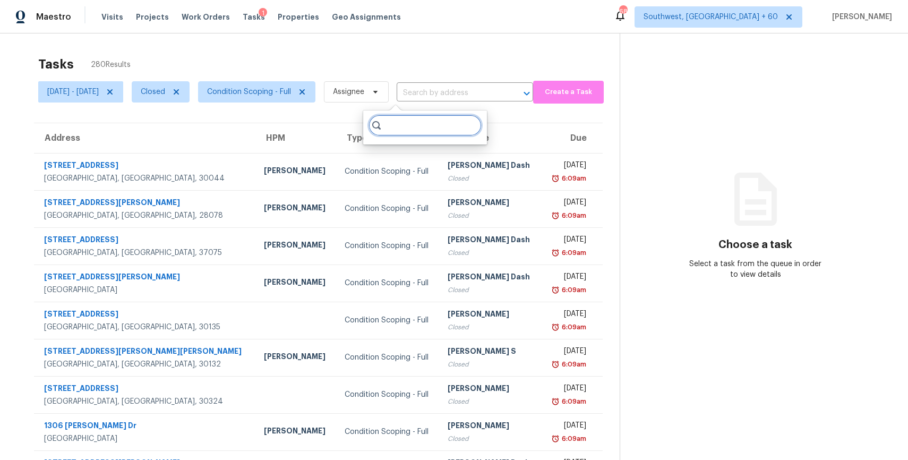
paste input "[PERSON_NAME]"
type input "[PERSON_NAME]"
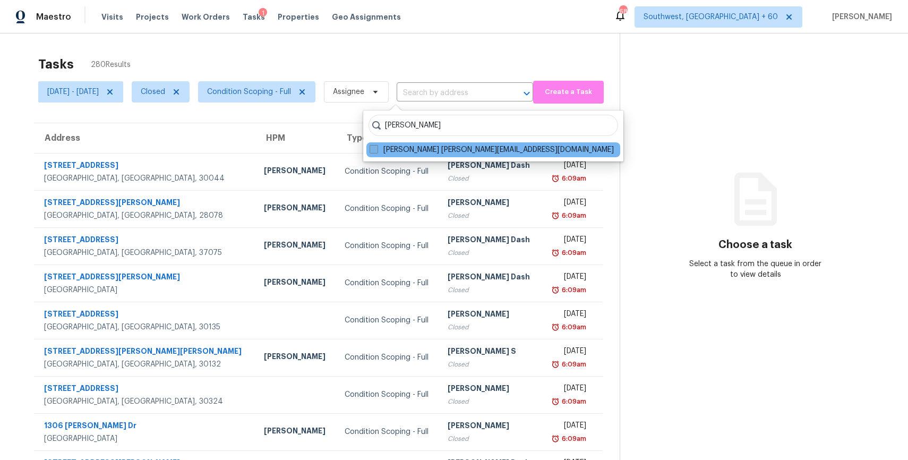
click at [453, 155] on label "[PERSON_NAME] [PERSON_NAME][EMAIL_ADDRESS][DOMAIN_NAME]" at bounding box center [492, 149] width 244 height 11
click at [377, 151] on input "[PERSON_NAME] [PERSON_NAME][EMAIL_ADDRESS][DOMAIN_NAME]" at bounding box center [373, 147] width 7 height 7
checkbox input "true"
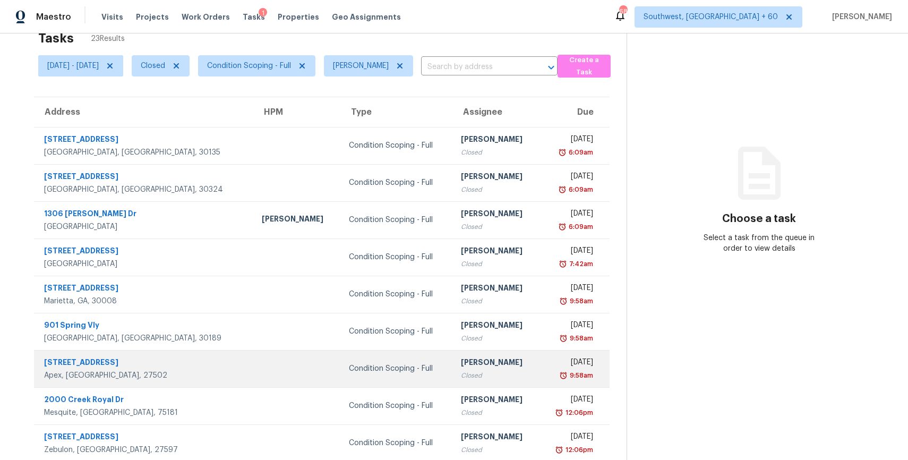
scroll to position [93, 0]
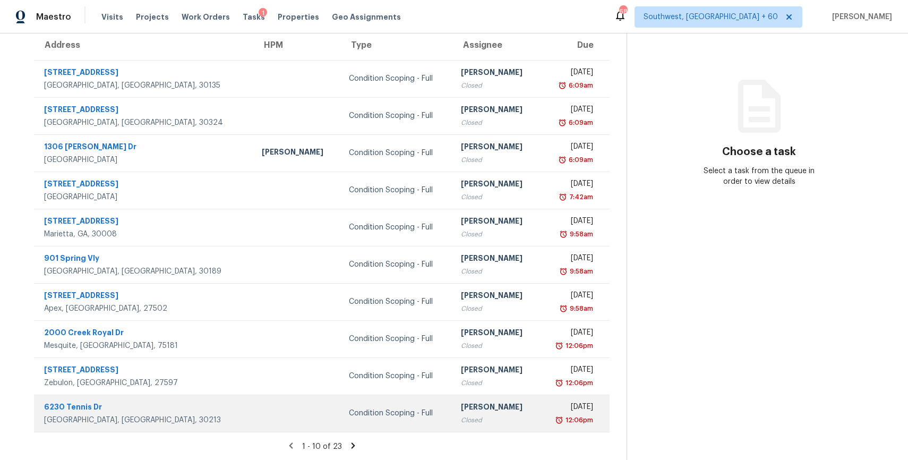
click at [349, 409] on div "Condition Scoping - Full" at bounding box center [396, 413] width 95 height 11
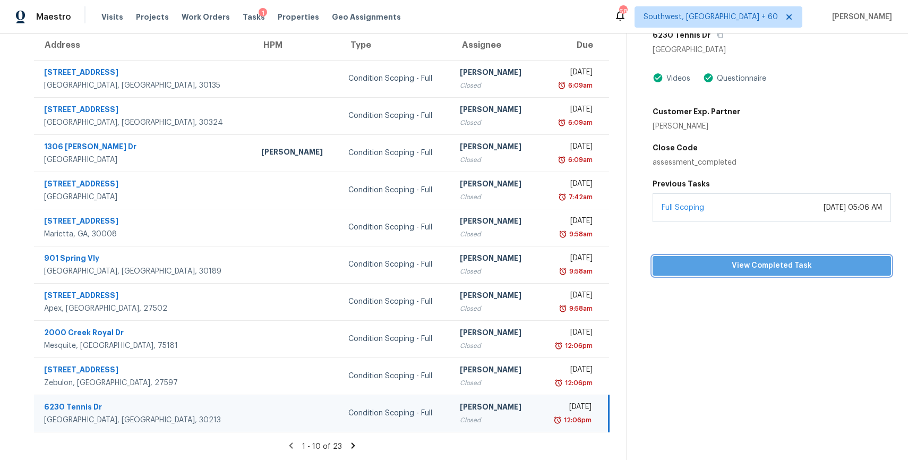
click at [787, 263] on span "View Completed Task" at bounding box center [771, 265] width 221 height 13
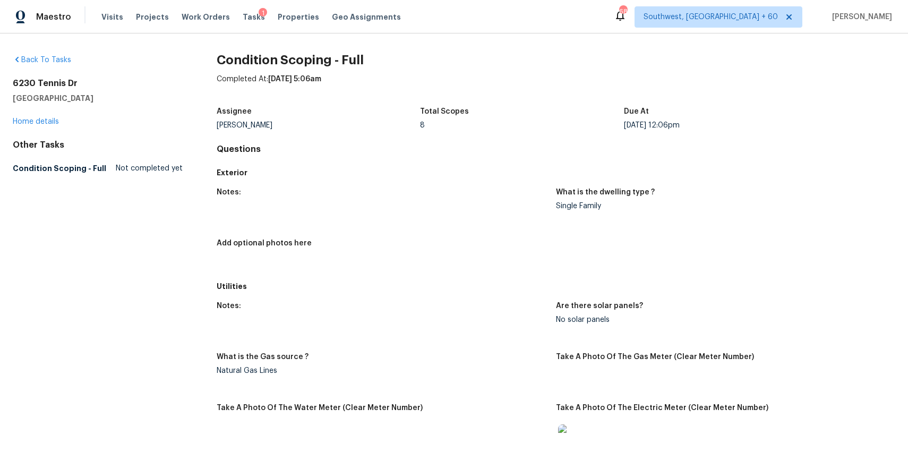
scroll to position [211, 0]
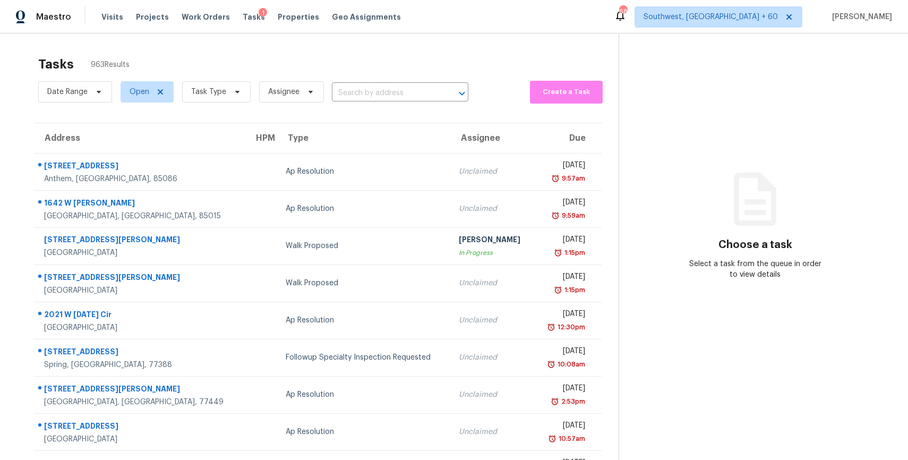
click at [201, 107] on section "Tasks 963 Results Date Range Open Task Type Assignee ​ Create a Task Address HP…" at bounding box center [318, 301] width 602 height 503
click at [193, 89] on span "Task Type" at bounding box center [208, 92] width 35 height 11
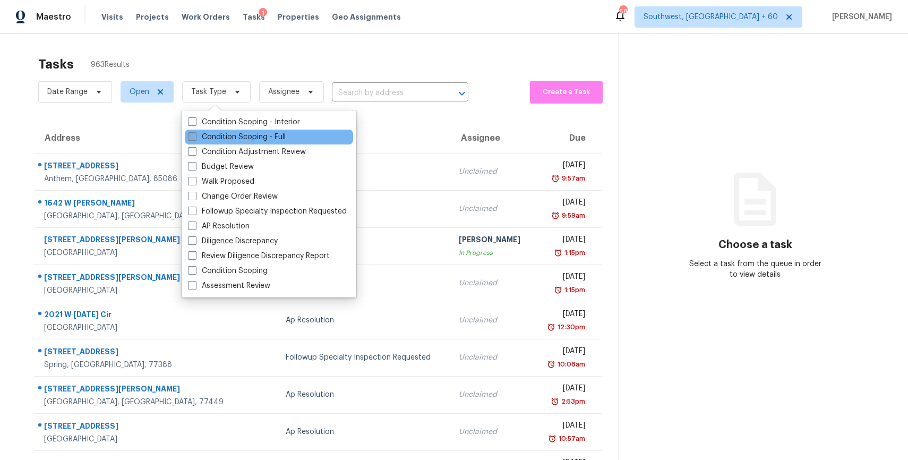
click at [257, 140] on label "Condition Scoping - Full" at bounding box center [237, 137] width 98 height 11
click at [195, 139] on input "Condition Scoping - Full" at bounding box center [191, 135] width 7 height 7
checkbox input "true"
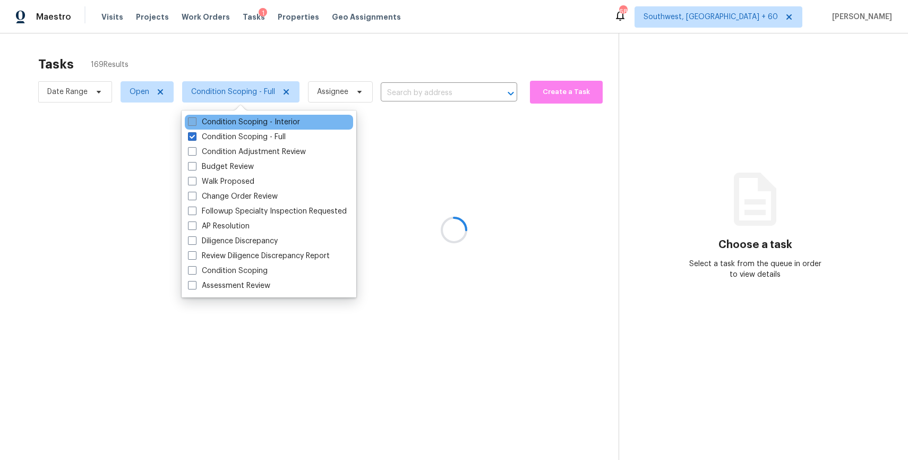
click at [241, 120] on label "Condition Scoping - Interior" at bounding box center [244, 122] width 112 height 11
click at [195, 120] on input "Condition Scoping - Interior" at bounding box center [191, 120] width 7 height 7
checkbox input "true"
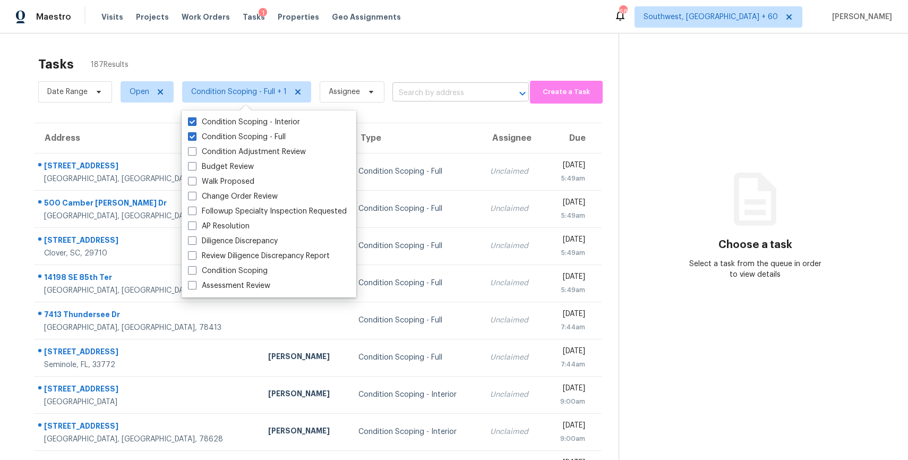
click at [443, 89] on input "text" at bounding box center [445, 93] width 107 height 16
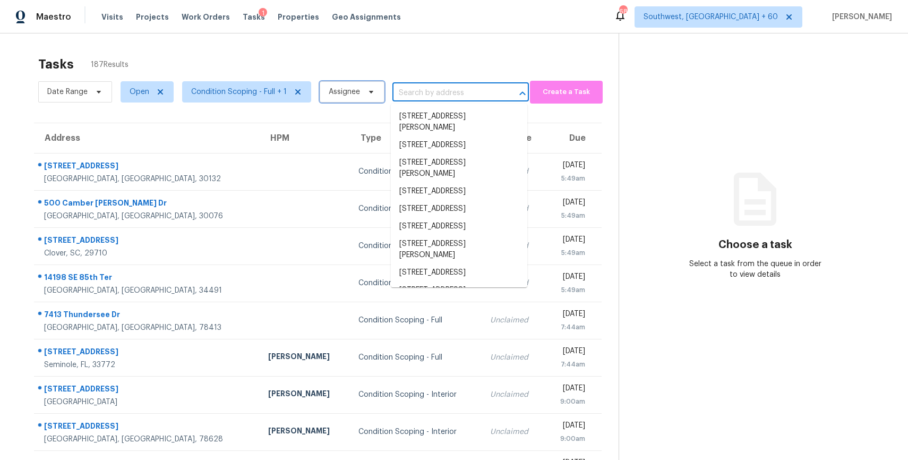
click at [349, 88] on span "Assignee" at bounding box center [344, 92] width 31 height 11
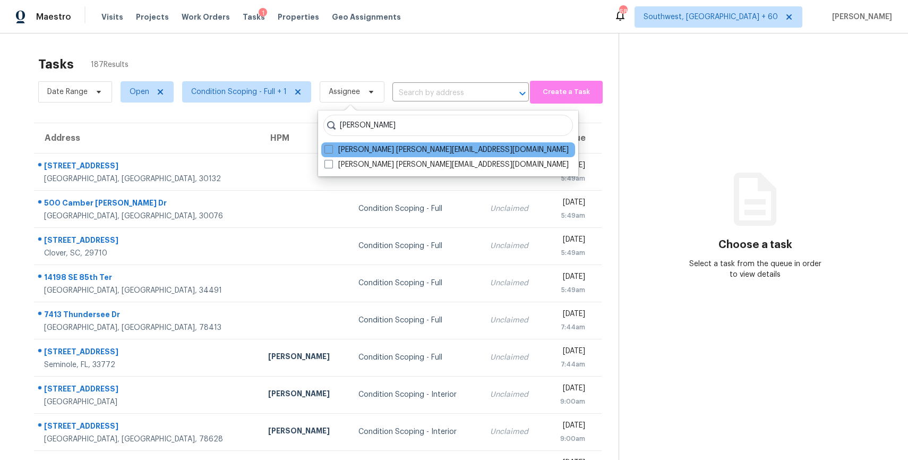
type input "ranjith"
click at [363, 143] on div "Ranjith Kumar P ranjith.kumar@opendoor.com" at bounding box center [448, 149] width 254 height 15
click at [331, 148] on span at bounding box center [328, 149] width 8 height 8
click at [331, 148] on input "Ranjith Kumar P ranjith.kumar@opendoor.com" at bounding box center [327, 147] width 7 height 7
checkbox input "true"
